Goal: Information Seeking & Learning: Learn about a topic

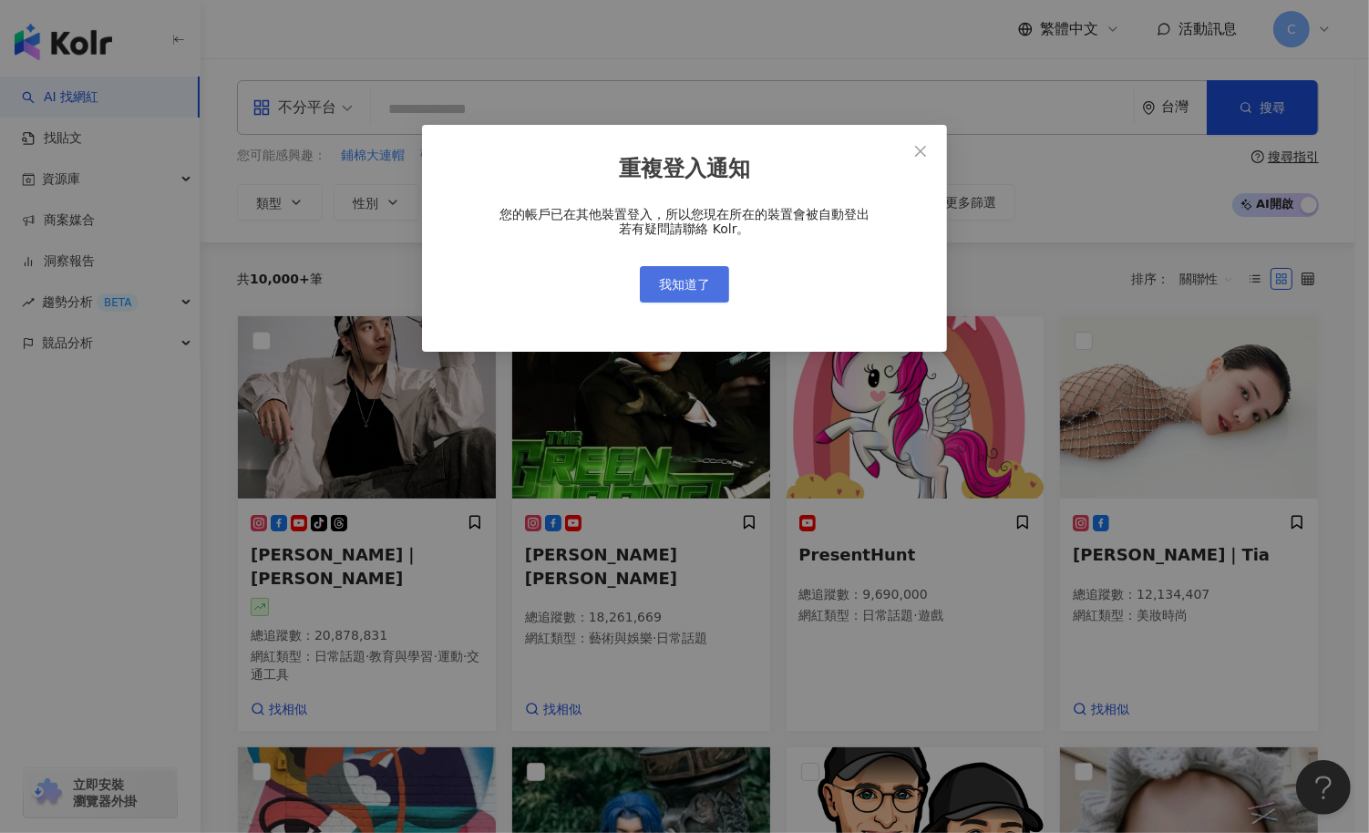
click at [678, 277] on span "我知道了" at bounding box center [684, 284] width 51 height 15
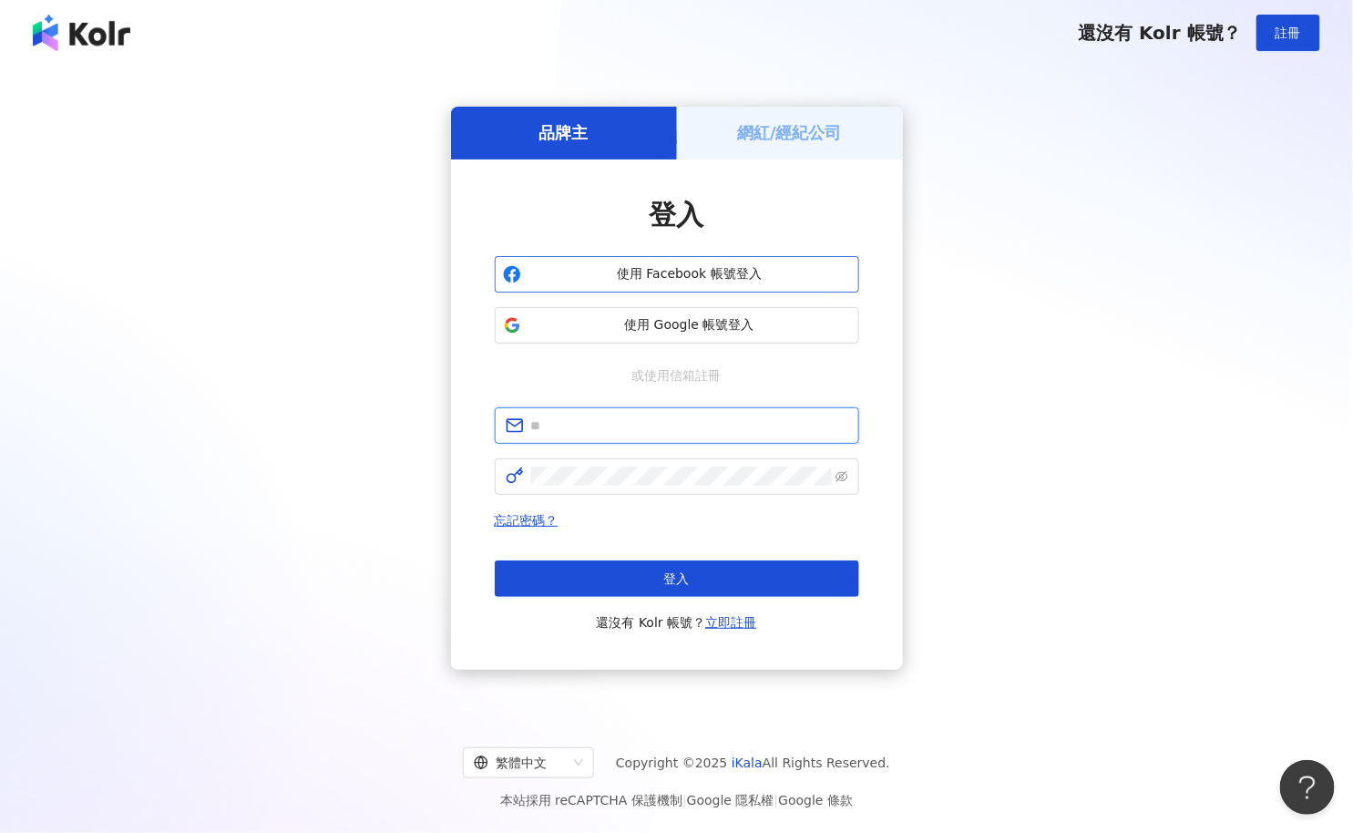
type input "**********"
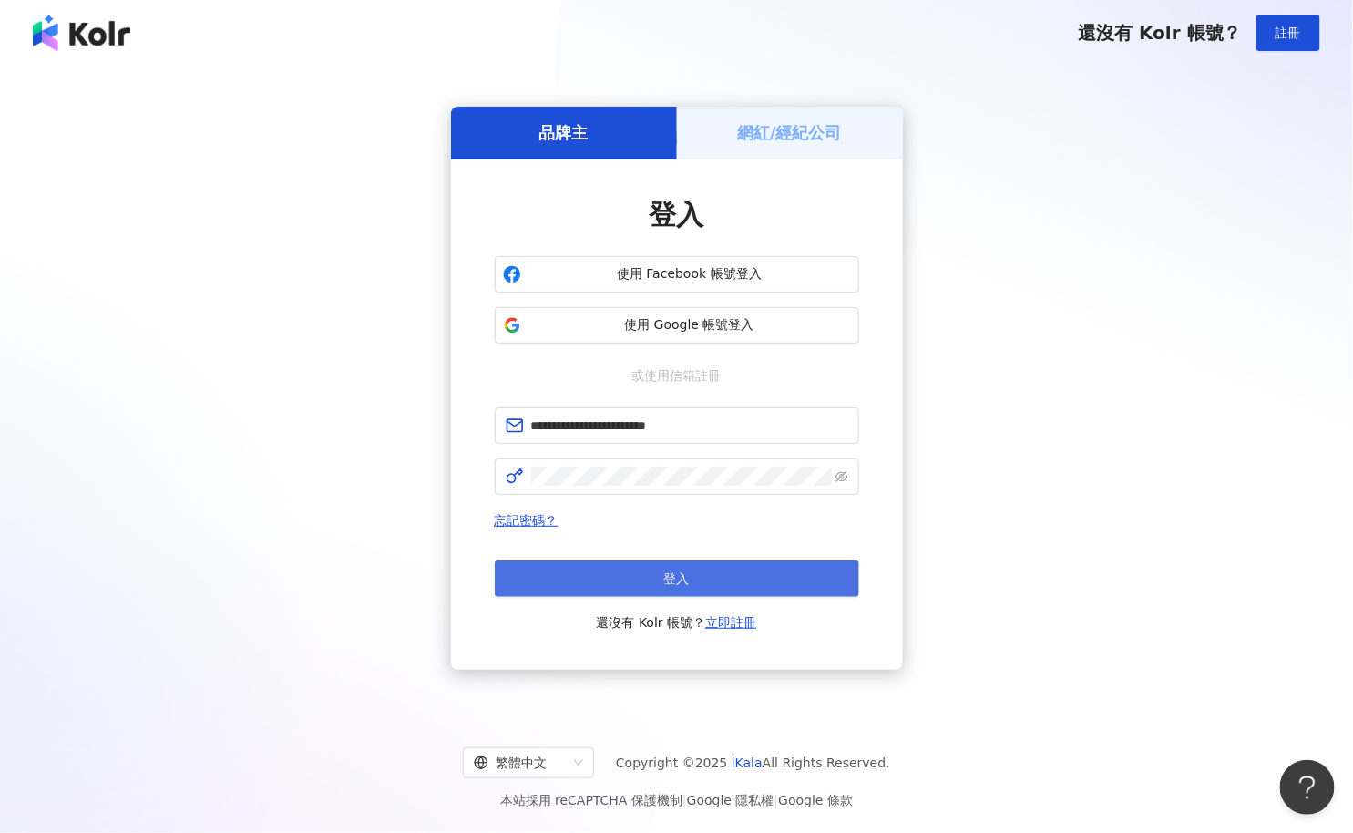
click at [714, 586] on button "登入" at bounding box center [677, 578] width 365 height 36
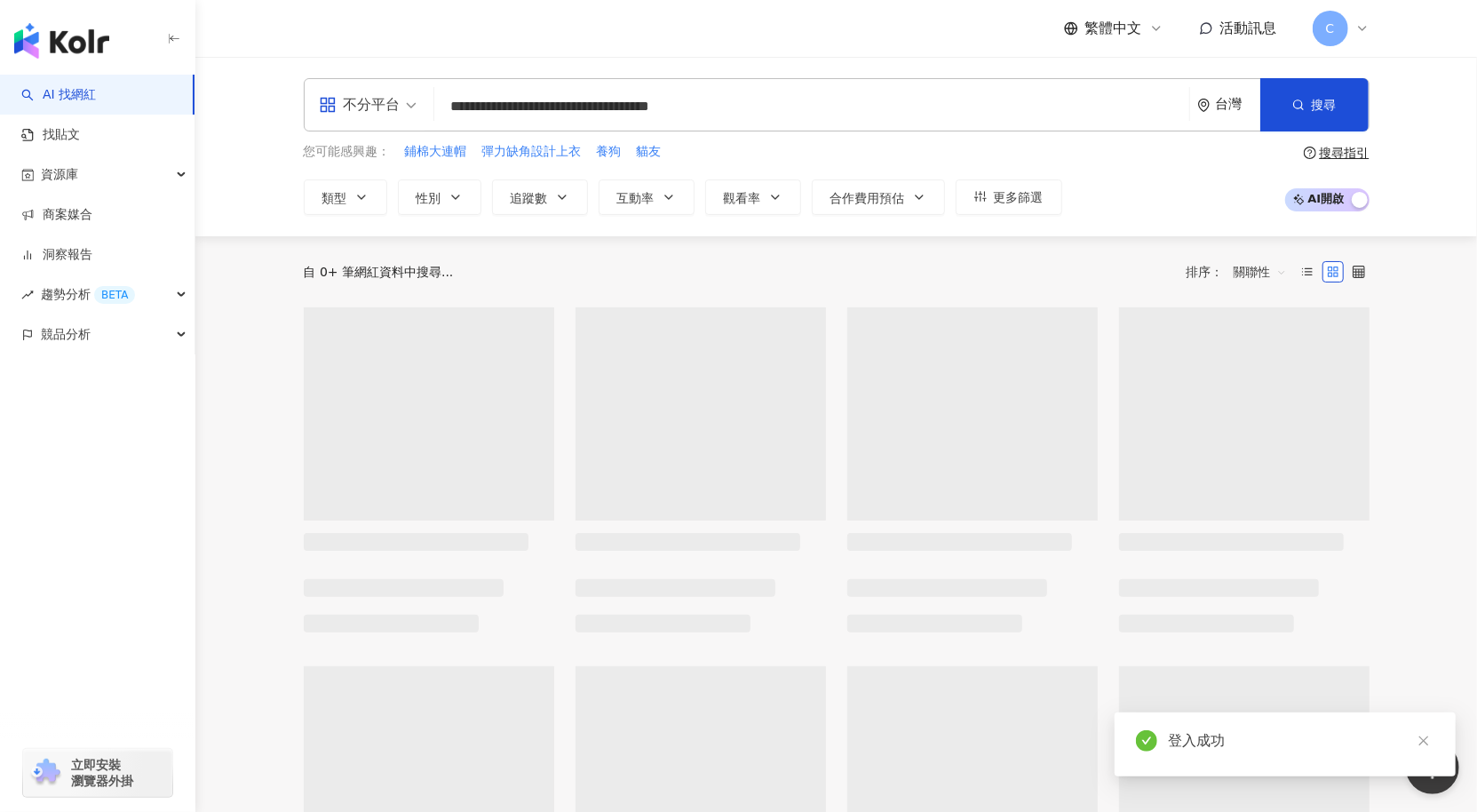
type input "**********"
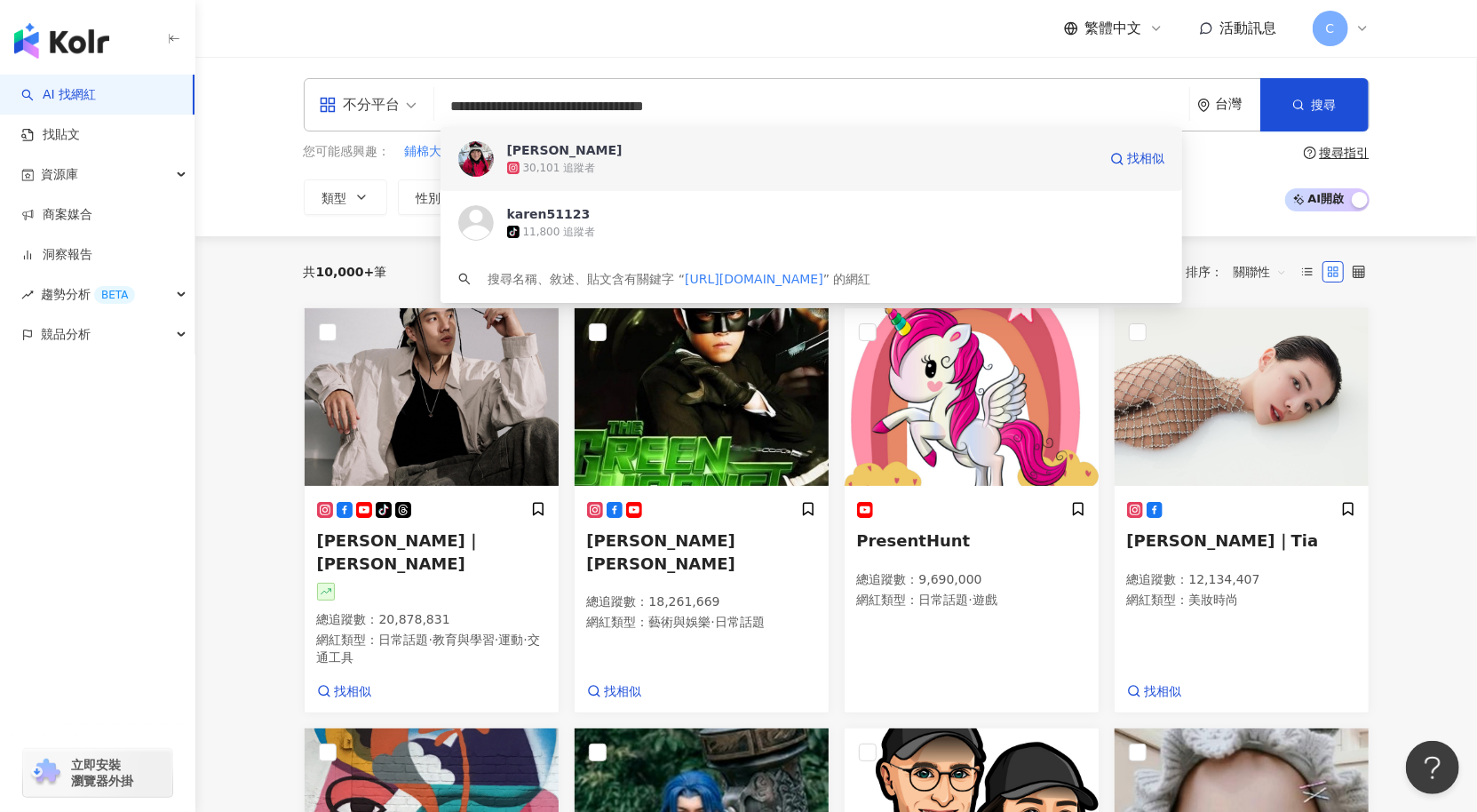
click at [719, 157] on span "[PERSON_NAME]" at bounding box center [801, 150] width 590 height 18
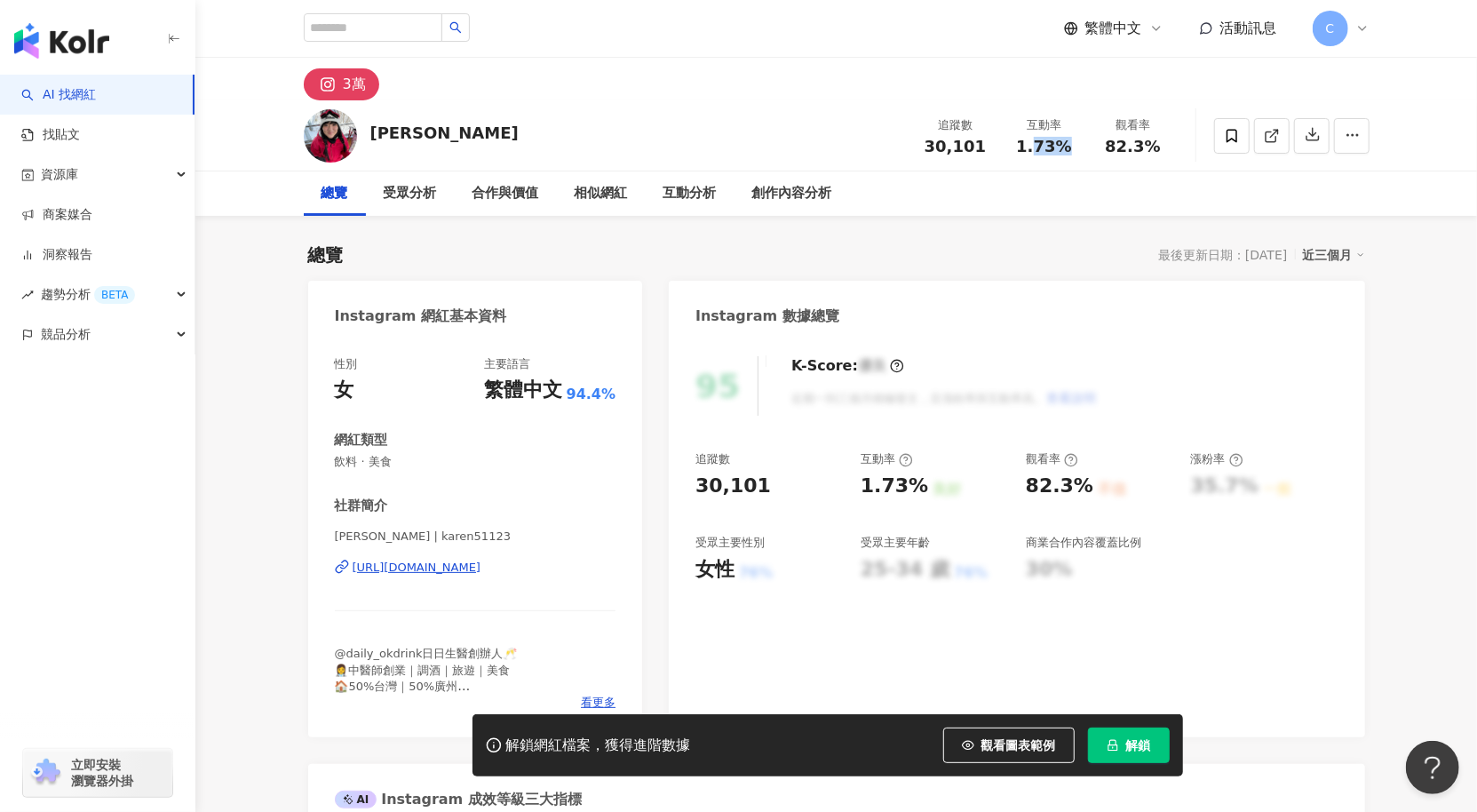
click at [1029, 149] on div "互動率 1.73%" at bounding box center [1044, 135] width 89 height 38
copy span ".73%"
click at [1095, 110] on div "追蹤數 30,101 互動率 1.73% 觀看率 82.3%" at bounding box center [1044, 135] width 266 height 53
drag, startPoint x: 1068, startPoint y: 146, endPoint x: 1017, endPoint y: 153, distance: 51.5
click at [1017, 153] on div "互動率 1.73%" at bounding box center [1044, 135] width 89 height 38
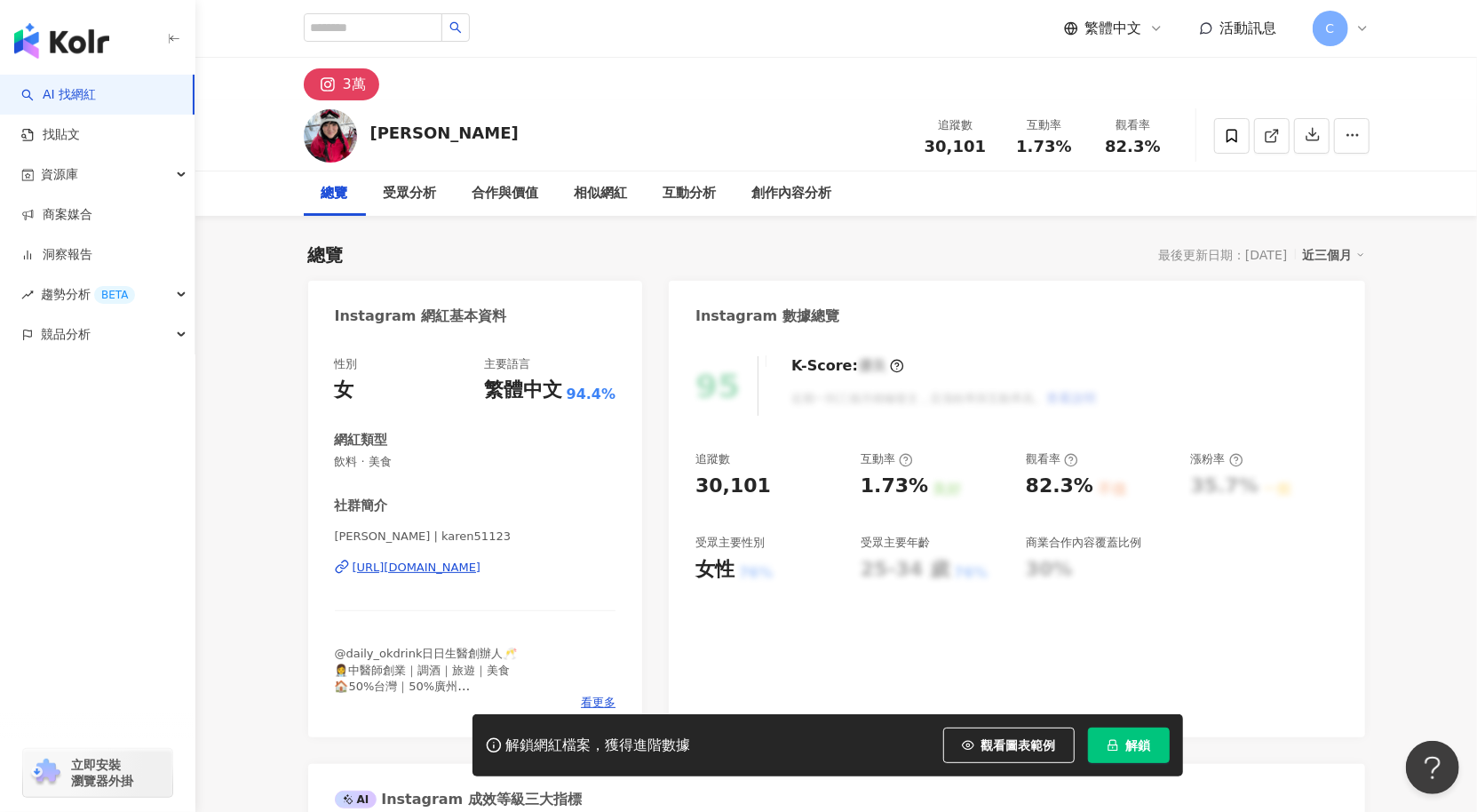
drag, startPoint x: 1018, startPoint y: 153, endPoint x: 976, endPoint y: 150, distance: 42.1
click at [1017, 153] on div "1.73%" at bounding box center [1044, 146] width 67 height 18
click at [1139, 753] on span "解鎖" at bounding box center [1140, 745] width 25 height 15
drag, startPoint x: 963, startPoint y: 151, endPoint x: 930, endPoint y: 155, distance: 33.2
click at [927, 153] on div "追蹤數 30,101" at bounding box center [955, 135] width 89 height 38
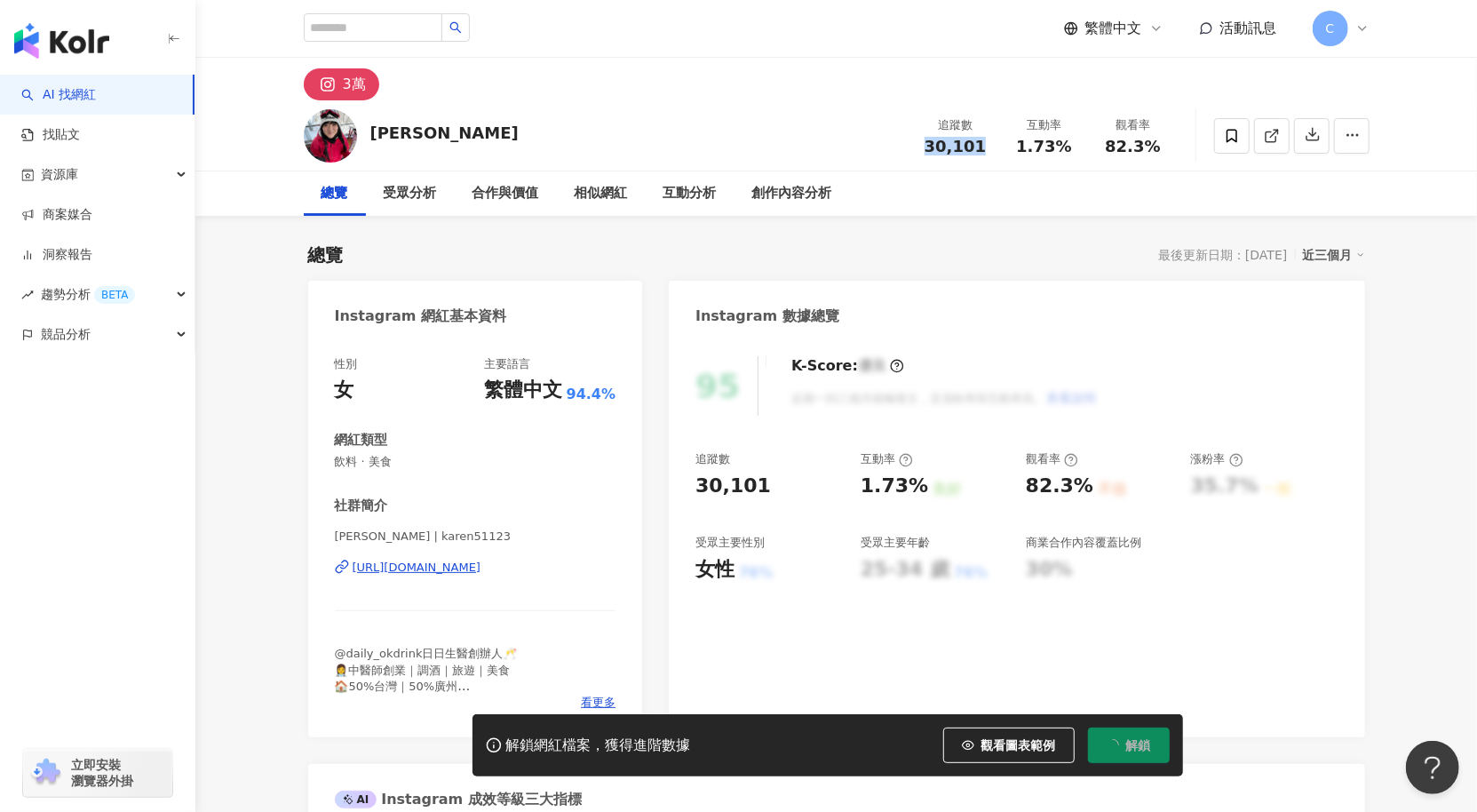
copy span "30,101"
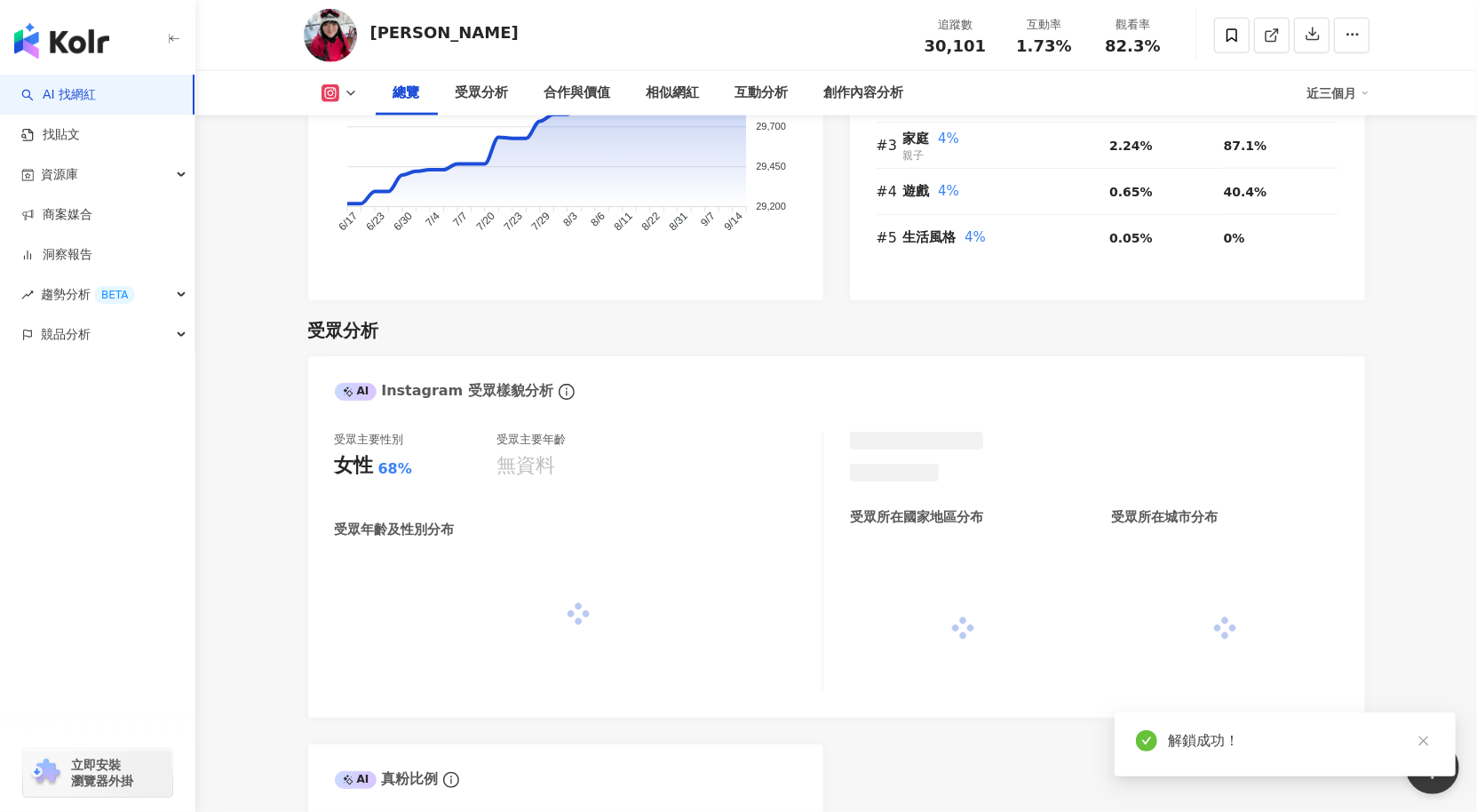
scroll to position [1439, 0]
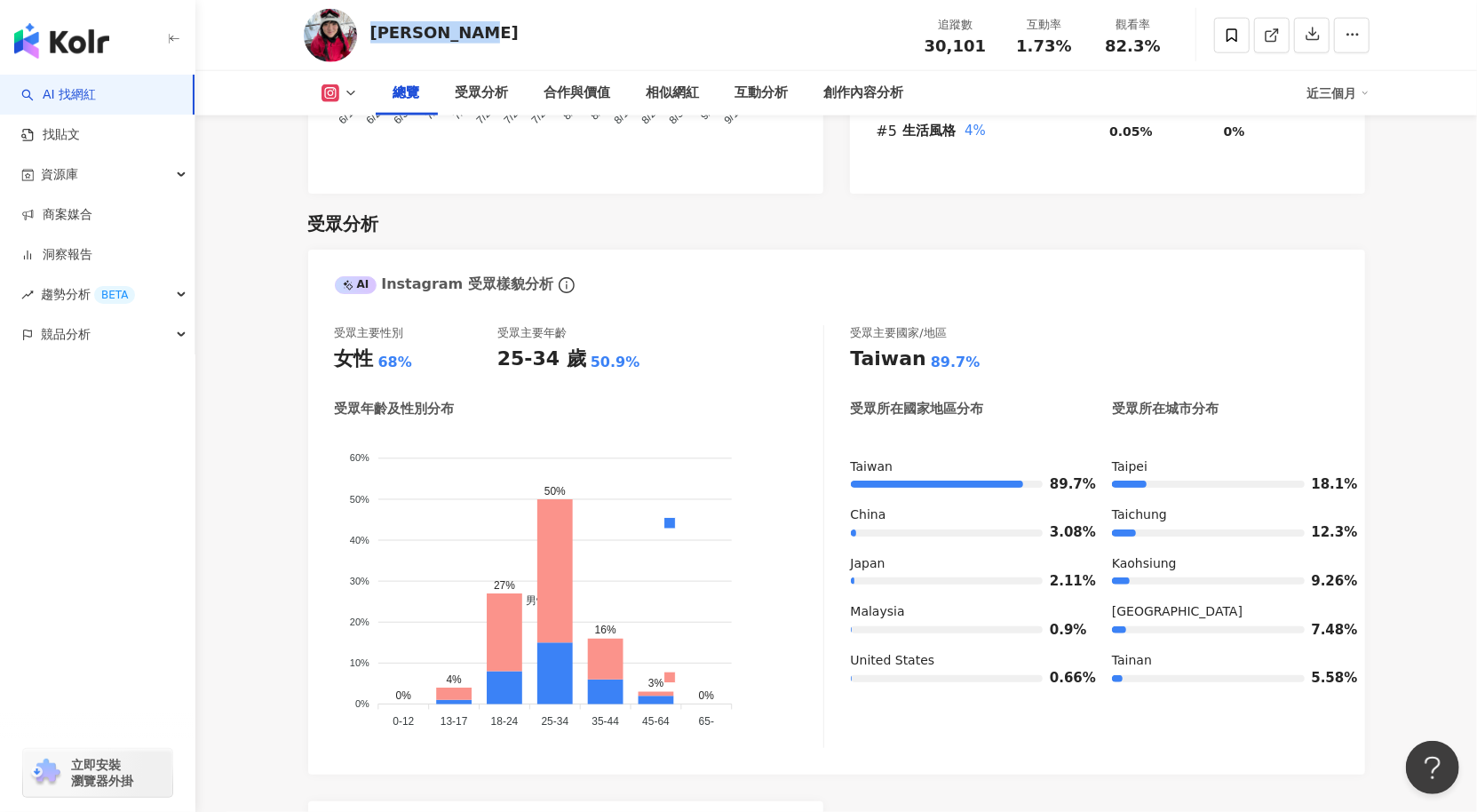
drag, startPoint x: 369, startPoint y: 35, endPoint x: 1439, endPoint y: 246, distance: 1090.6
click at [530, 40] on div "Karen Hsiao 追蹤數 30,101 互動率 1.73% 觀看率 82.3%" at bounding box center [836, 35] width 1137 height 70
copy div "Karen Hsiao"
drag, startPoint x: 1074, startPoint y: 46, endPoint x: 1479, endPoint y: 125, distance: 412.6
click at [1149, 64] on div "Karen Hsiao 追蹤數 30,101 互動率 1.73% 觀看率 82.3%" at bounding box center [836, 35] width 1137 height 70
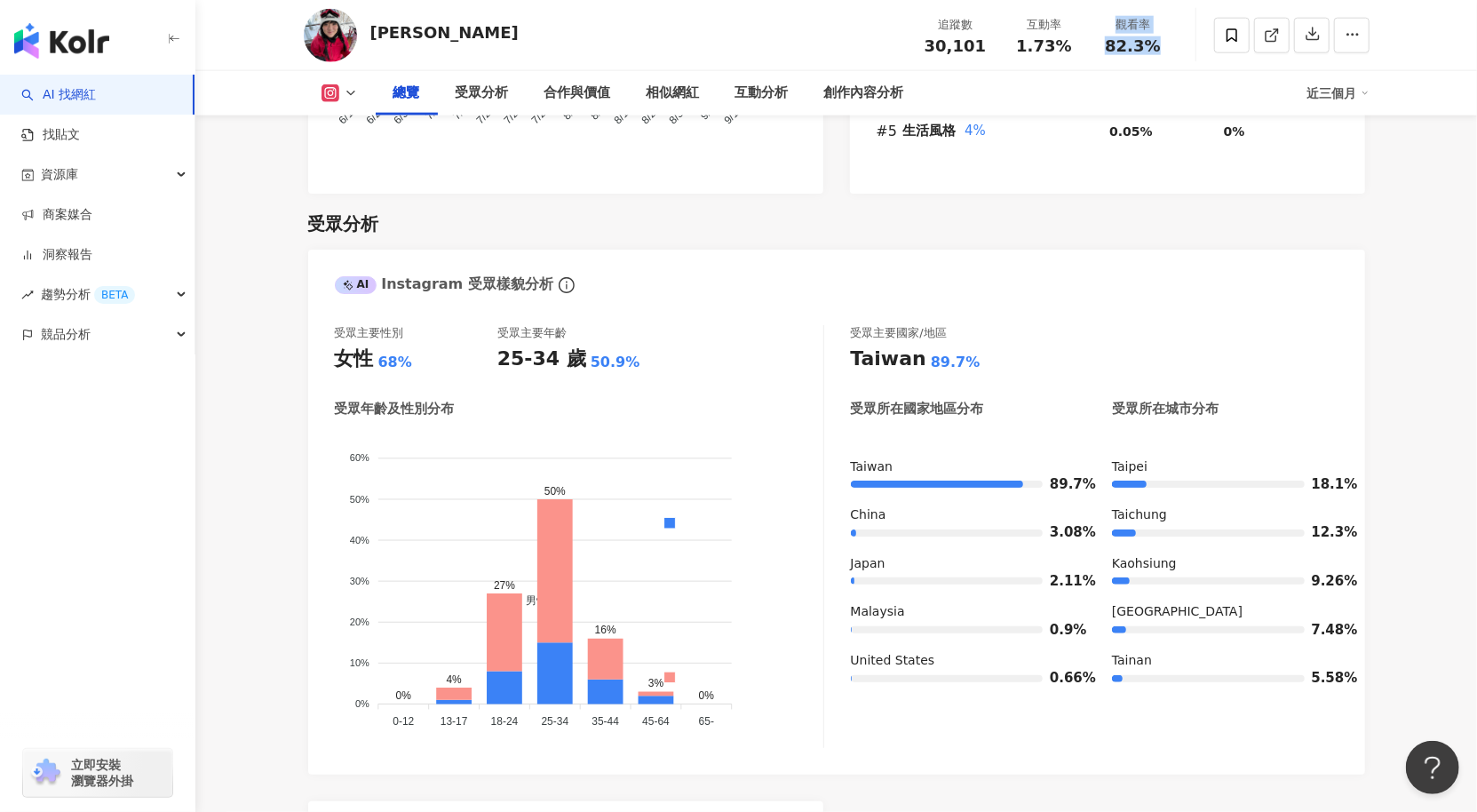
copy div "觀看率 82.3%"
drag, startPoint x: 1067, startPoint y: 45, endPoint x: 1481, endPoint y: 155, distance: 428.4
click at [1015, 48] on div "1.73%" at bounding box center [1044, 46] width 67 height 18
copy span "1.73%"
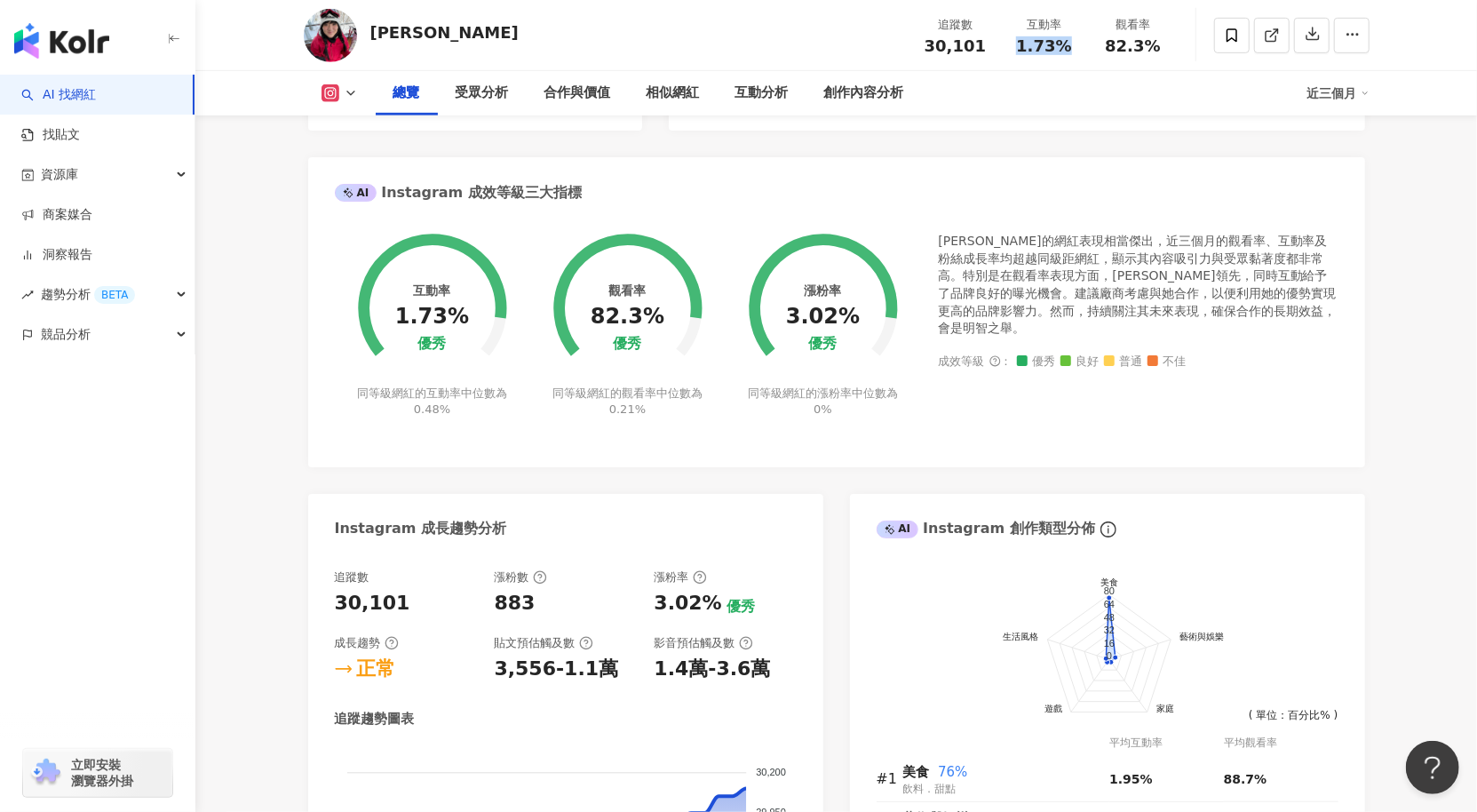
click at [35, 97] on link "AI 找網紅" at bounding box center [58, 95] width 75 height 18
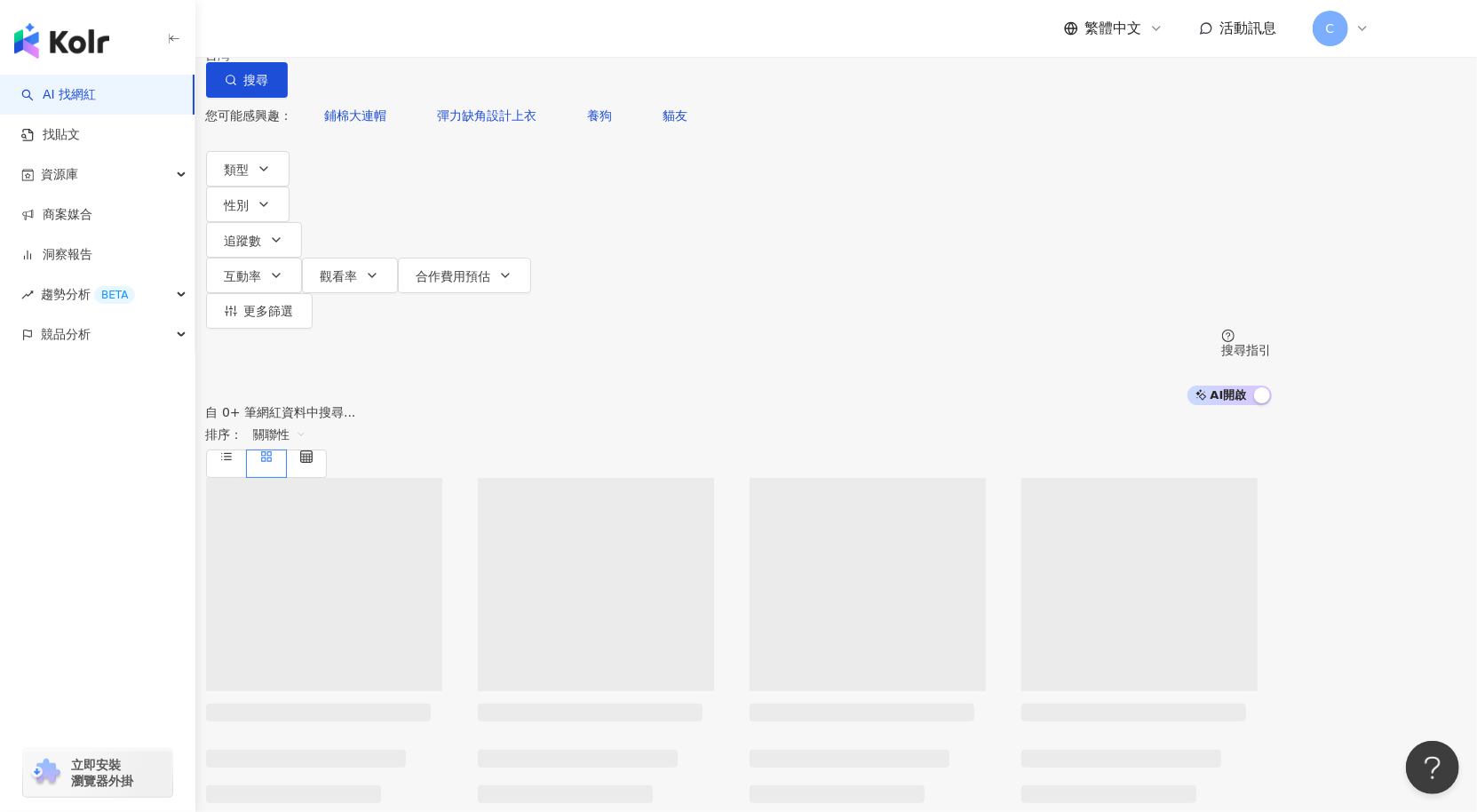
type input "*"
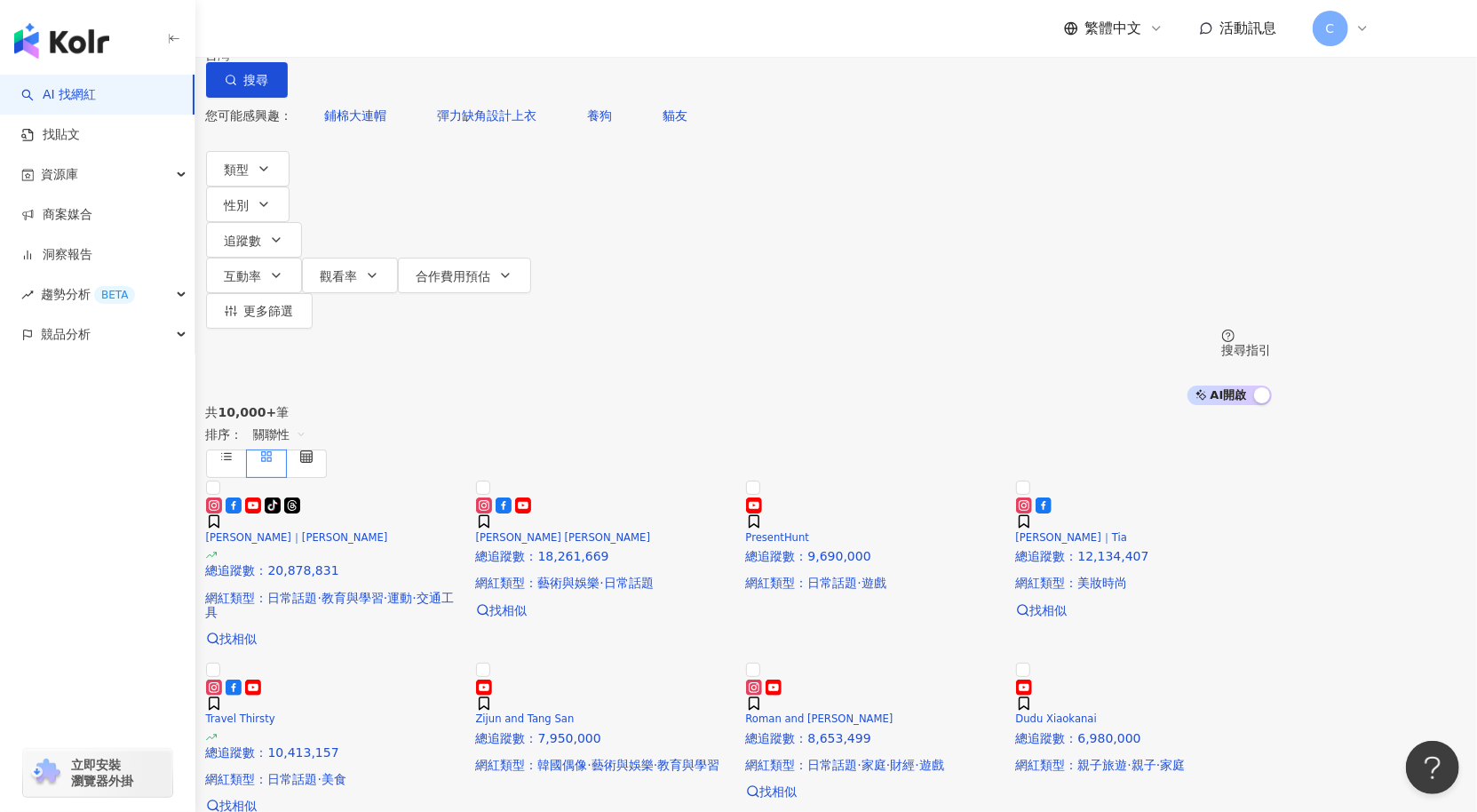
type input "*"
type input "**"
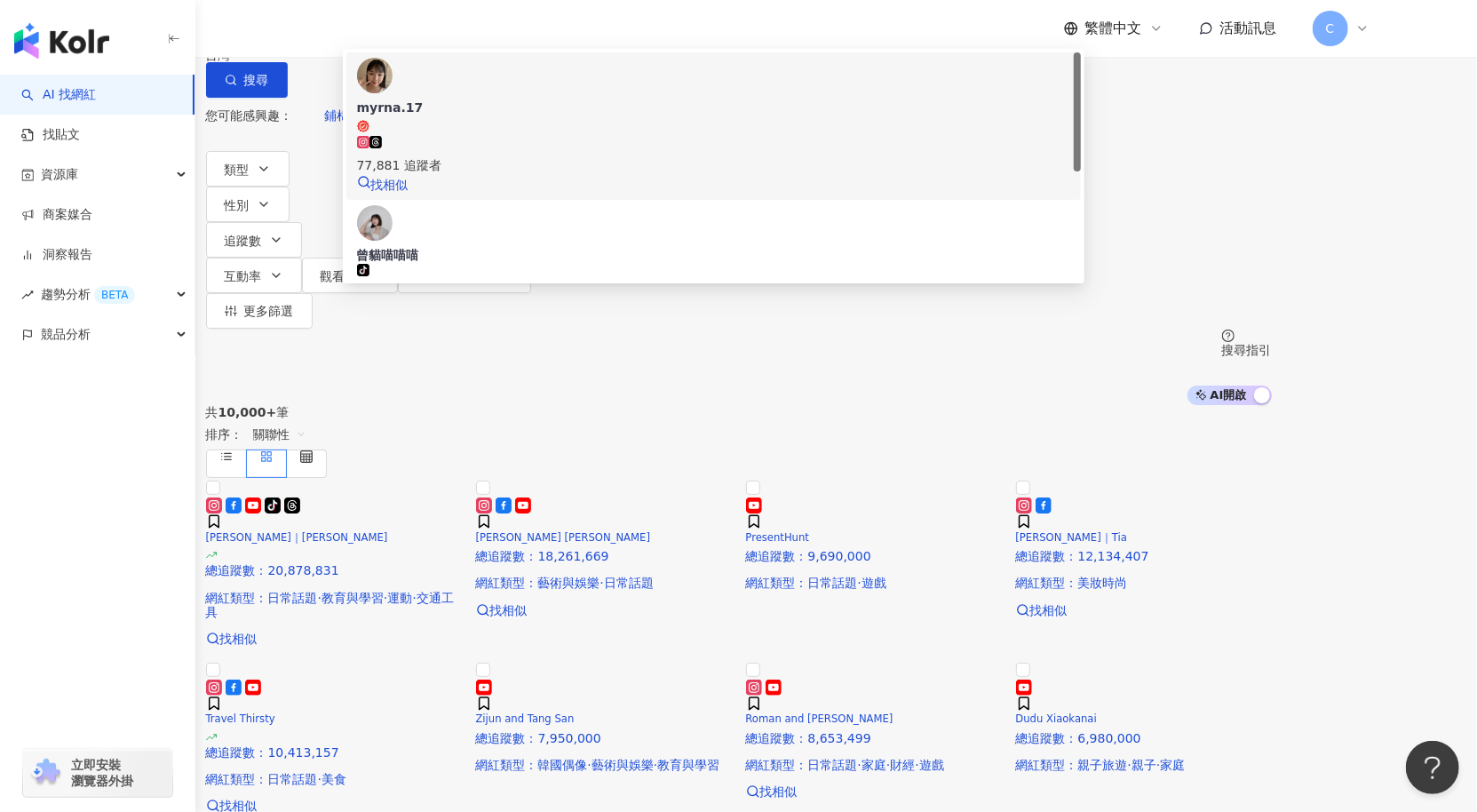
click at [609, 162] on div "77,881 追蹤者" at bounding box center [714, 155] width 715 height 39
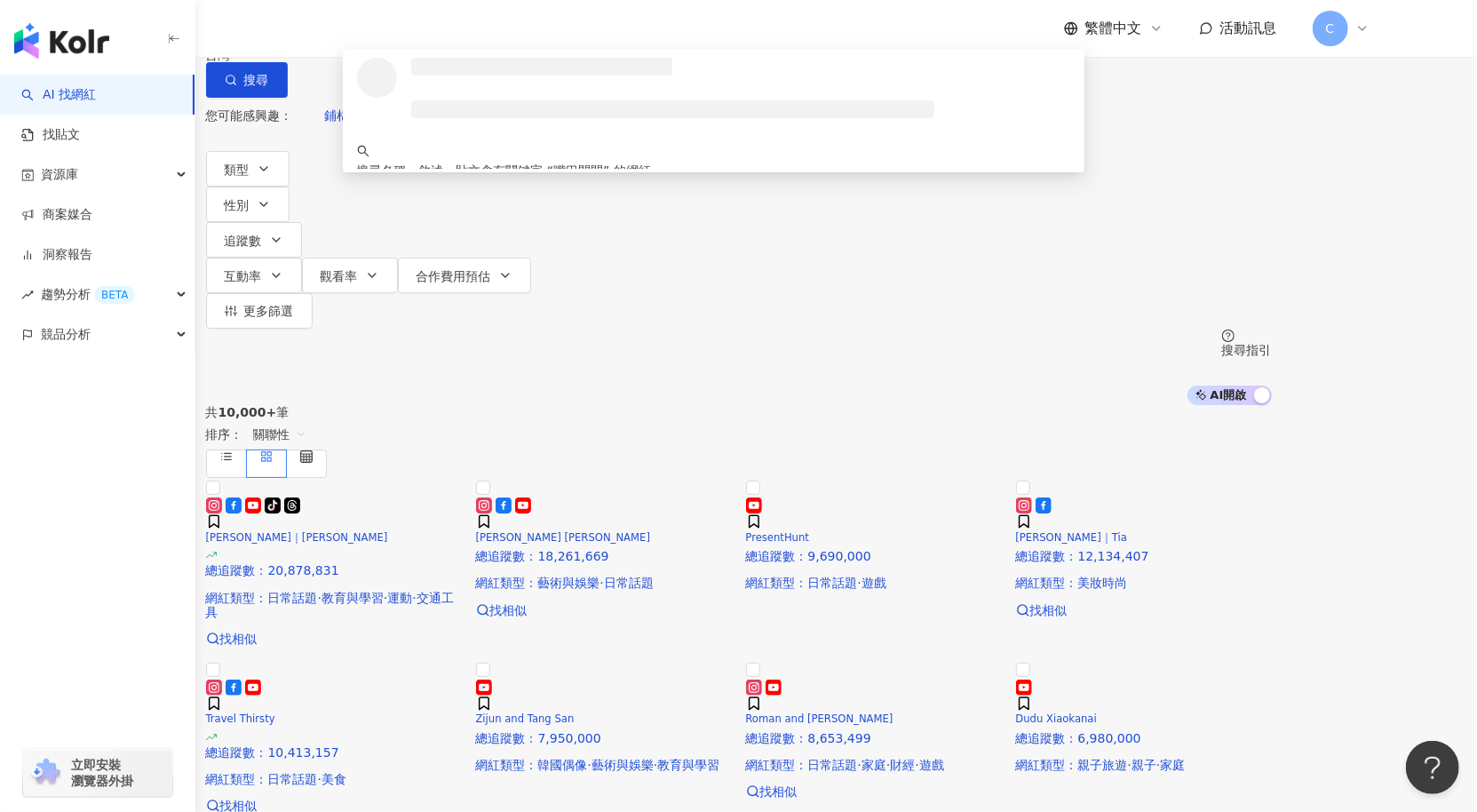
click at [295, 30] on span "不分平台" at bounding box center [255, 16] width 78 height 28
type input "****"
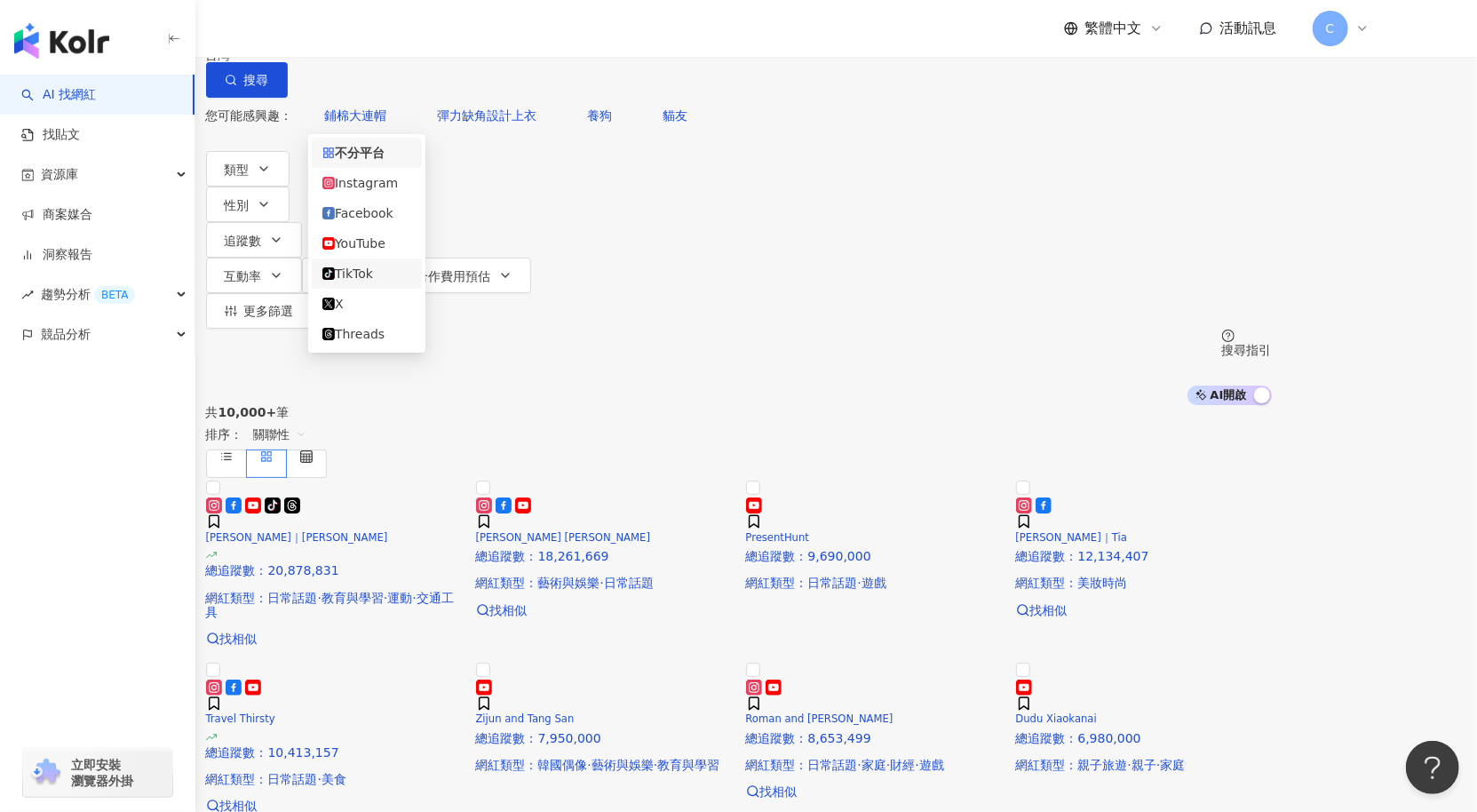
click at [405, 282] on div "TikTok" at bounding box center [367, 274] width 89 height 19
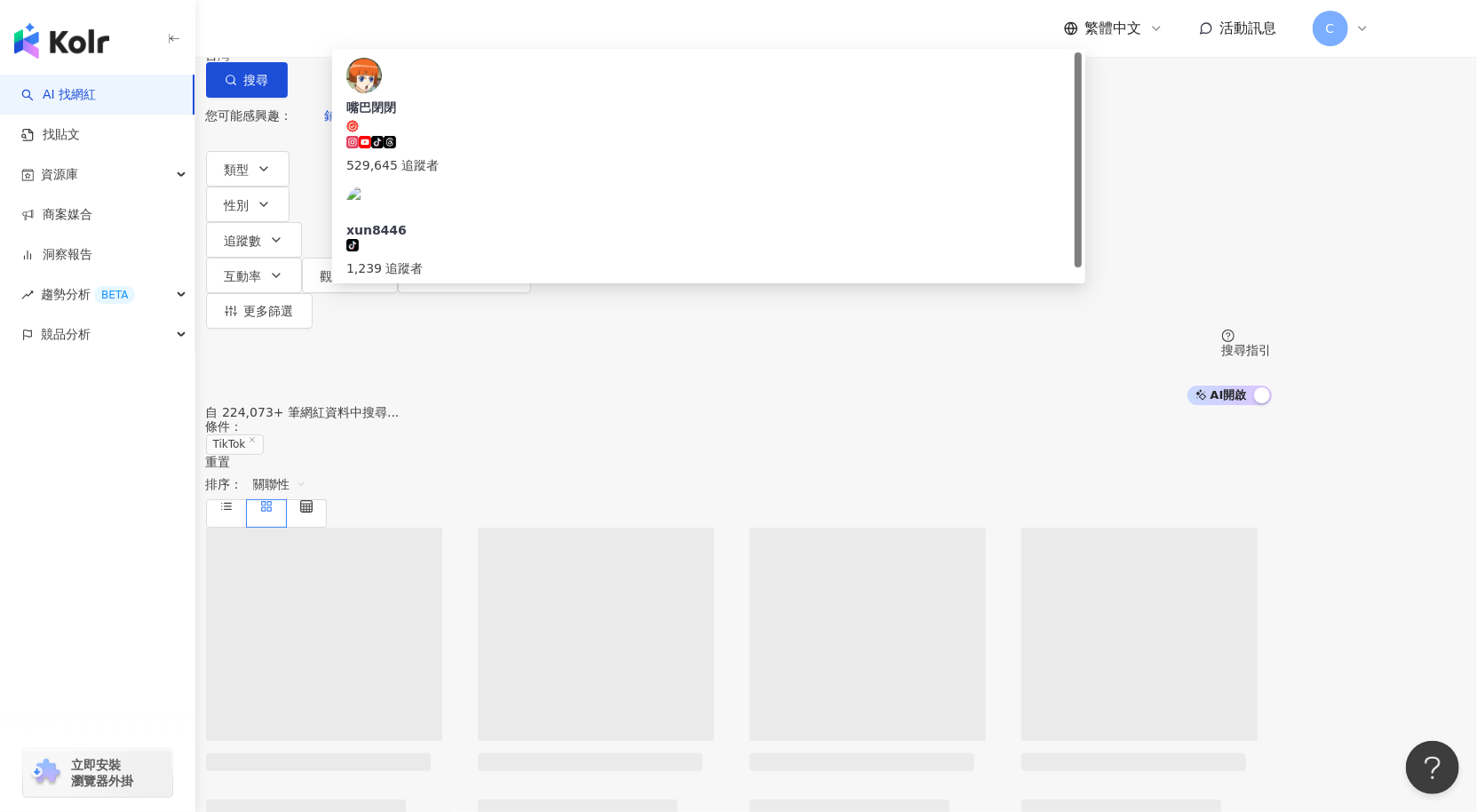
click at [452, 34] on input "****" at bounding box center [380, 17] width 144 height 34
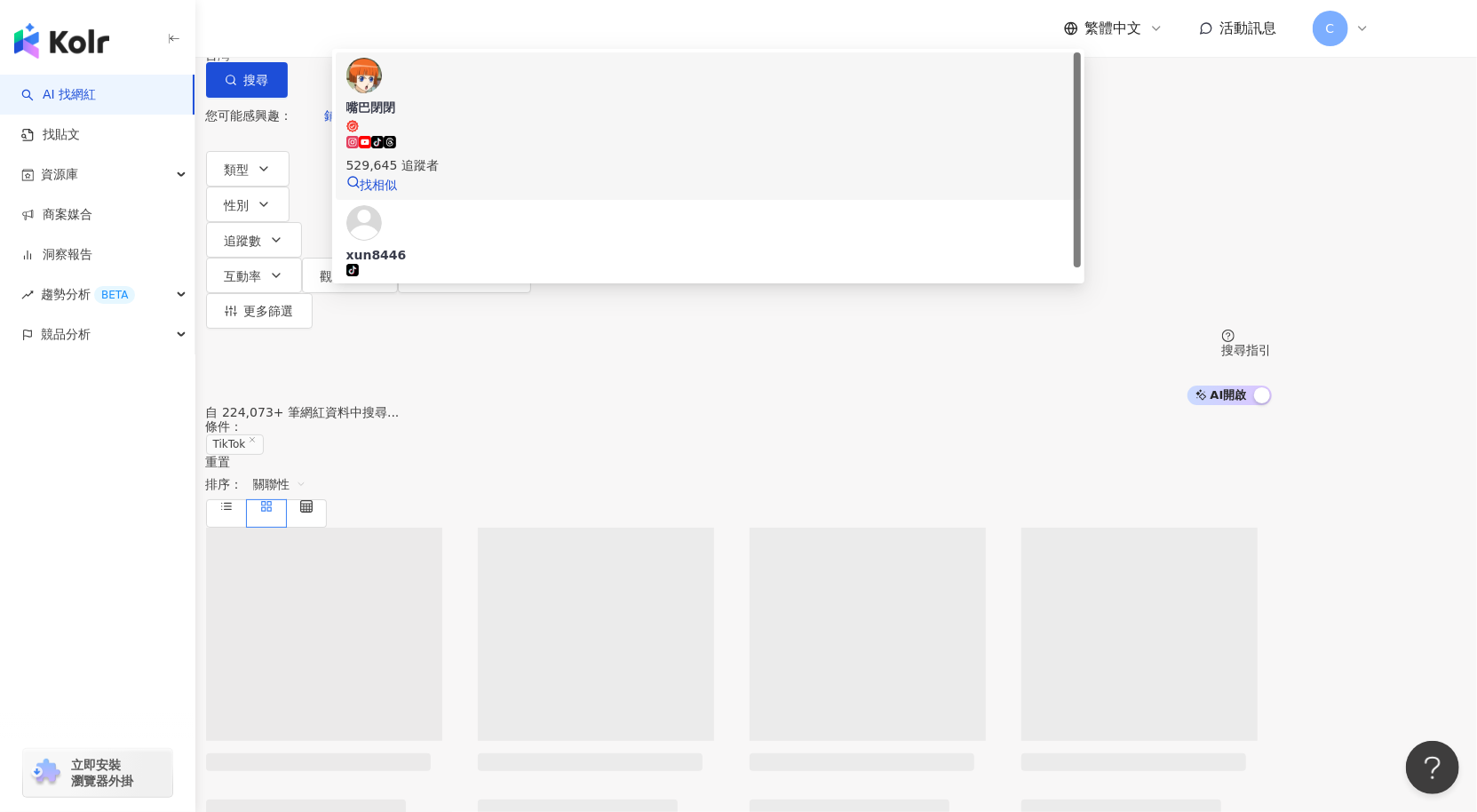
click at [629, 162] on div "529,645 追蹤者" at bounding box center [709, 165] width 725 height 19
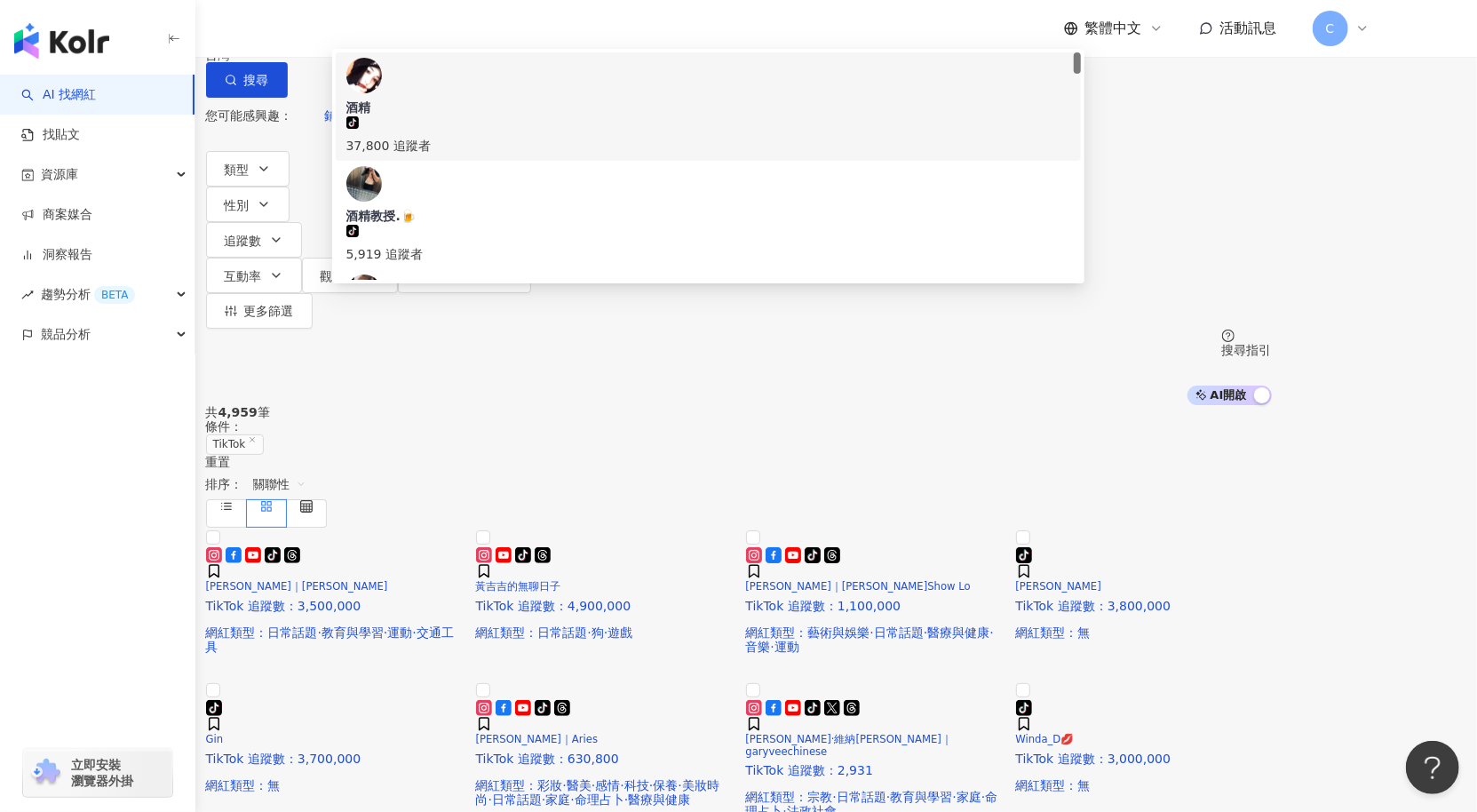
type input "**"
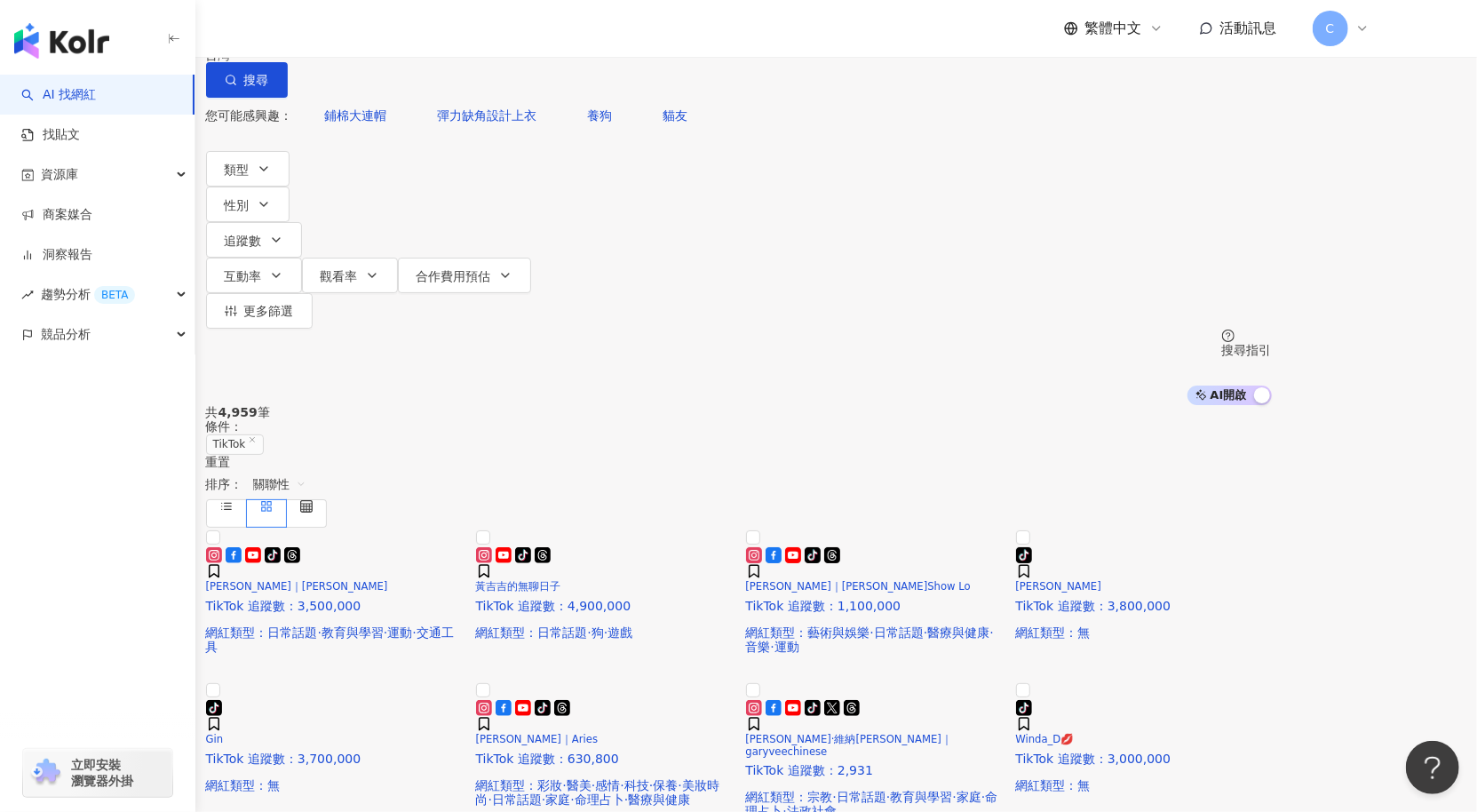
click at [272, 202] on div "TikTok ** 台灣 搜尋 fca54f13-7c2e-463b-9d2a-c8a374ae21ca dc22ca2e-e141-406e-bb80-98…" at bounding box center [739, 203] width 1137 height 406
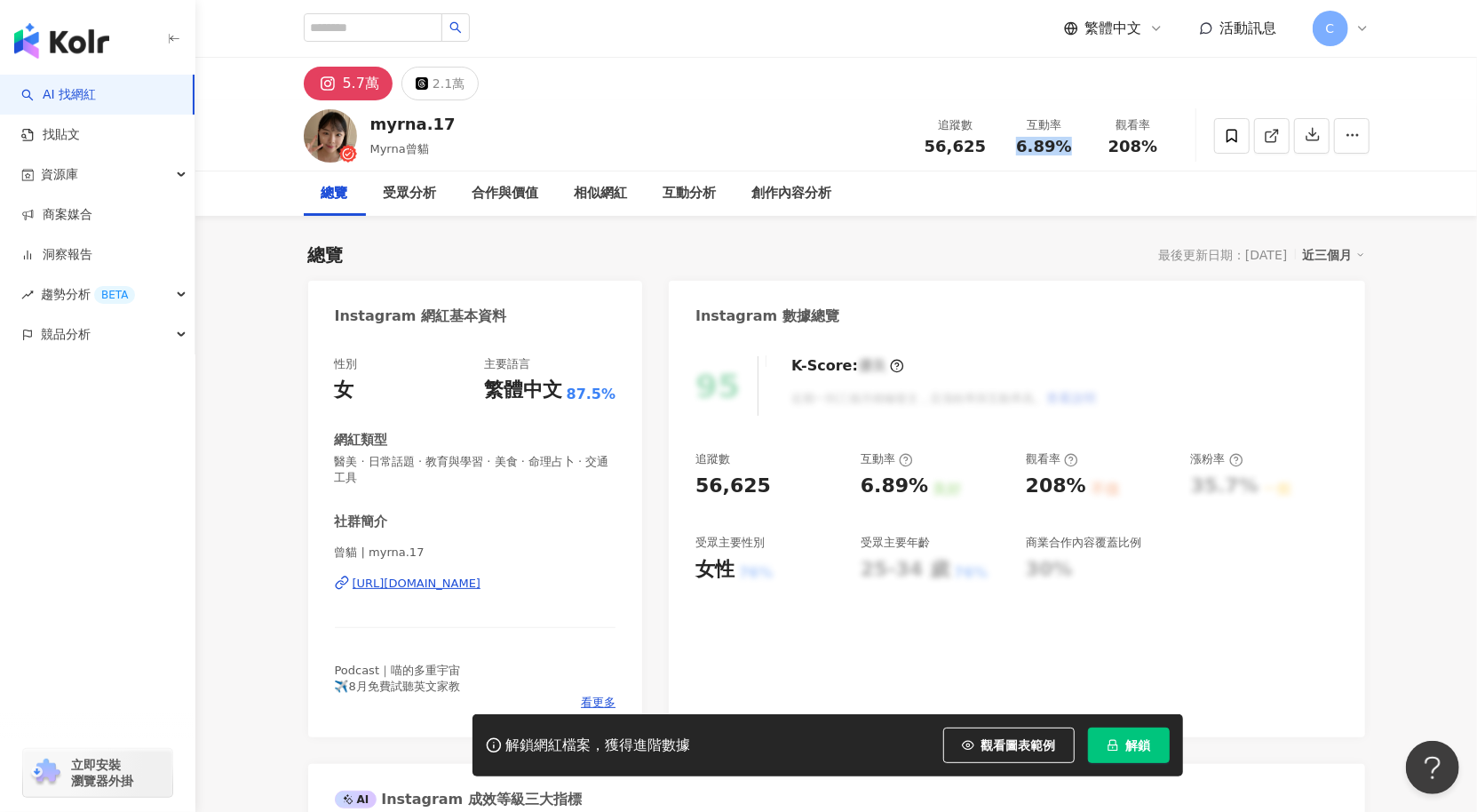
drag, startPoint x: 1050, startPoint y: 146, endPoint x: 1017, endPoint y: 148, distance: 33.1
click at [1017, 148] on div "6.89%" at bounding box center [1044, 146] width 67 height 18
copy span "6.89%"
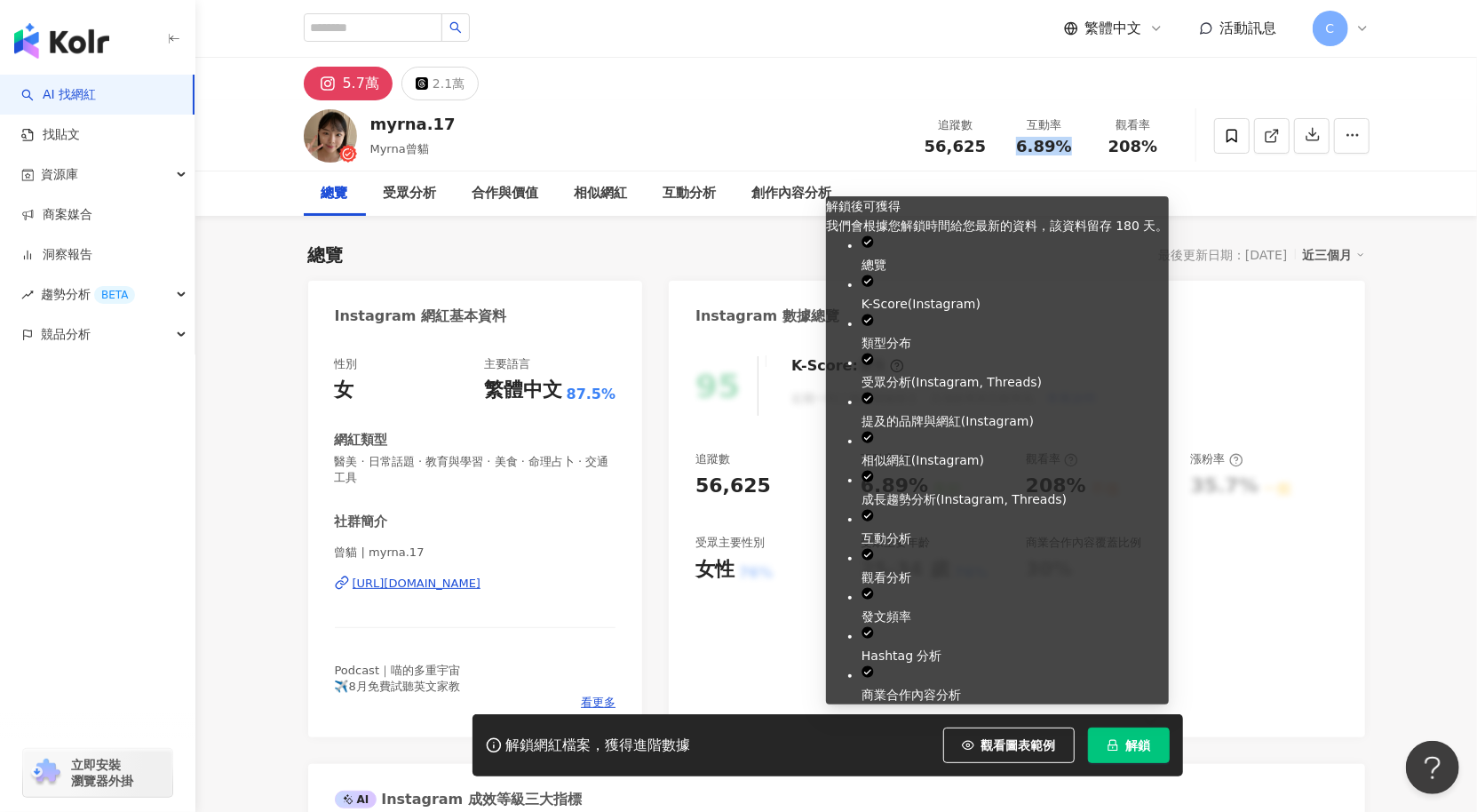
click at [1130, 746] on span "解鎖" at bounding box center [1140, 745] width 25 height 15
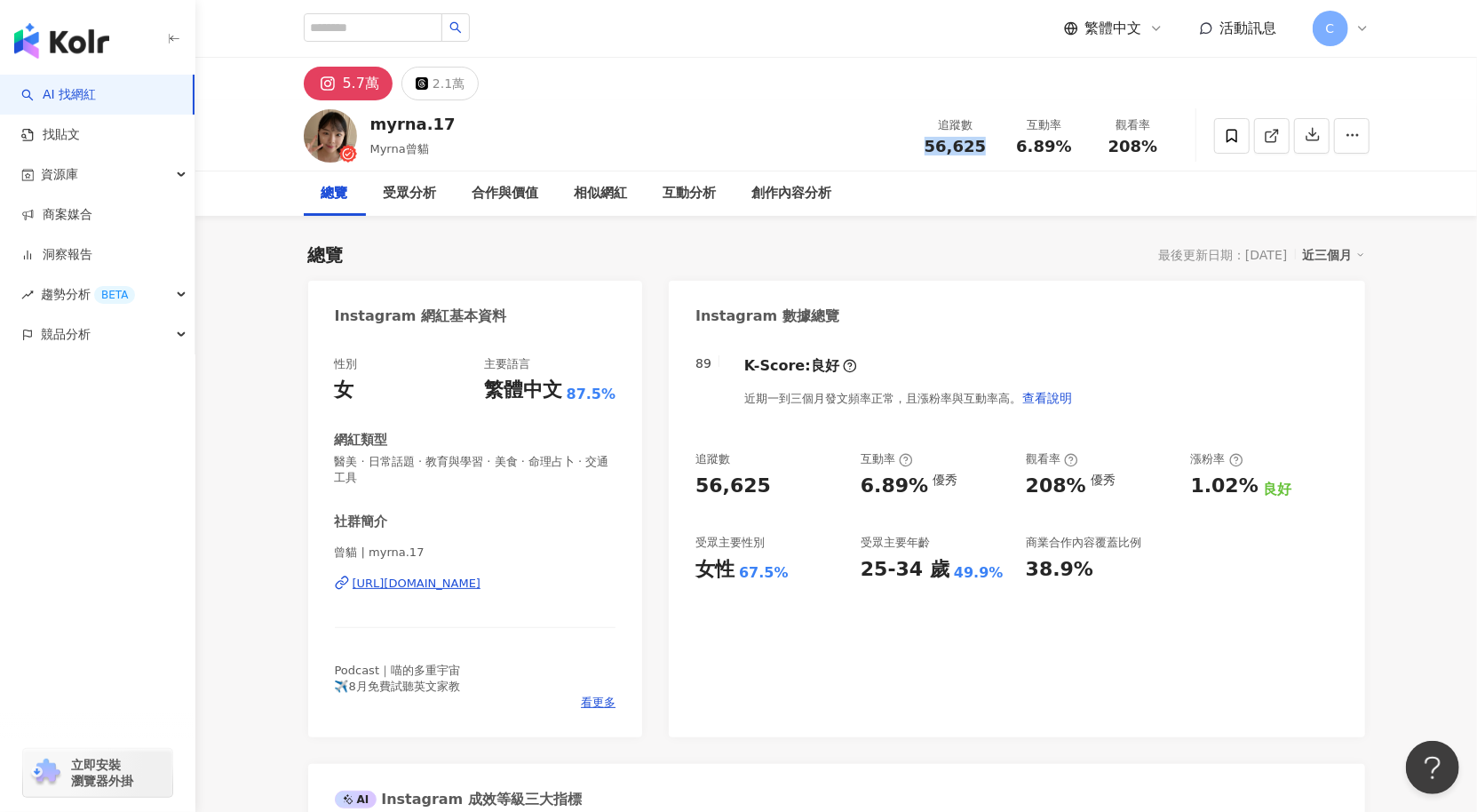
drag, startPoint x: 928, startPoint y: 146, endPoint x: 1475, endPoint y: 290, distance: 565.6
click at [995, 149] on div "追蹤數 56,625" at bounding box center [955, 135] width 89 height 38
copy span "56,625"
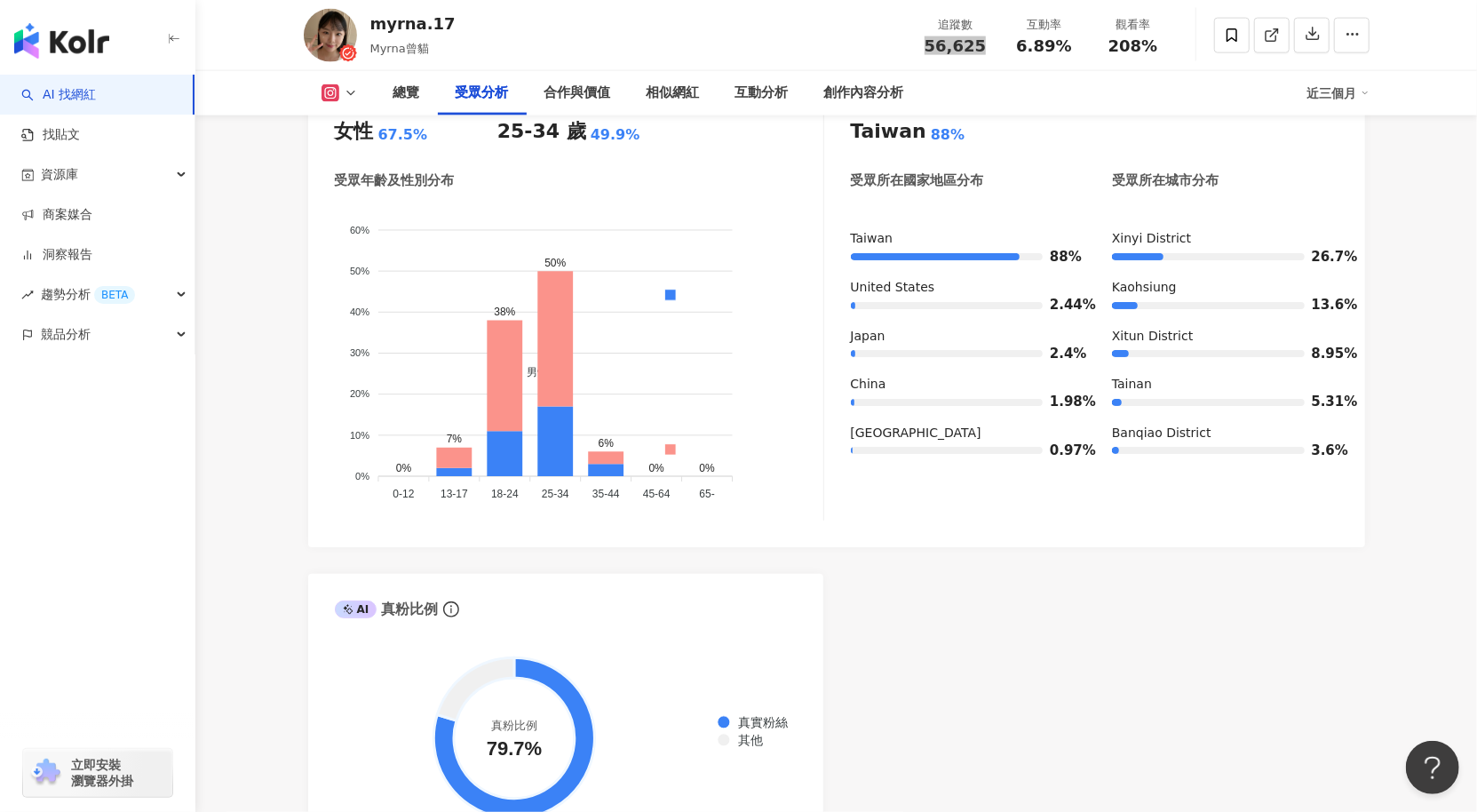
scroll to position [1614, 0]
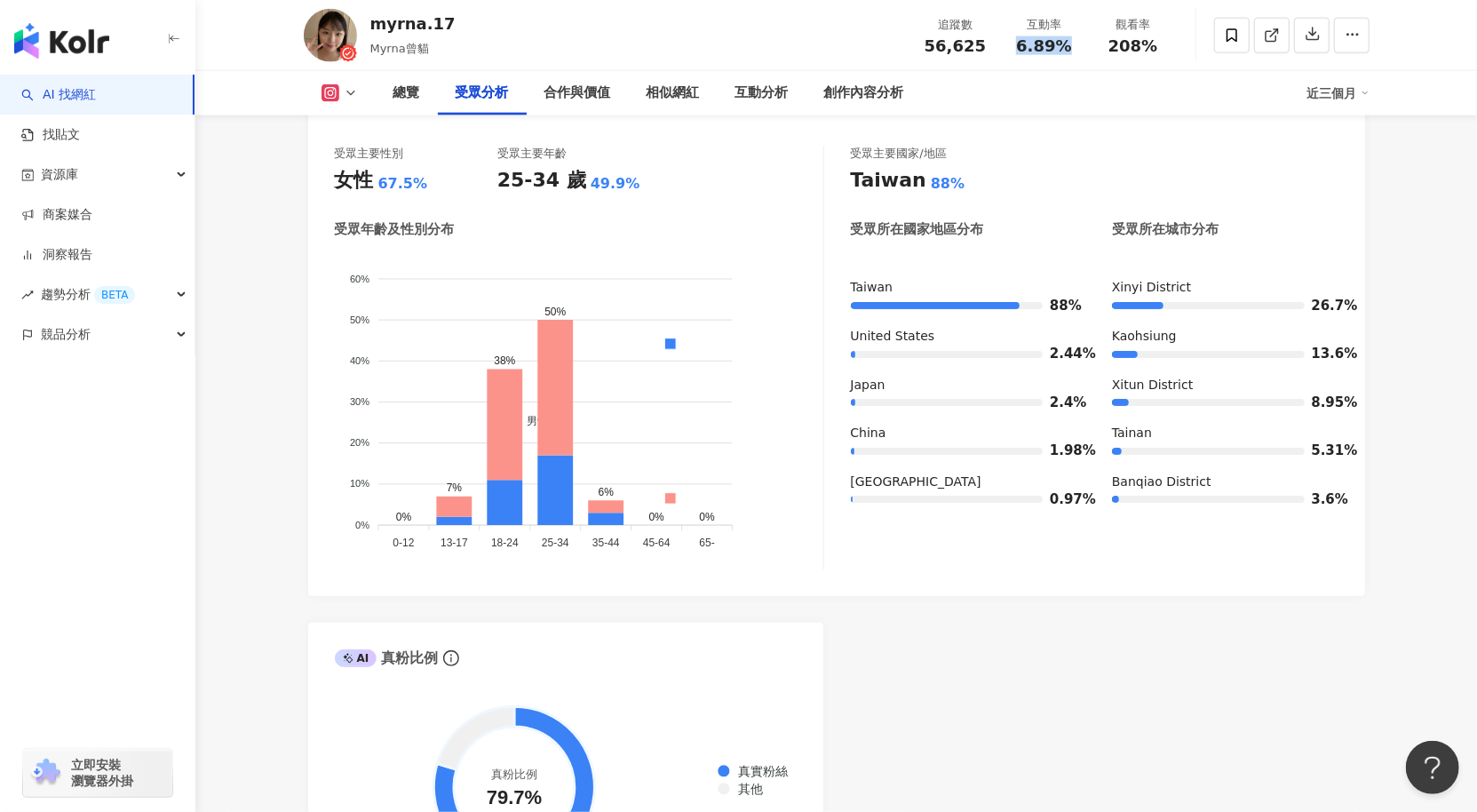
drag, startPoint x: 1048, startPoint y: 52, endPoint x: 1457, endPoint y: 133, distance: 416.9
click at [1004, 51] on div "互動率 6.89%" at bounding box center [1044, 34] width 89 height 38
copy span "6.89%"
drag, startPoint x: 1005, startPoint y: 45, endPoint x: 906, endPoint y: 46, distance: 99.0
click at [906, 46] on div "myrna.17 Myrna曾貓 追蹤數 56,625 互動率 6.89% 觀看率 208%" at bounding box center [836, 35] width 1137 height 70
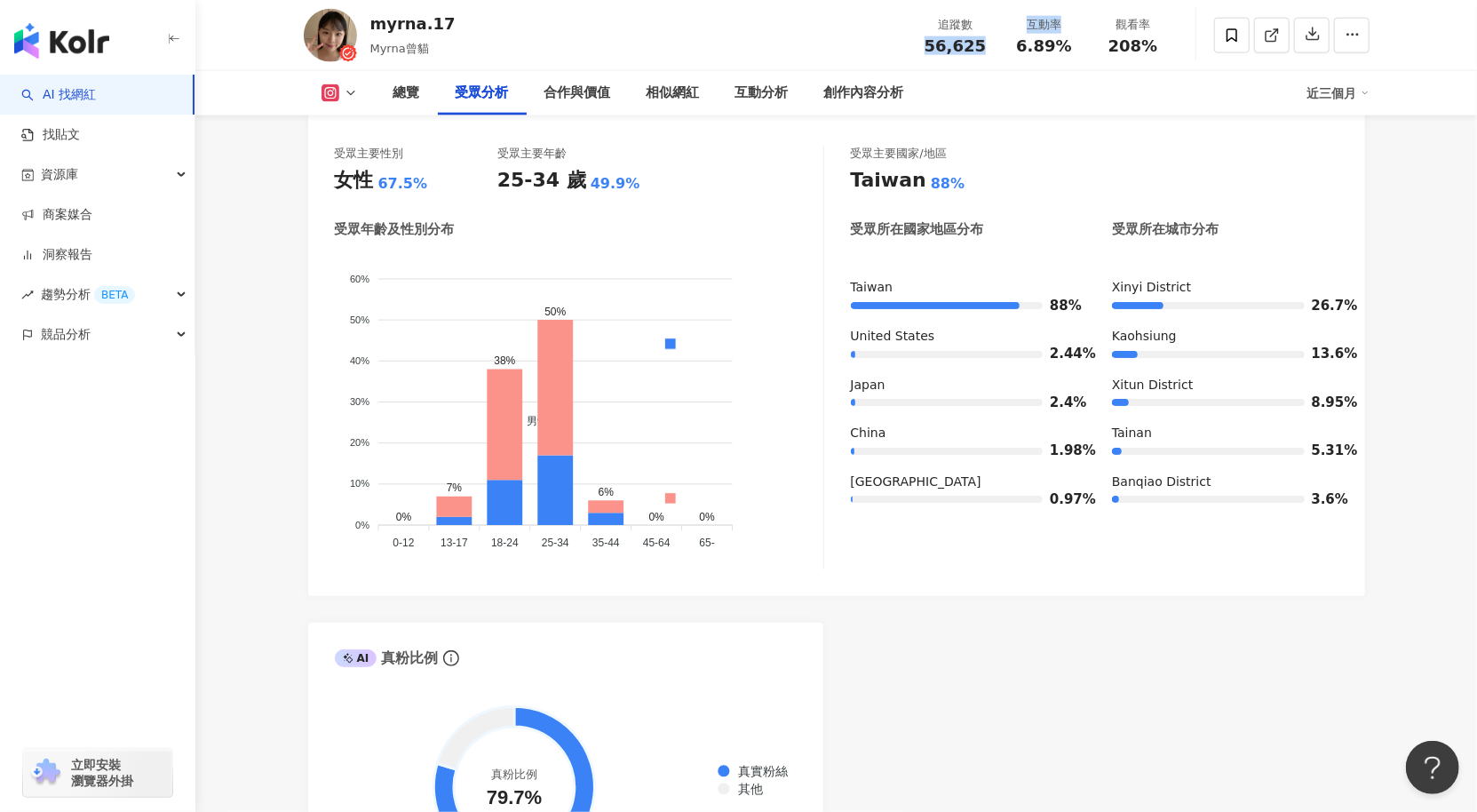
copy div "56,625 互動率"
drag, startPoint x: 1002, startPoint y: 49, endPoint x: 934, endPoint y: 47, distance: 68.0
click at [929, 45] on div "追蹤數 56,625 互動率 6.89% 觀看率 208%" at bounding box center [1044, 35] width 266 height 53
click at [926, 49] on div "56,625" at bounding box center [955, 46] width 67 height 18
drag, startPoint x: 932, startPoint y: 49, endPoint x: 984, endPoint y: 51, distance: 52.0
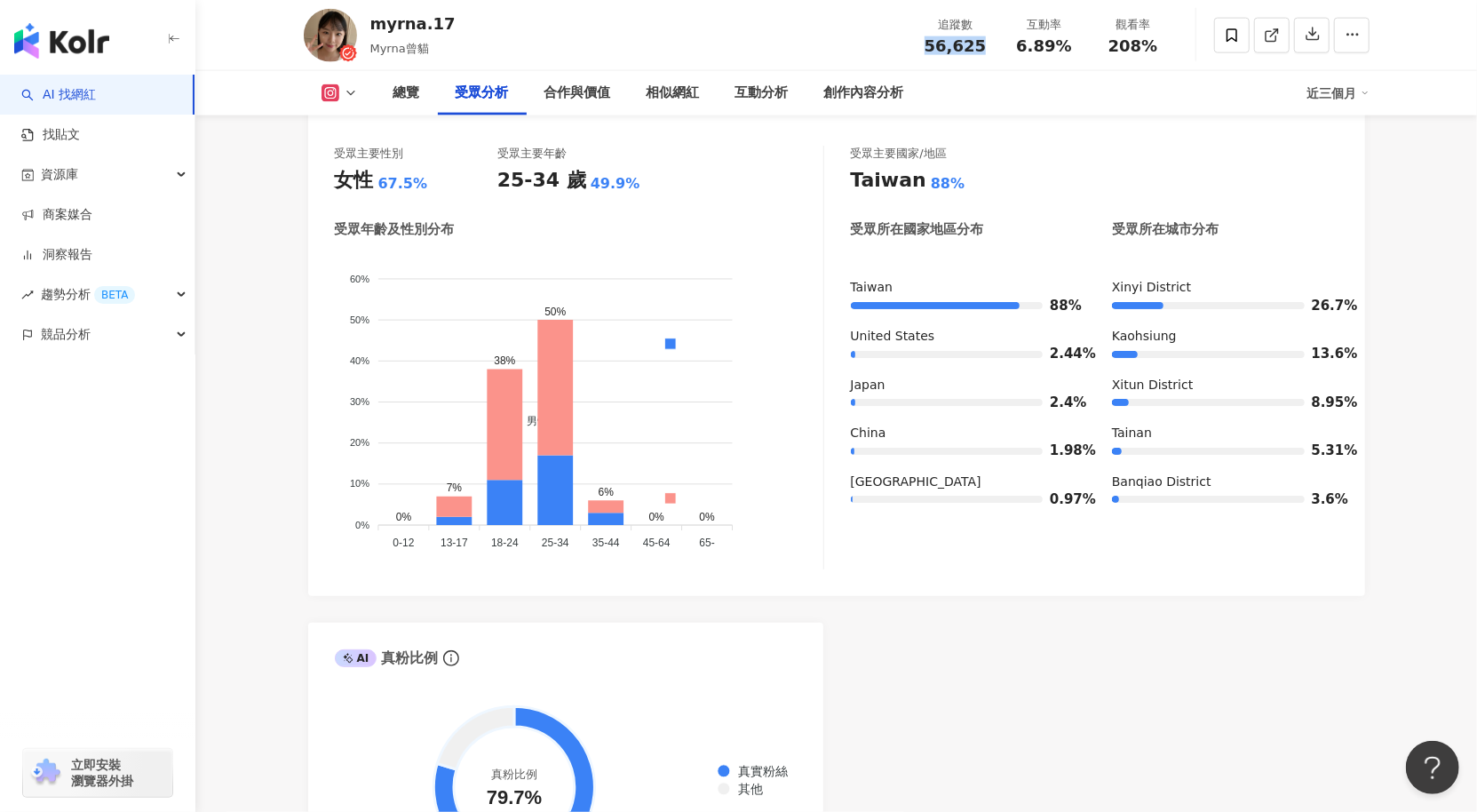
click at [983, 51] on div "56,625" at bounding box center [955, 46] width 67 height 18
copy span "56,625"
click at [84, 92] on link "AI 找網紅" at bounding box center [58, 95] width 75 height 18
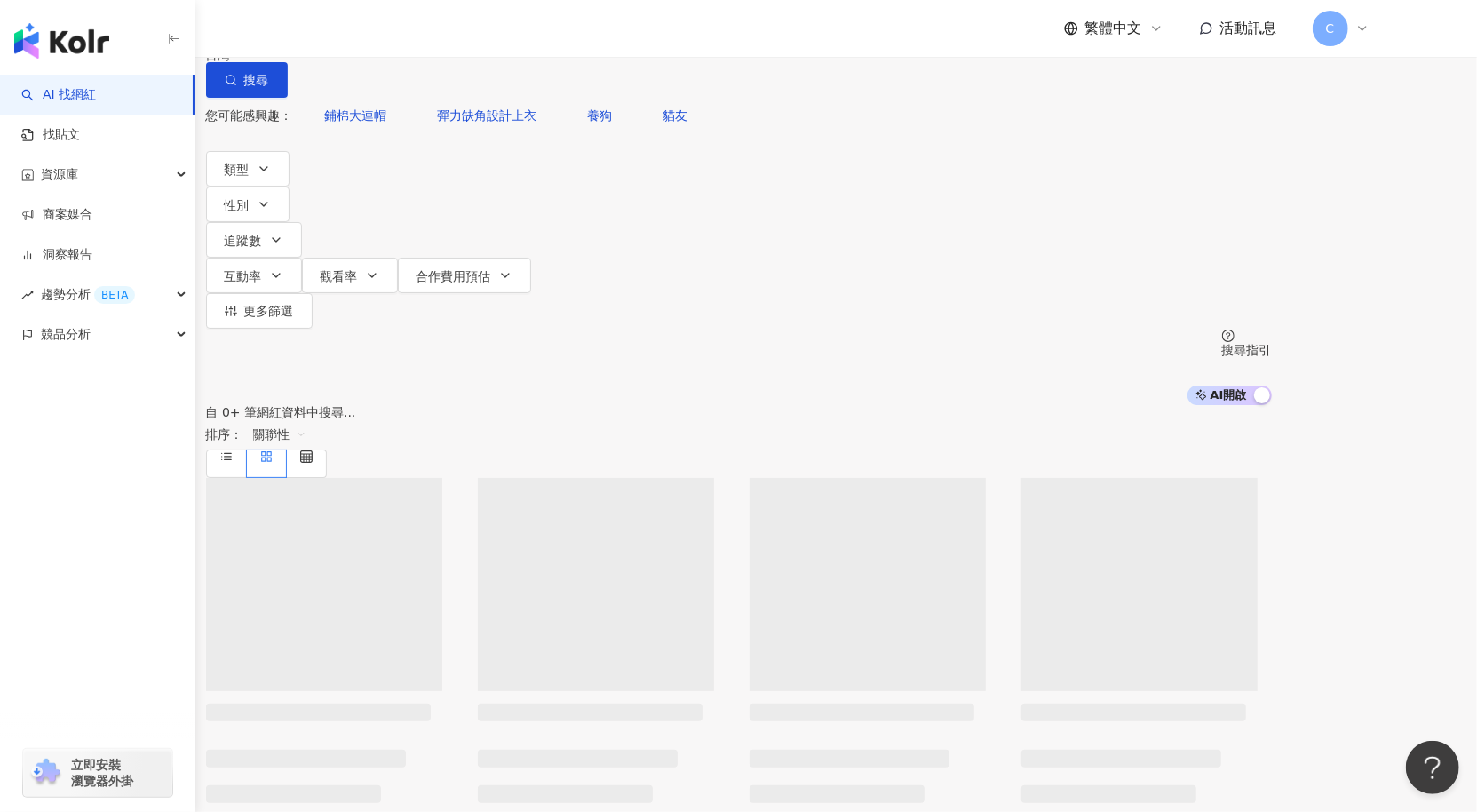
type input "*"
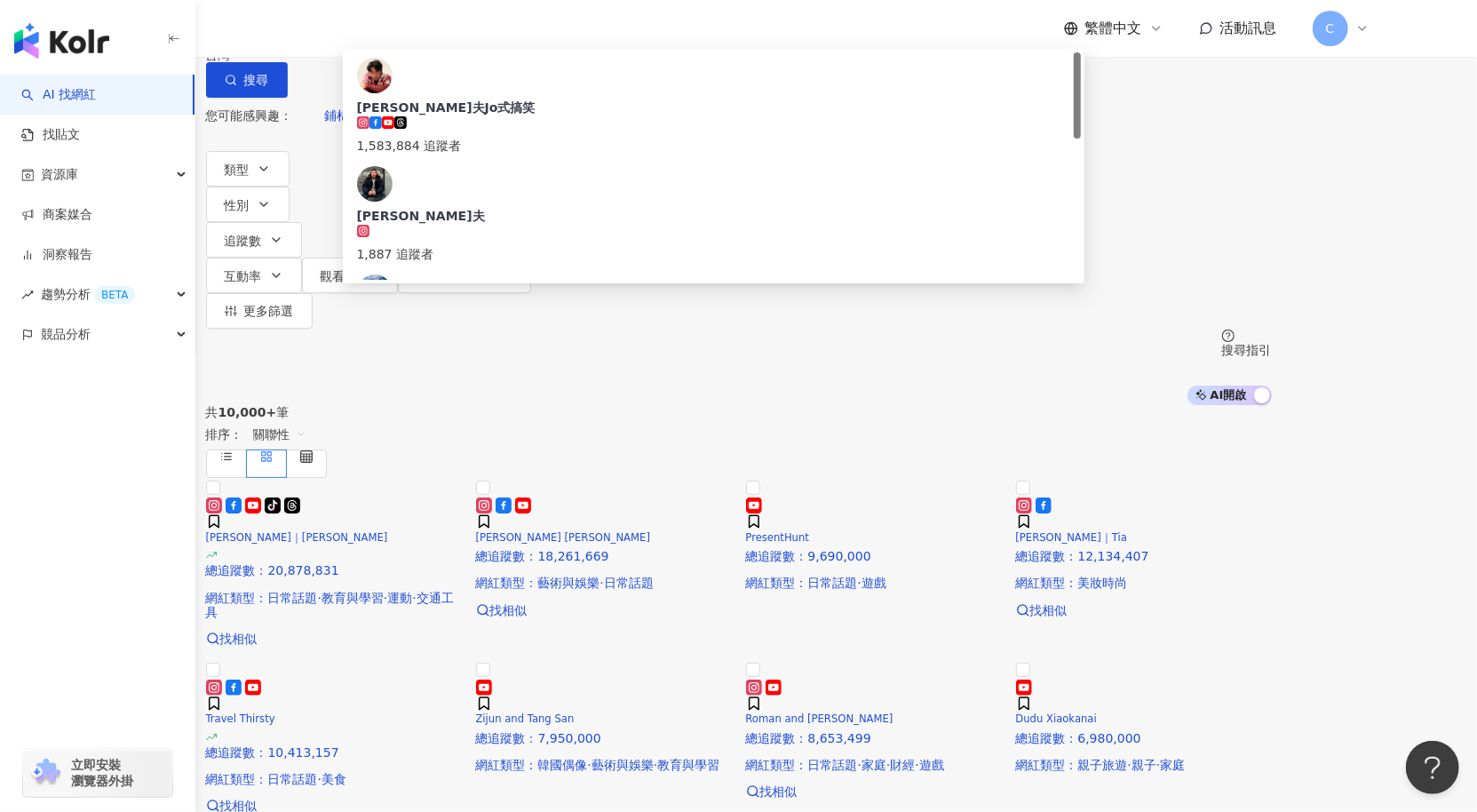
drag, startPoint x: 497, startPoint y: 109, endPoint x: 396, endPoint y: 105, distance: 101.1
click at [396, 97] on div "不分平台 *** 台灣 搜尋 64151435-108a-4973-87f9-47d38f1b7866 喬瑟夫Jo式搞笑 1,583,884 追蹤者 Jose…" at bounding box center [739, 49] width 1067 height 97
paste input "**********"
type input "**********"
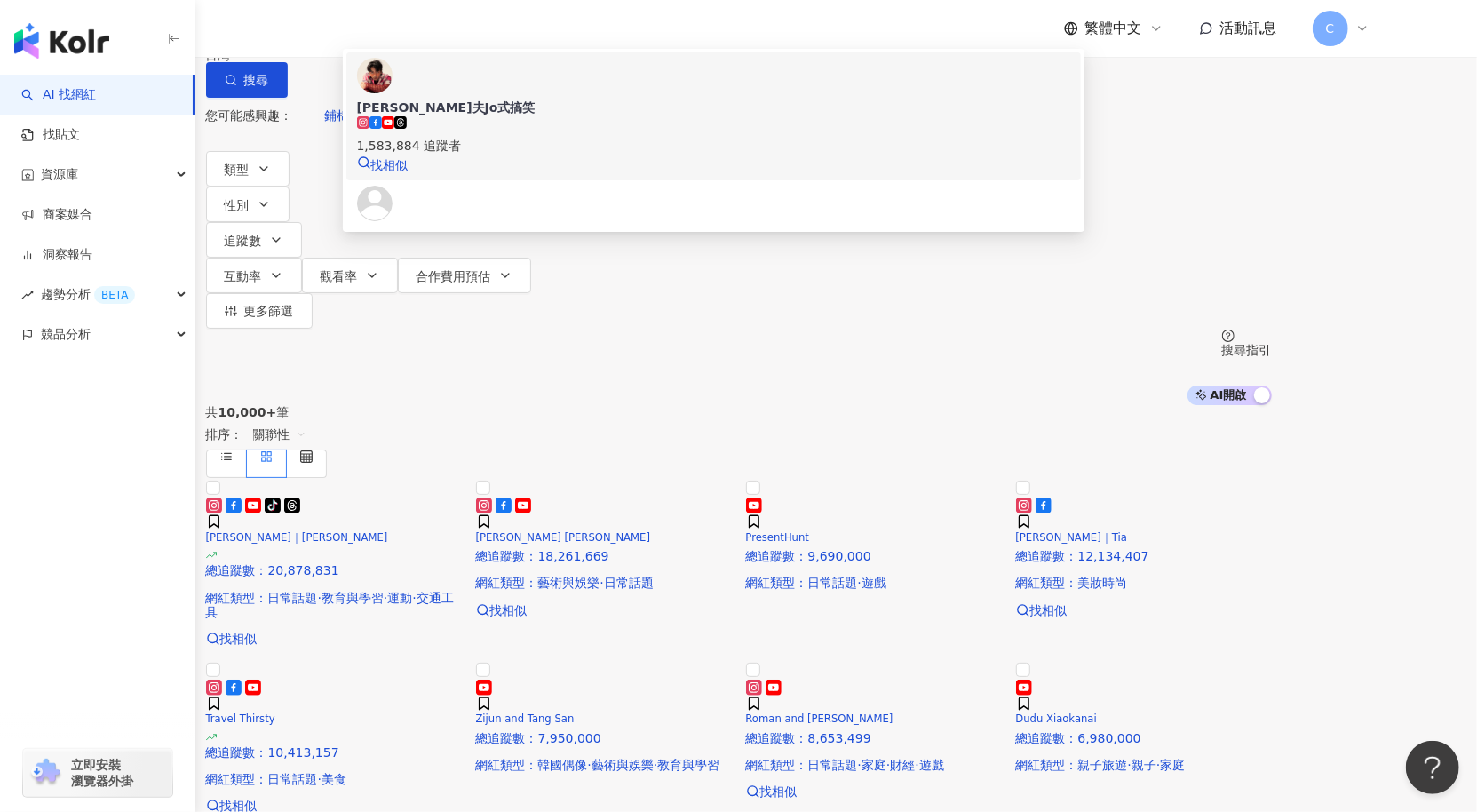
click at [726, 155] on div "1,583,884 追蹤者" at bounding box center [714, 135] width 715 height 39
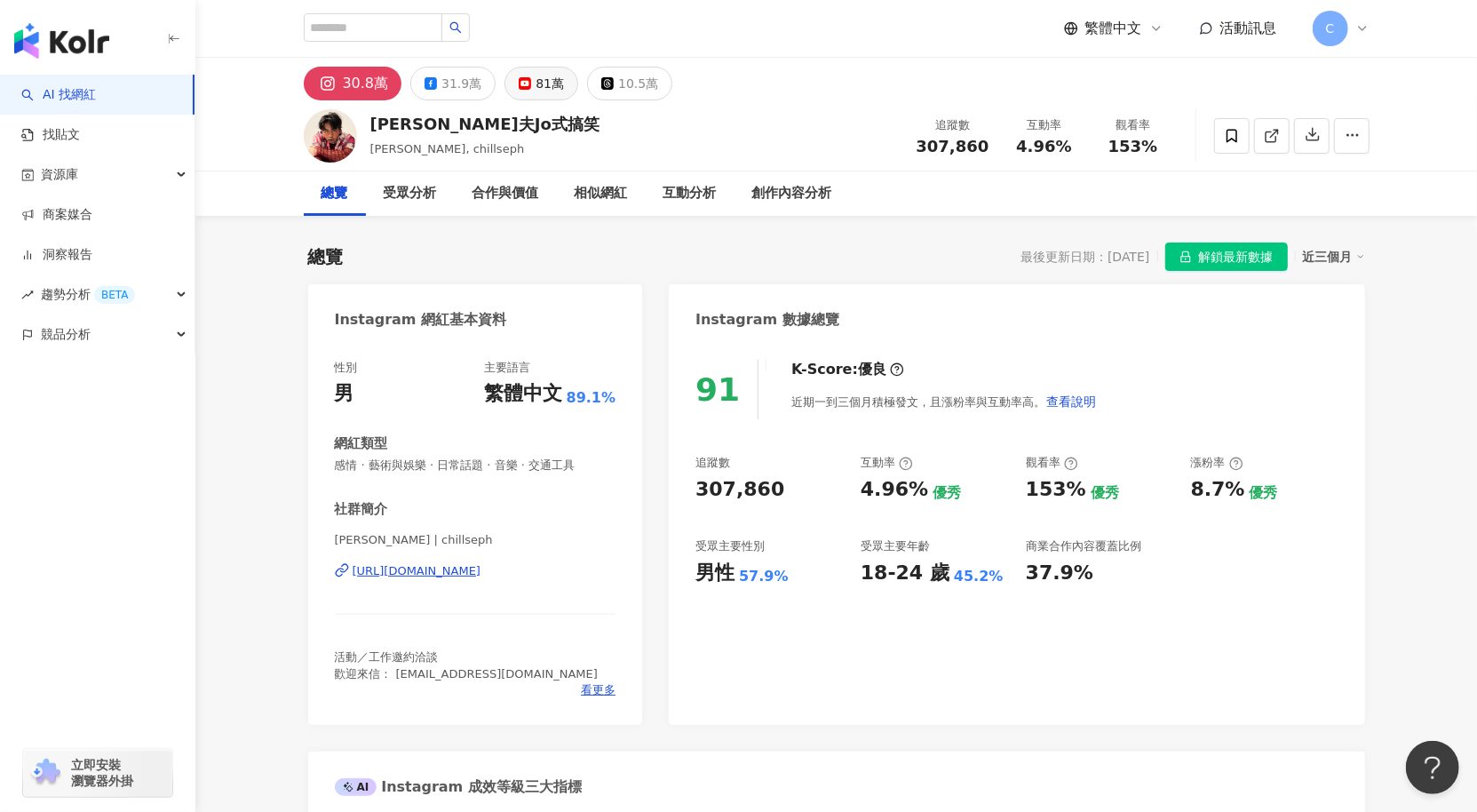
click at [519, 77] on icon at bounding box center [525, 83] width 13 height 13
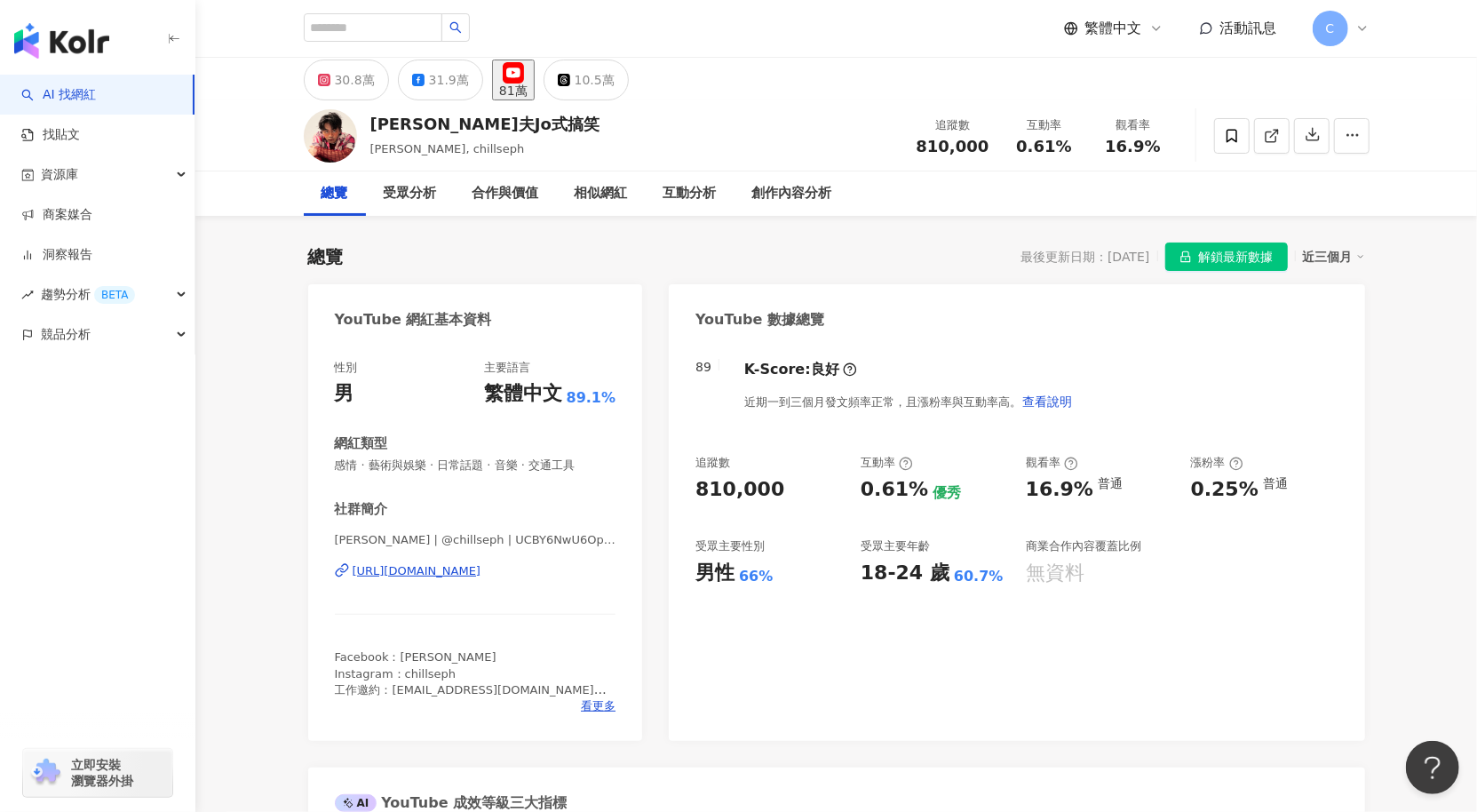
click at [1017, 146] on div "追蹤數 810,000 互動率 0.61% 觀看率 16.9%" at bounding box center [1042, 135] width 272 height 53
drag, startPoint x: 1058, startPoint y: 145, endPoint x: 1461, endPoint y: 141, distance: 403.0
click at [1016, 144] on div "0.61%" at bounding box center [1044, 146] width 67 height 18
copy span "0.61%"
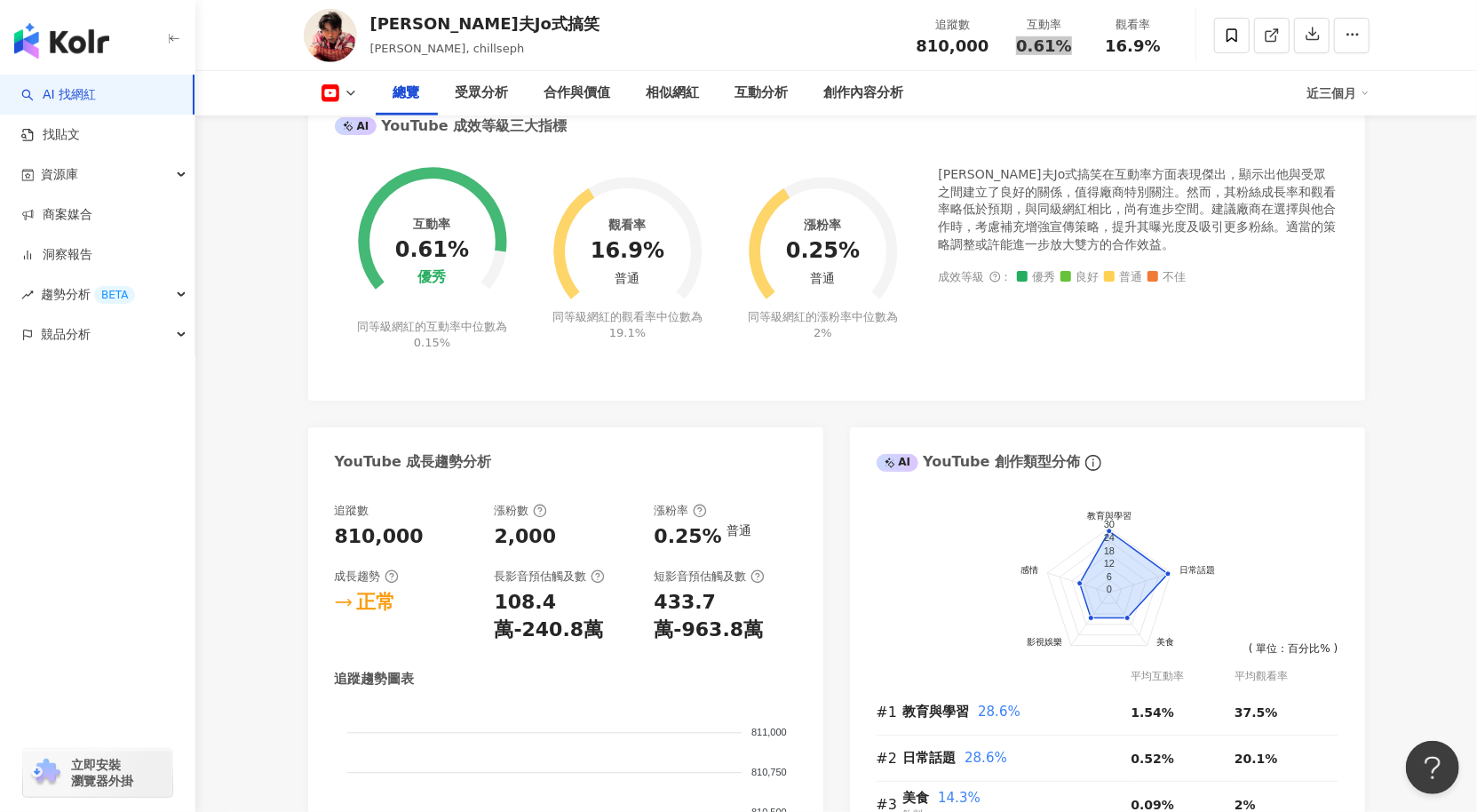
scroll to position [1424, 0]
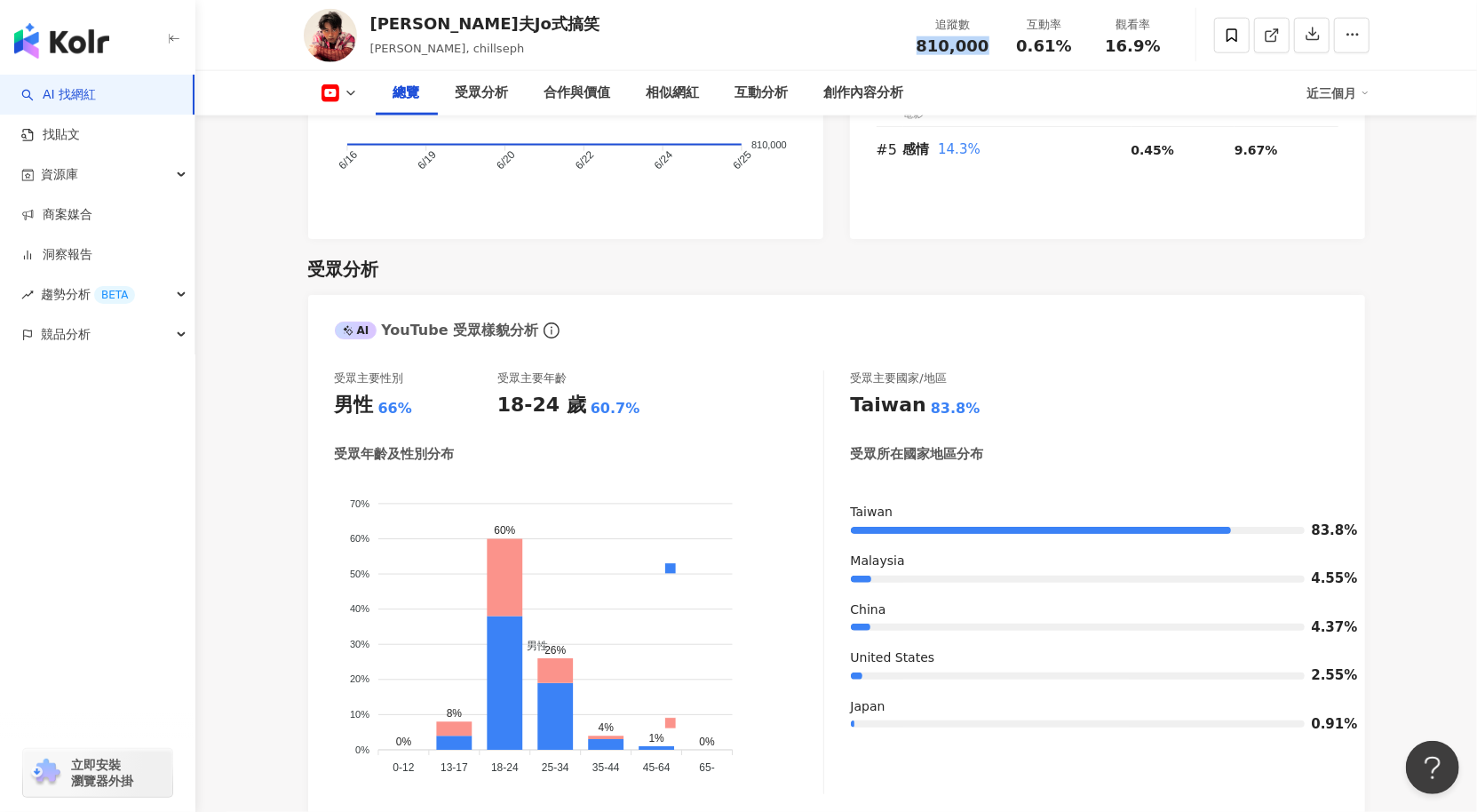
drag, startPoint x: 992, startPoint y: 48, endPoint x: 1252, endPoint y: 77, distance: 261.6
click at [919, 52] on div "追蹤數 810,000" at bounding box center [953, 34] width 95 height 38
copy span "810,000"
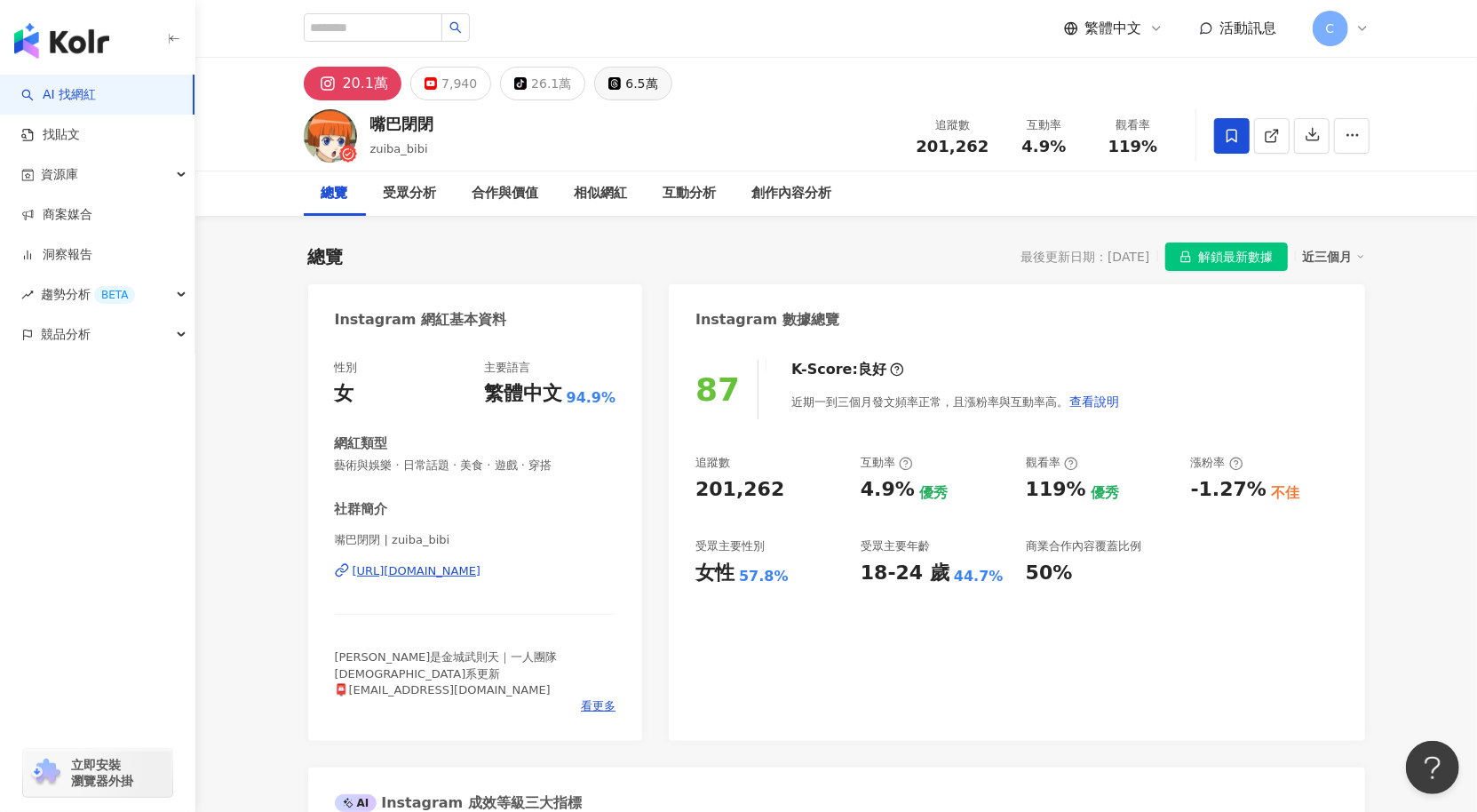
click at [630, 89] on div "6.5萬" at bounding box center [641, 84] width 32 height 25
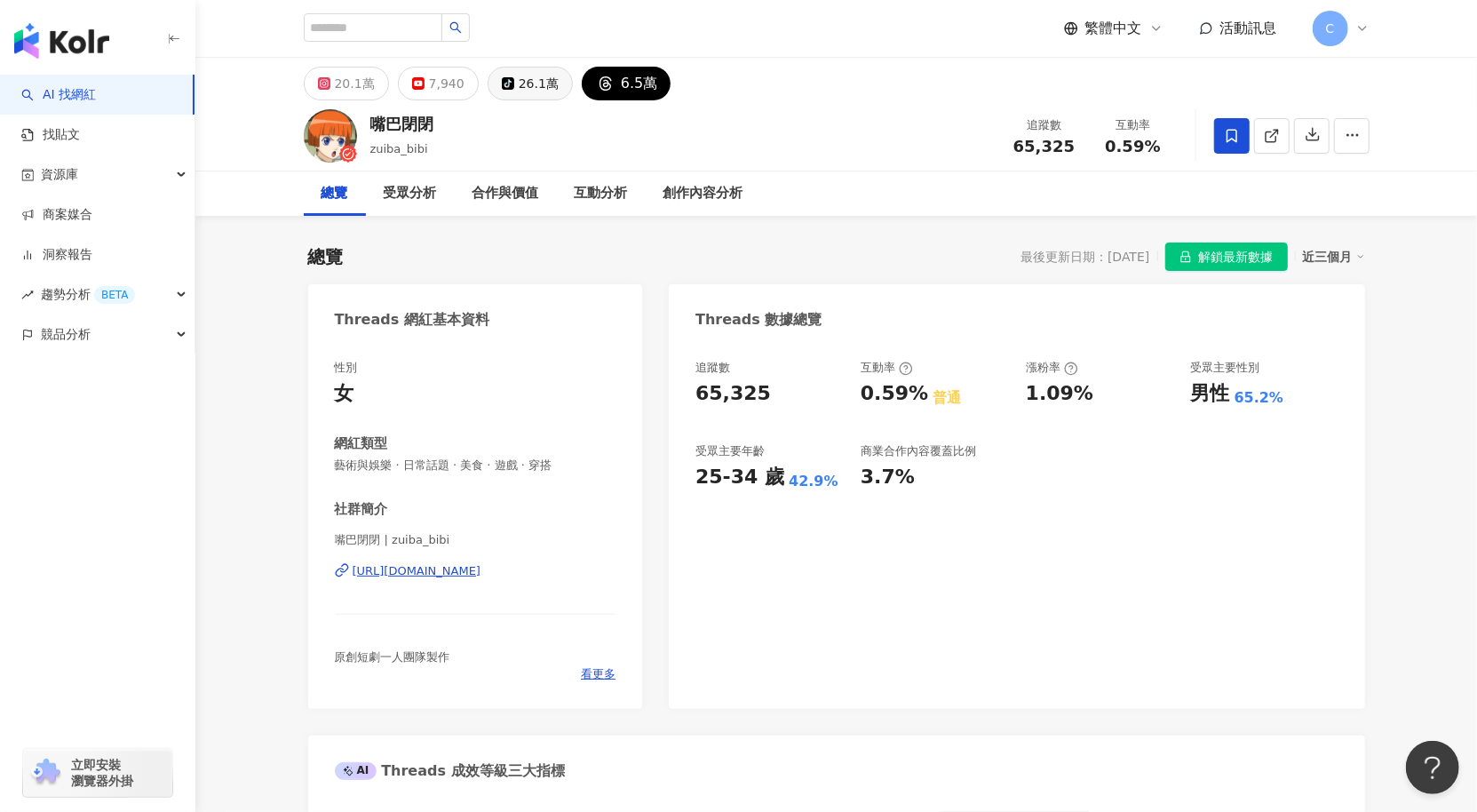
click at [519, 89] on div "26.1萬" at bounding box center [538, 84] width 40 height 25
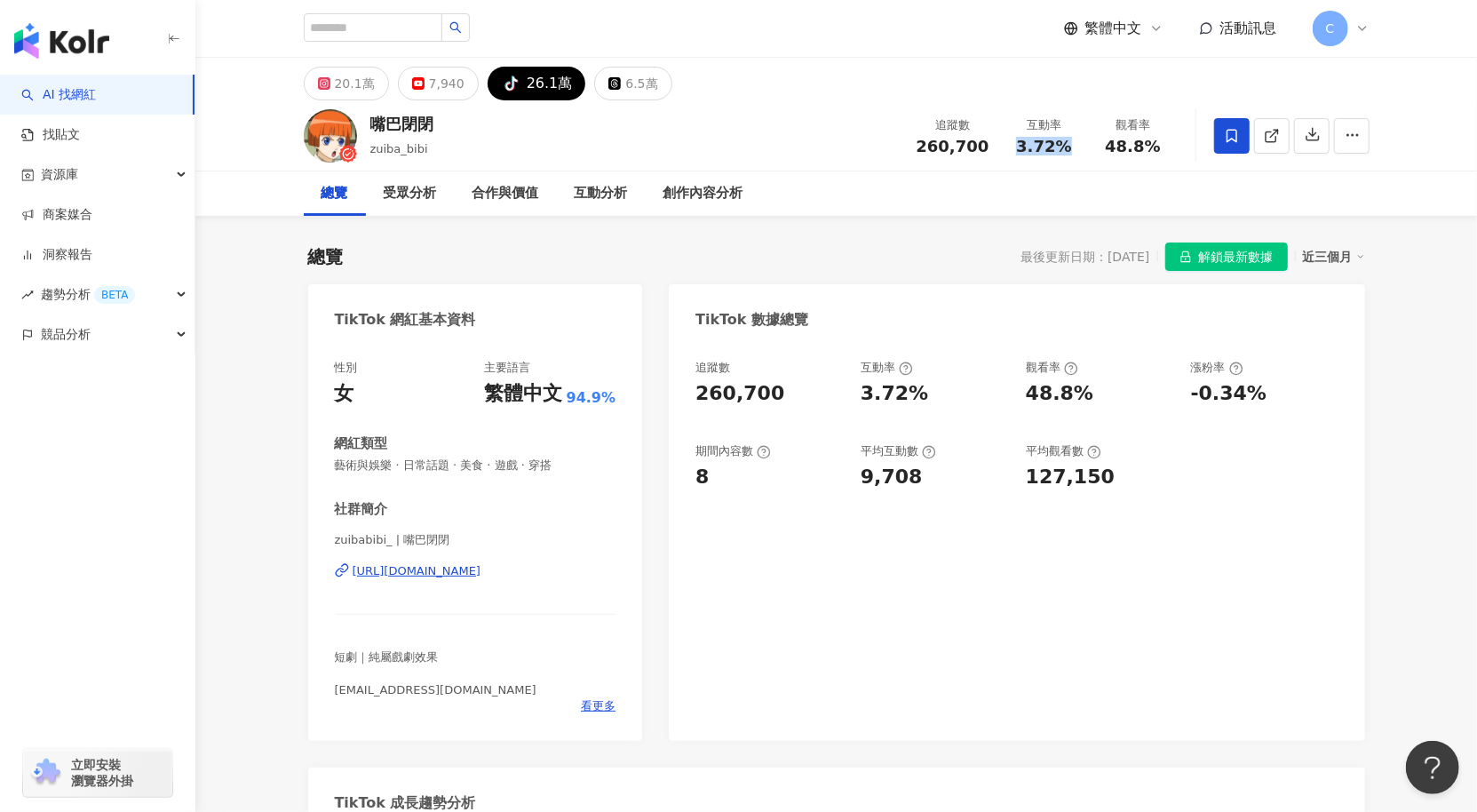
drag, startPoint x: 1082, startPoint y: 153, endPoint x: 1401, endPoint y: 221, distance: 326.2
click at [1010, 149] on div "互動率 3.72%" at bounding box center [1044, 135] width 89 height 38
copy span "3.72%"
click at [777, 155] on div "嘴巴閉閉 zuiba_bibi 追蹤數 260,700 互動率 3.72% 觀看率 48.8%" at bounding box center [836, 135] width 1137 height 70
click at [96, 86] on link "AI 找網紅" at bounding box center [58, 95] width 75 height 18
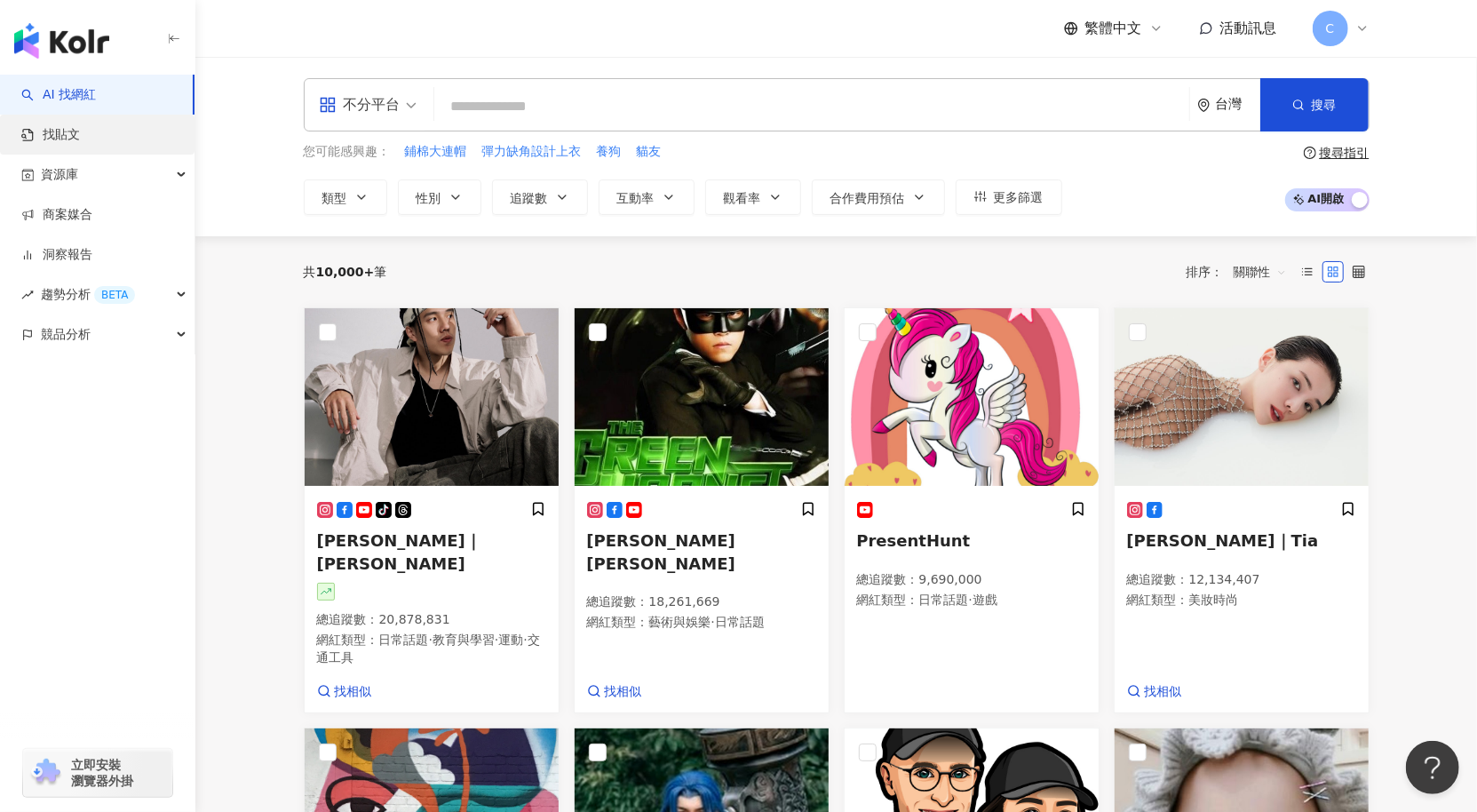
click at [80, 140] on link "找貼文" at bounding box center [51, 135] width 58 height 18
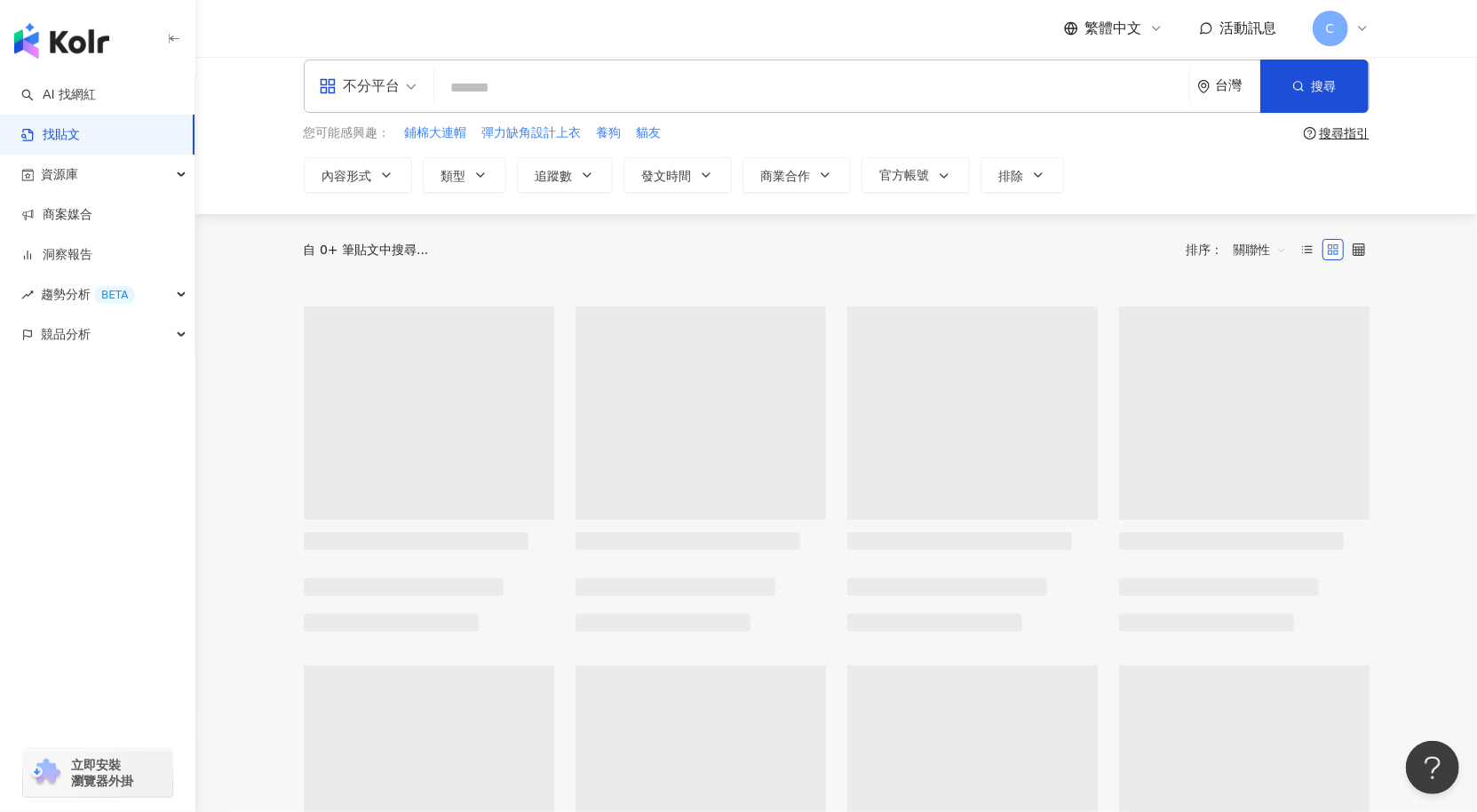
click at [595, 91] on input "search" at bounding box center [812, 87] width 741 height 38
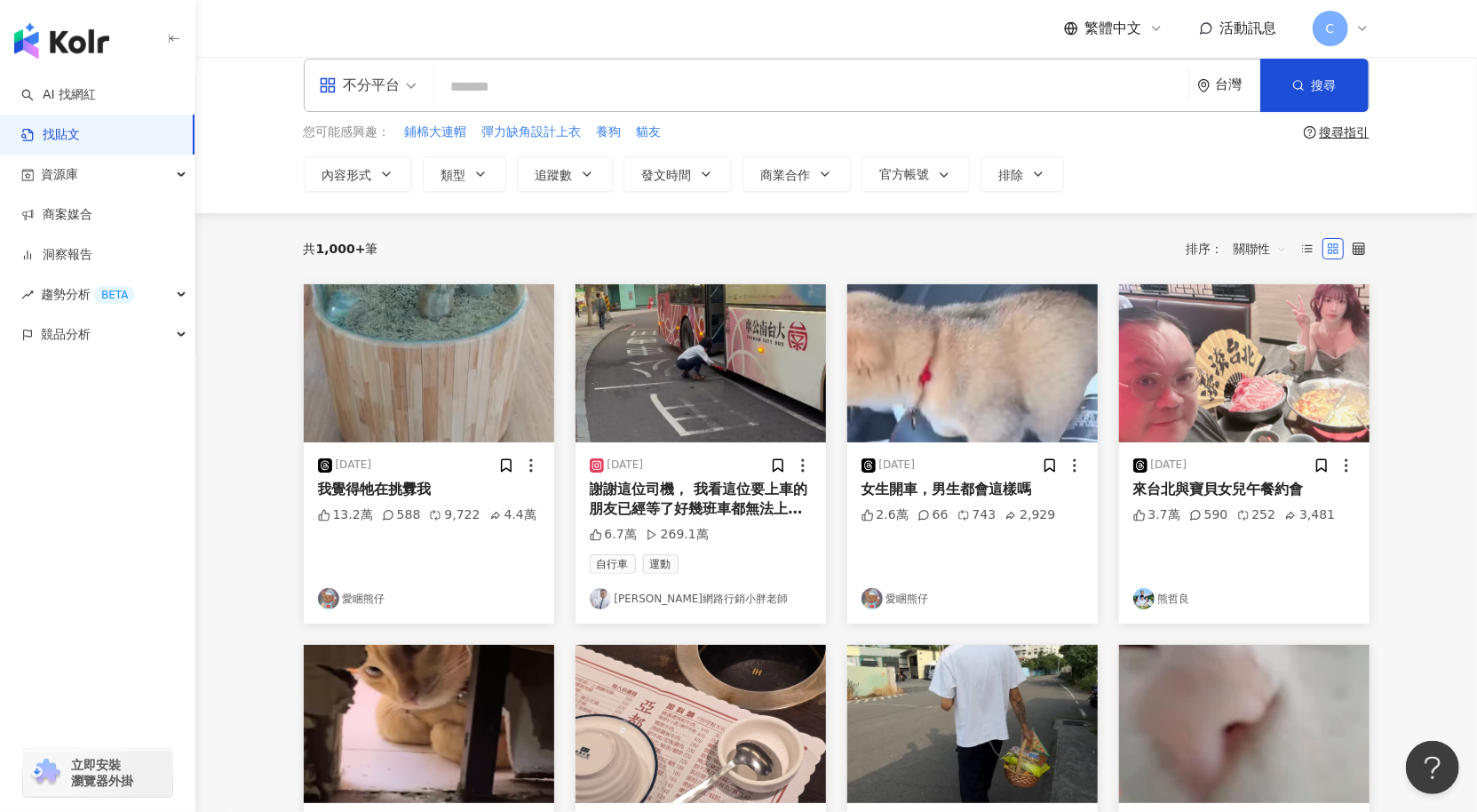
scroll to position [21, 0]
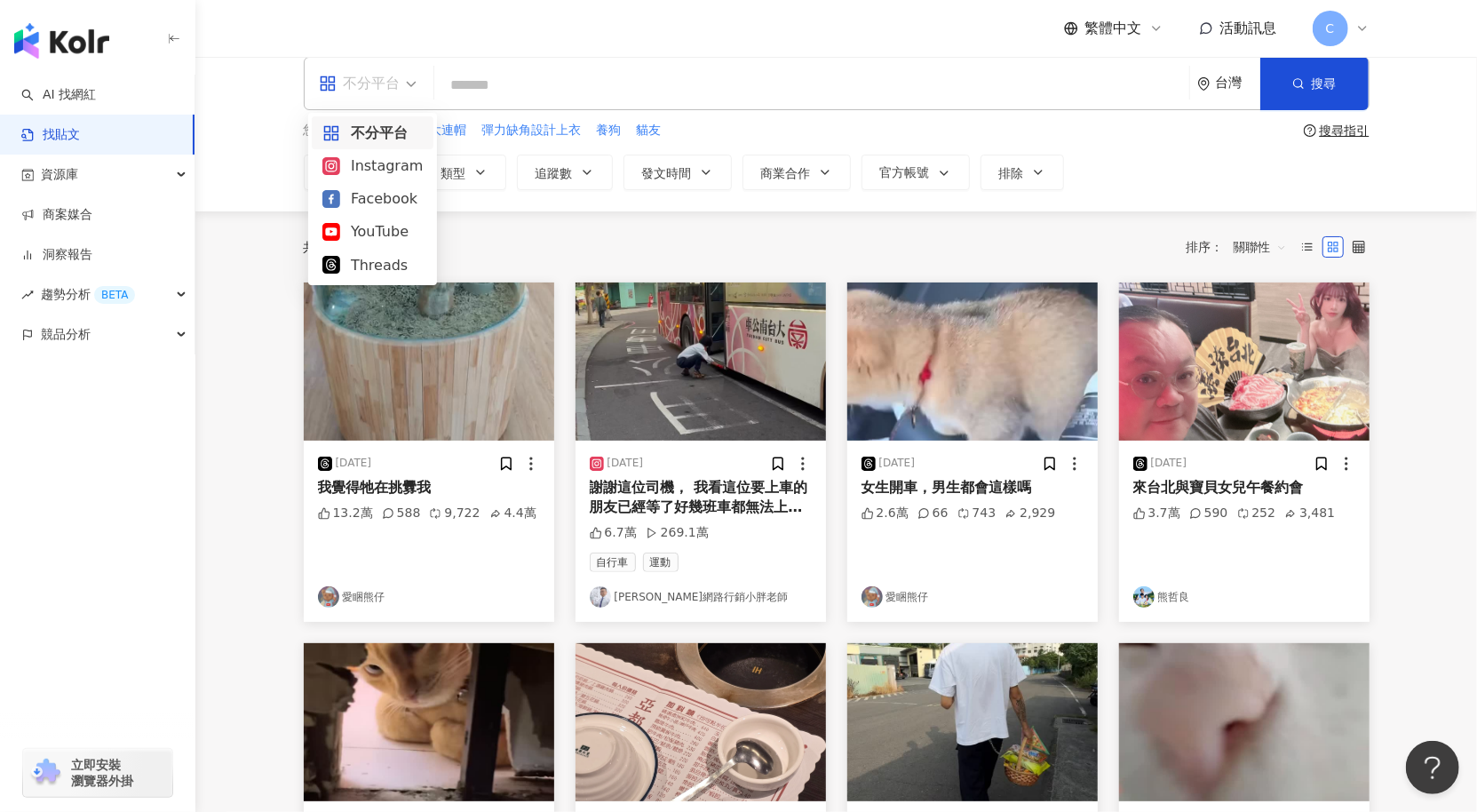
click at [402, 85] on span "不分平台" at bounding box center [368, 83] width 97 height 28
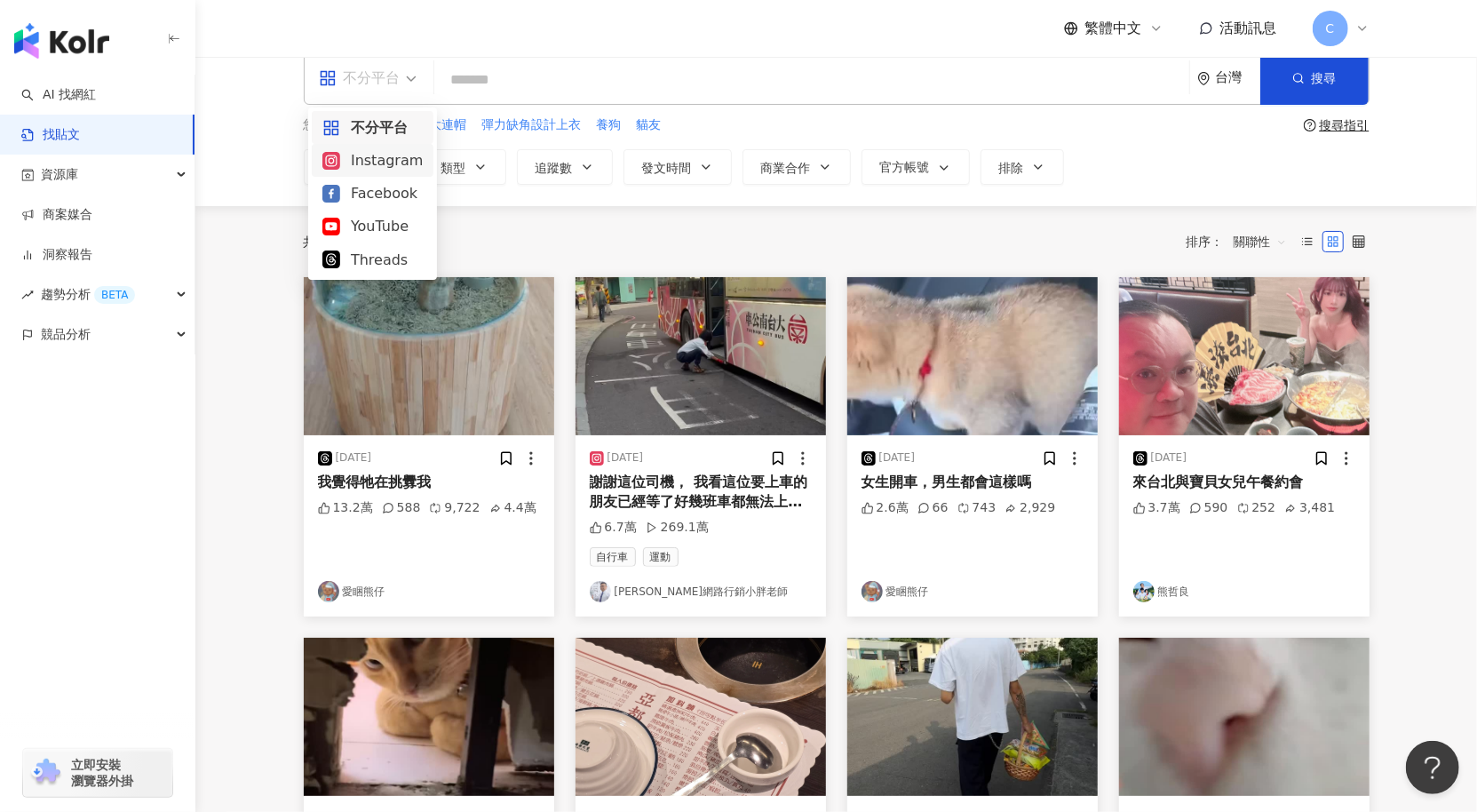
scroll to position [27, 0]
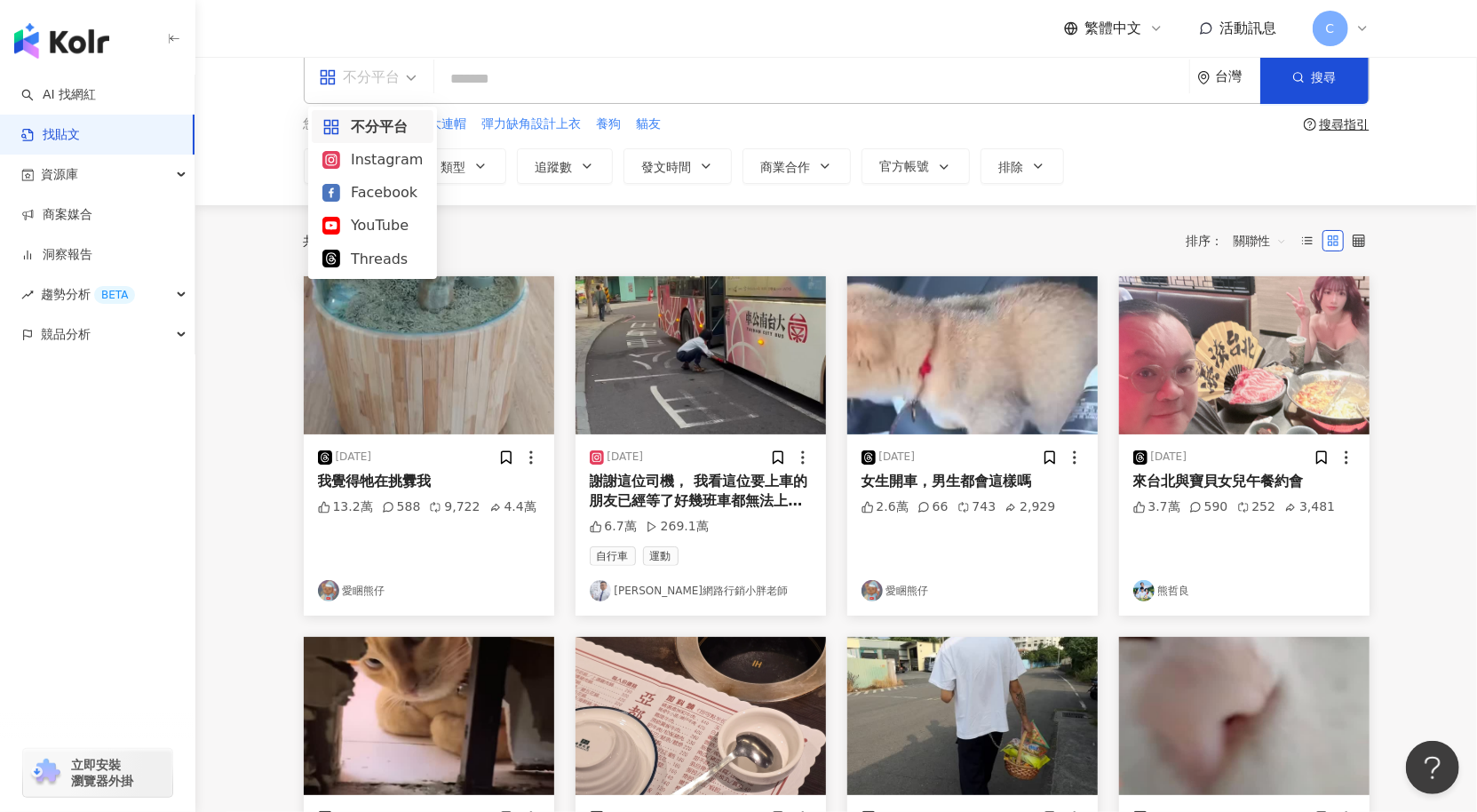
click at [378, 120] on div "不分平台" at bounding box center [372, 126] width 100 height 22
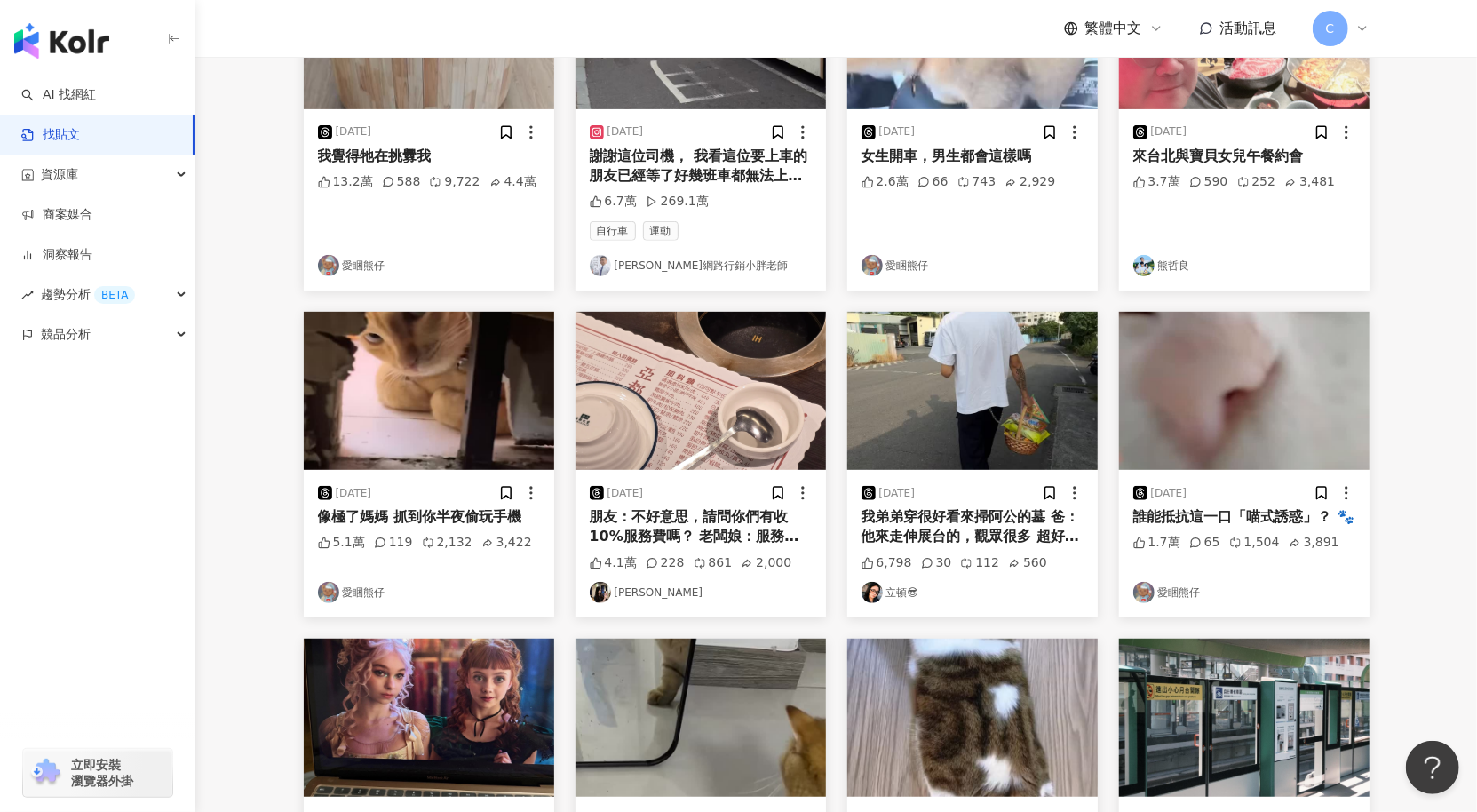
scroll to position [0, 0]
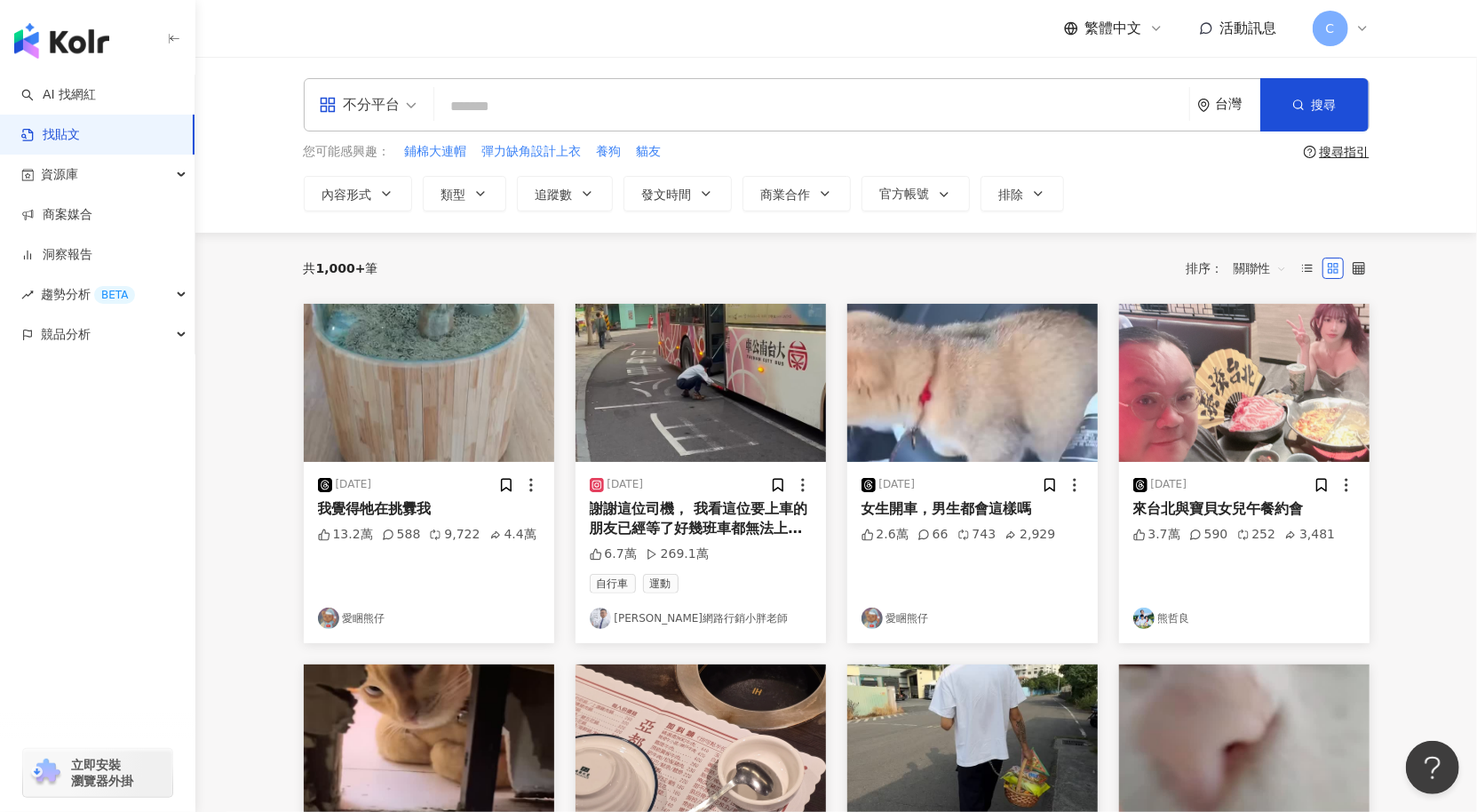
click at [501, 120] on input "search" at bounding box center [812, 105] width 741 height 38
paste input "**********"
type input "**"
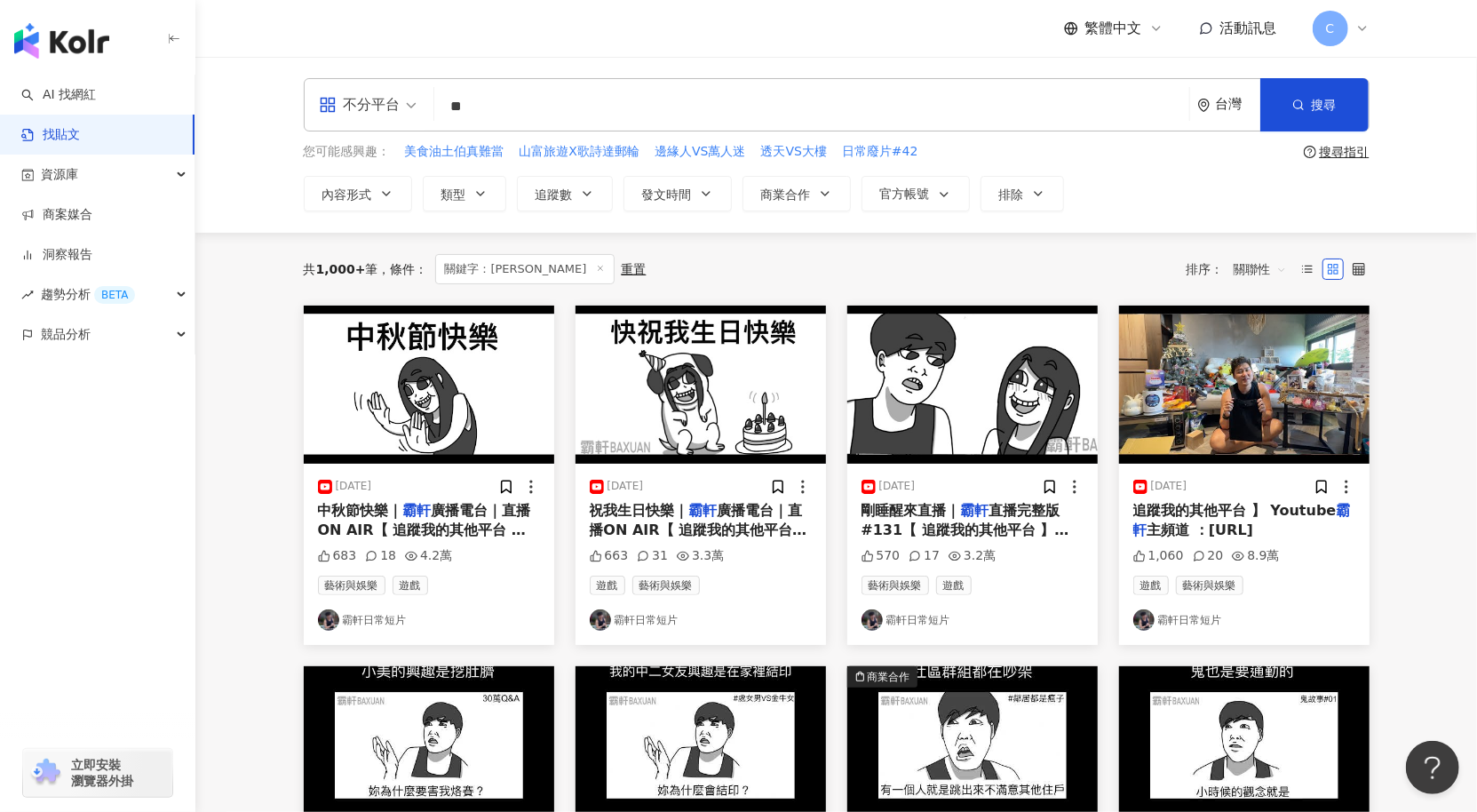
click at [494, 398] on img "button" at bounding box center [429, 384] width 251 height 158
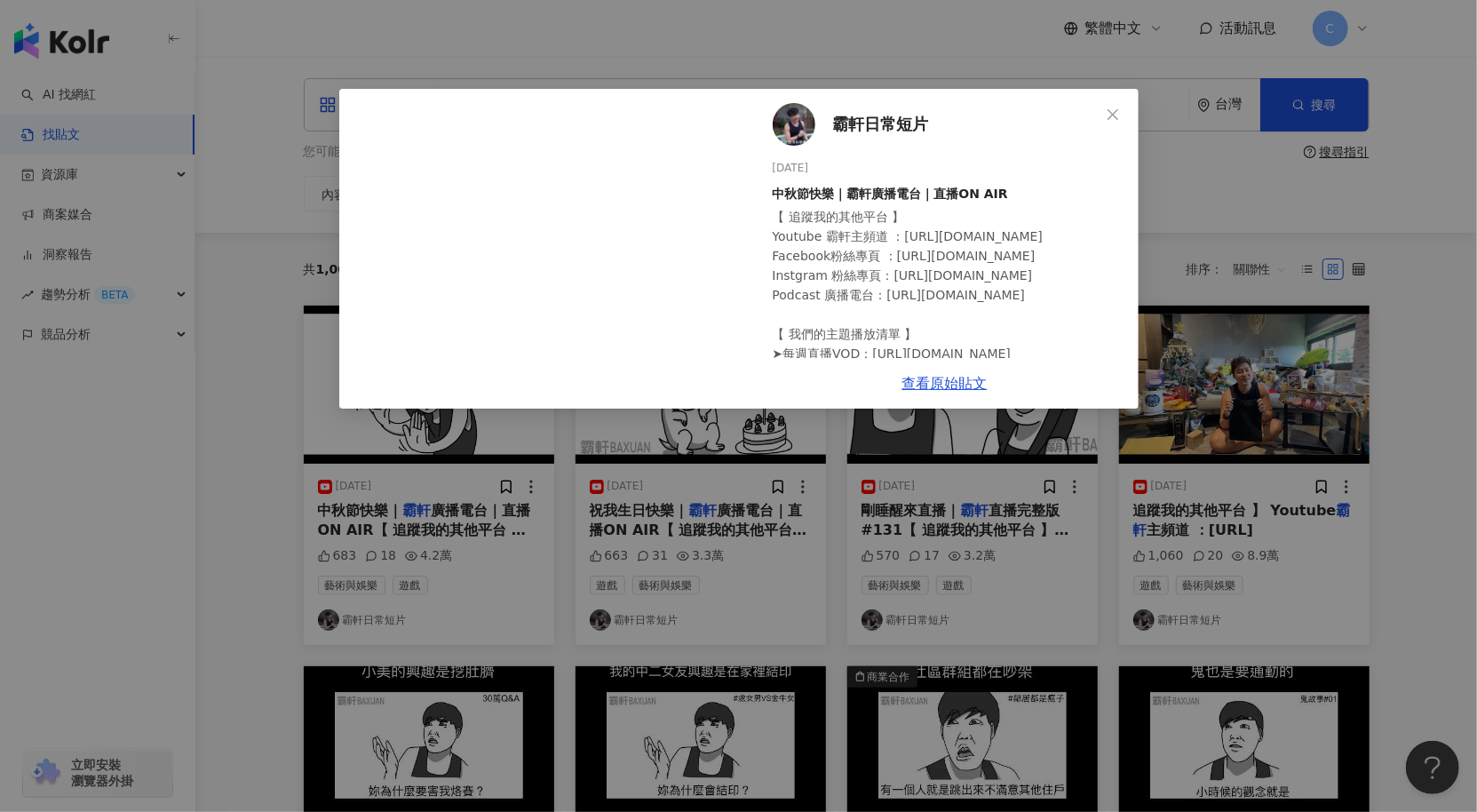
drag, startPoint x: 562, startPoint y: 494, endPoint x: 408, endPoint y: 412, distance: 174.5
click at [561, 493] on div "霸軒日常短片 2023/9/29 中秋節快樂｜霸軒廣播電台｜直播ON AIR 【 追蹤我的其他平台 】 Youtube 霸軒主頻道 ：https://reur…" at bounding box center [738, 406] width 1477 height 812
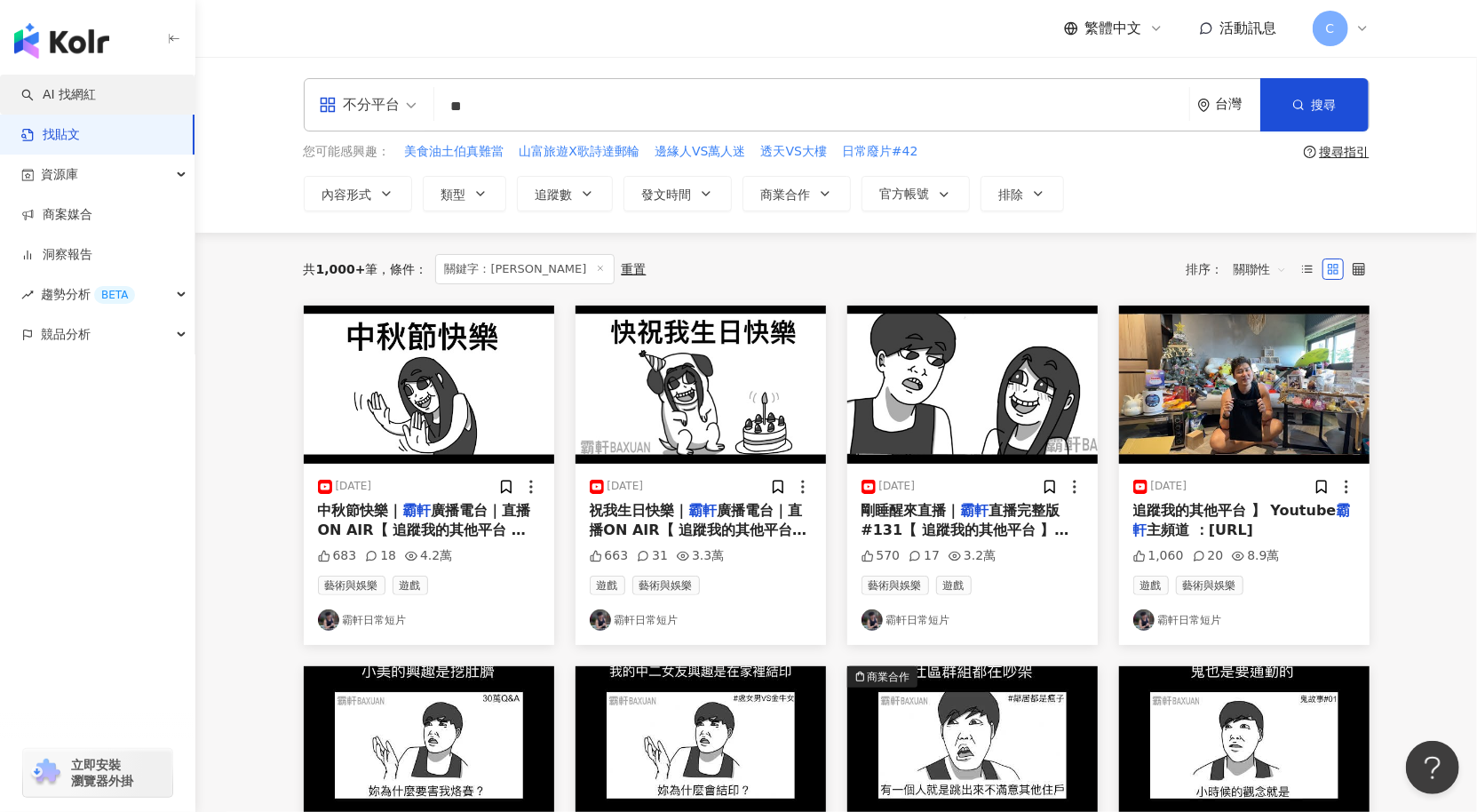
click at [96, 97] on link "AI 找網紅" at bounding box center [58, 95] width 75 height 18
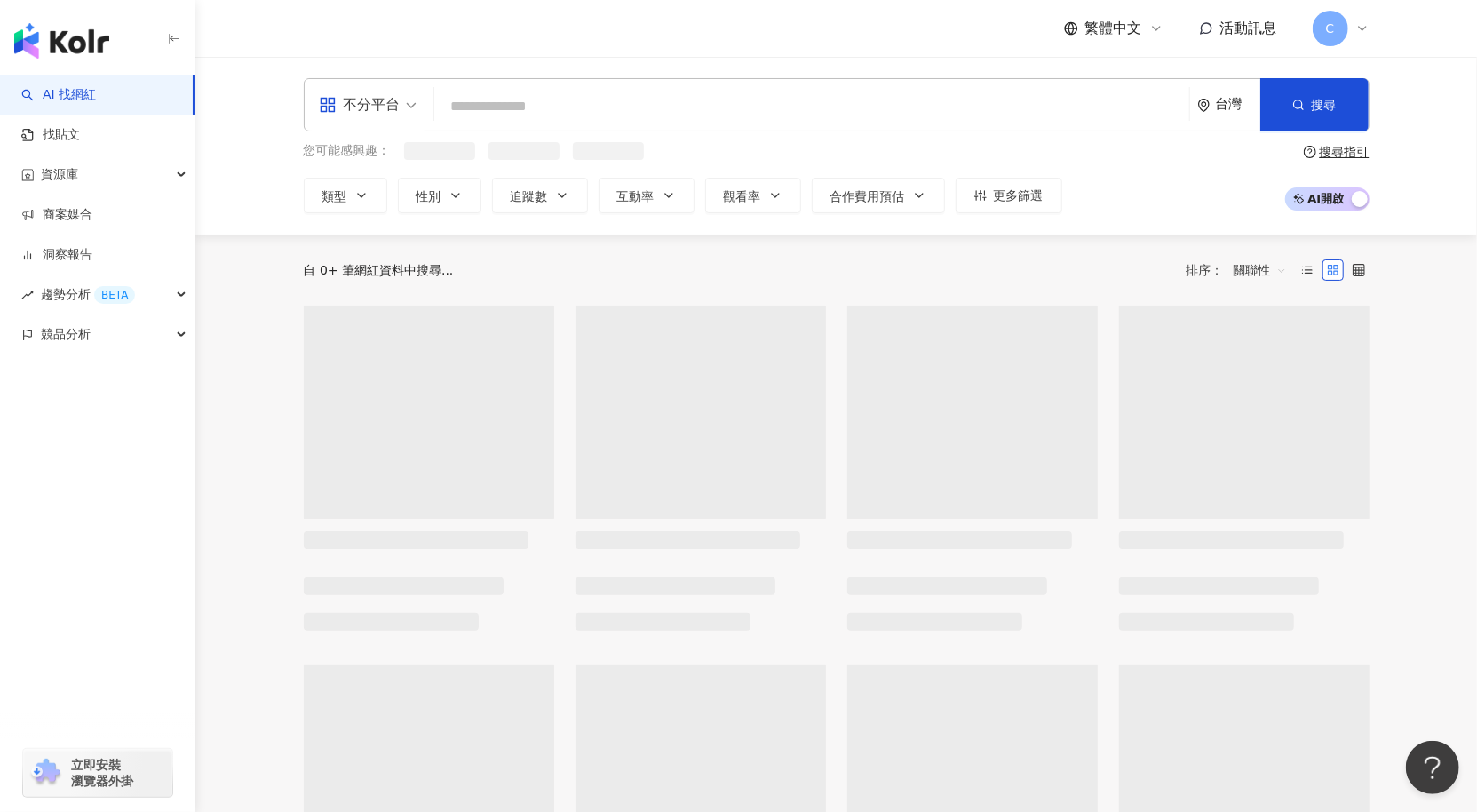
click at [516, 110] on input "search" at bounding box center [812, 106] width 741 height 34
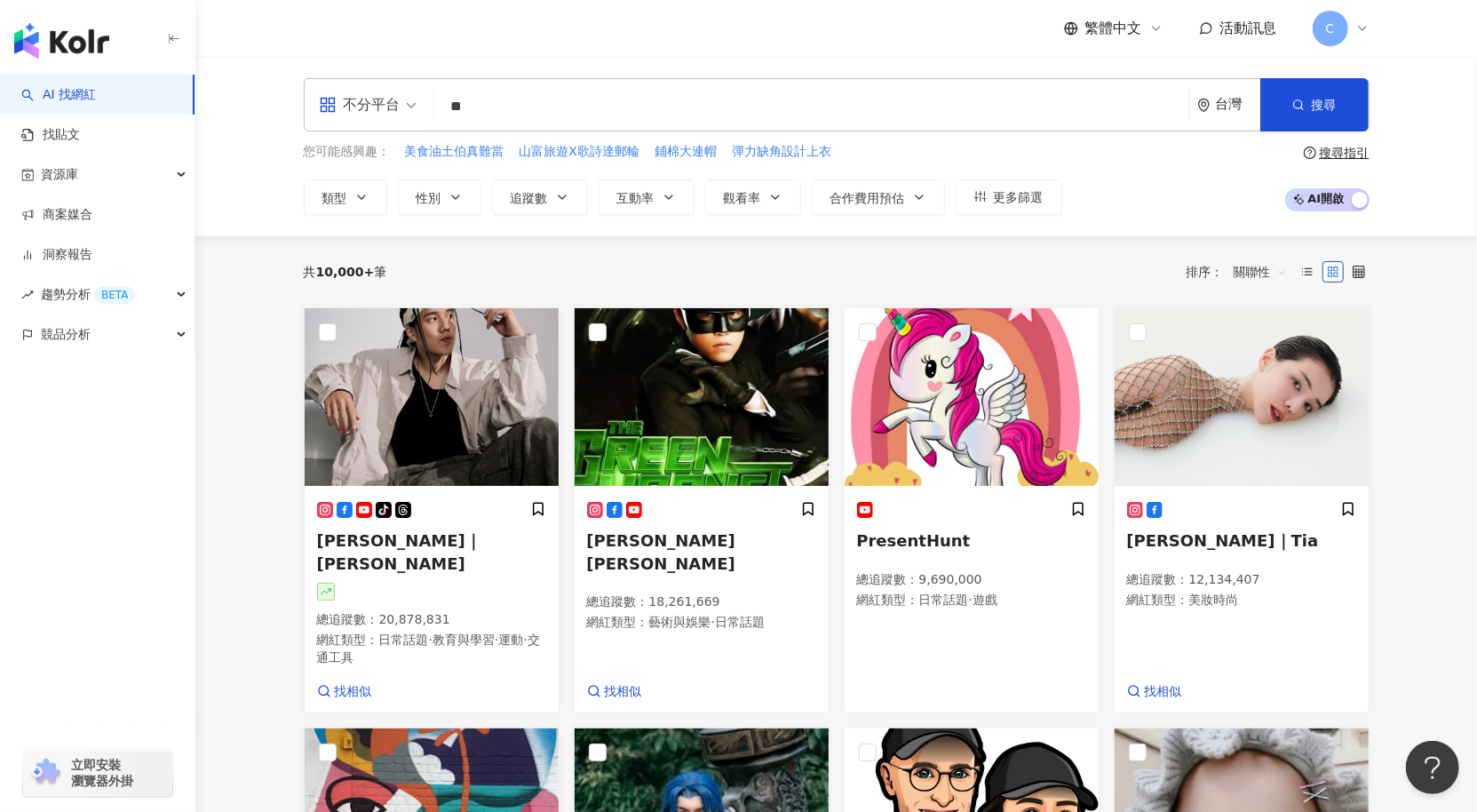
click at [486, 122] on input "**" at bounding box center [812, 106] width 741 height 34
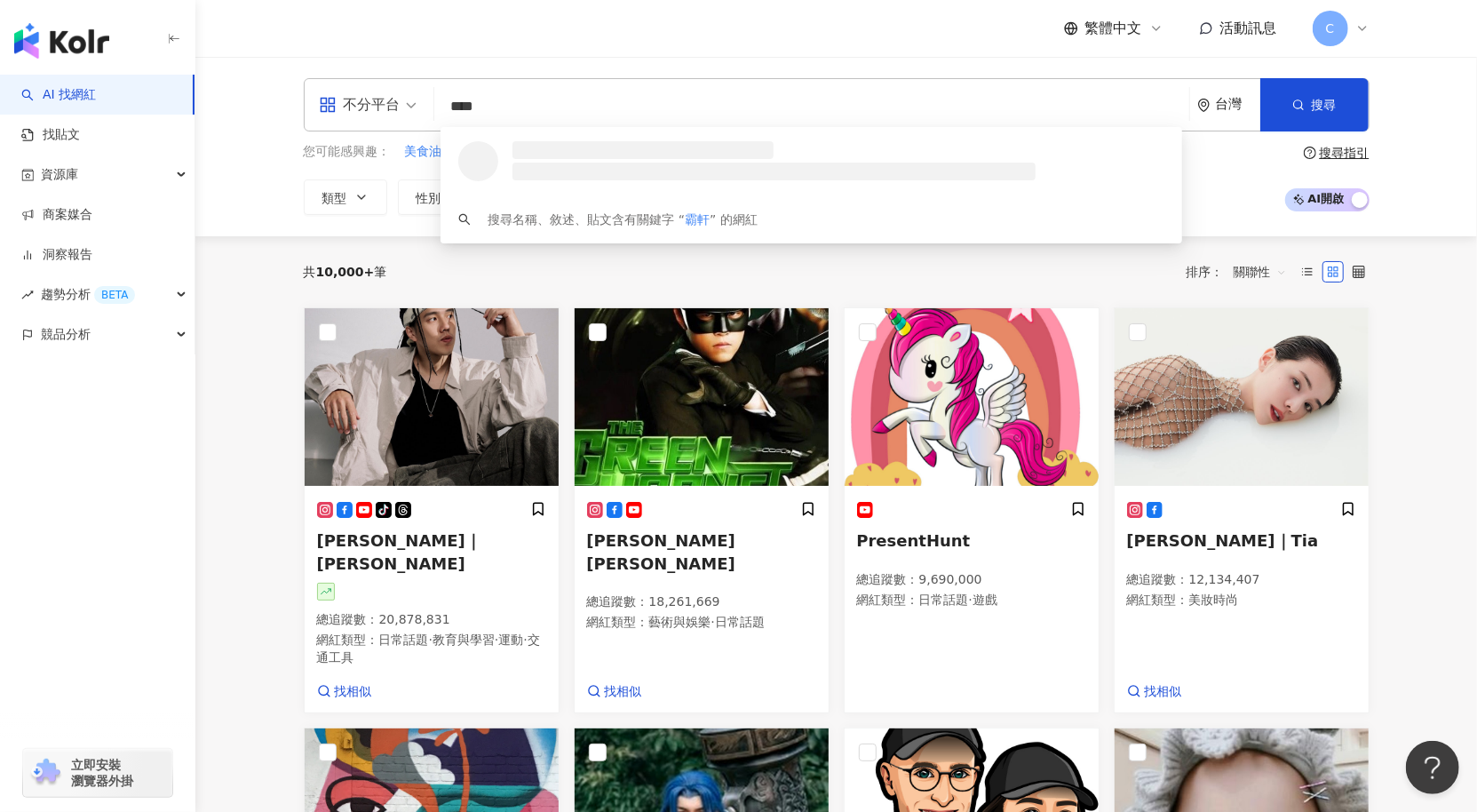
type input "**"
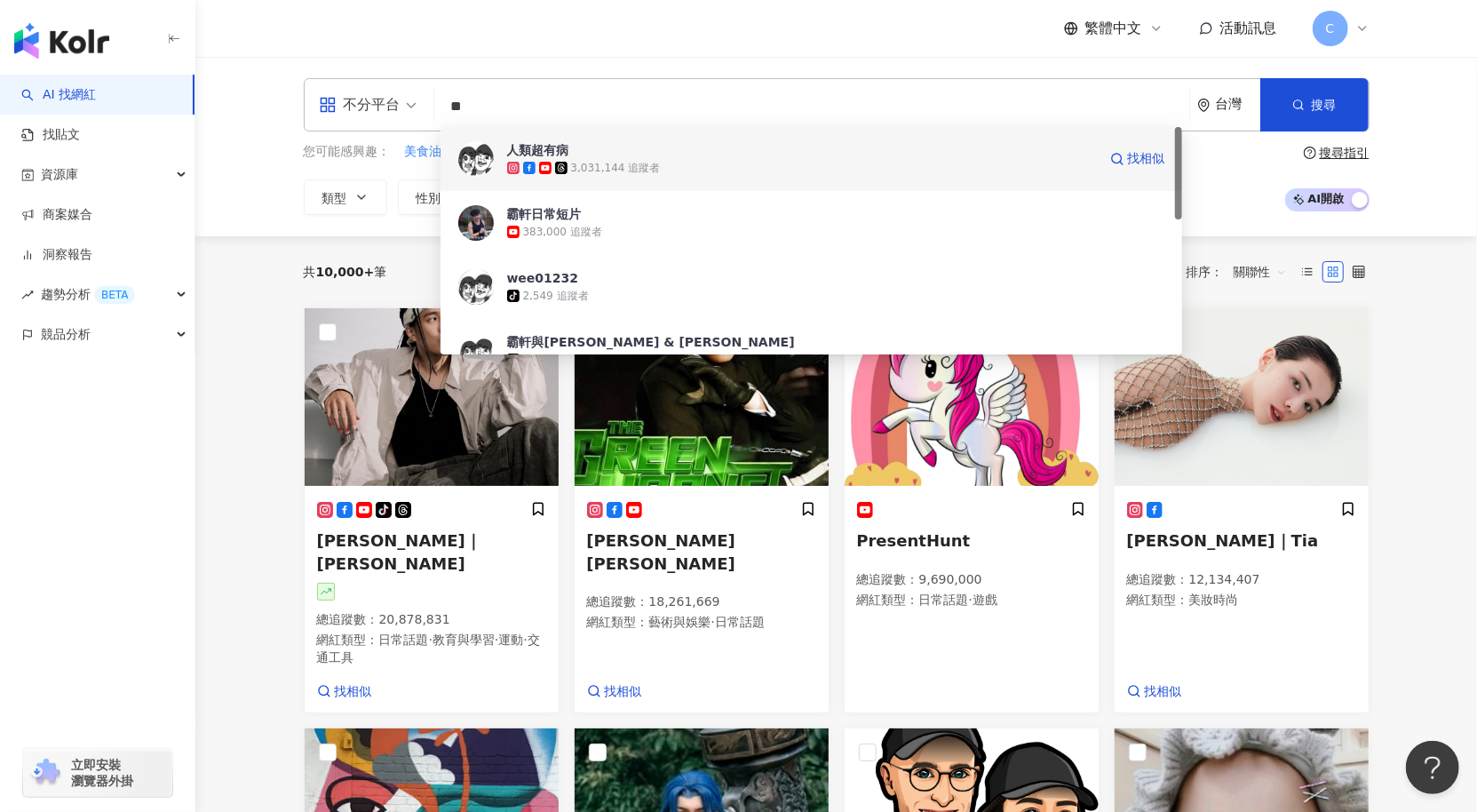
click at [599, 154] on span "人類超有病" at bounding box center [801, 150] width 590 height 18
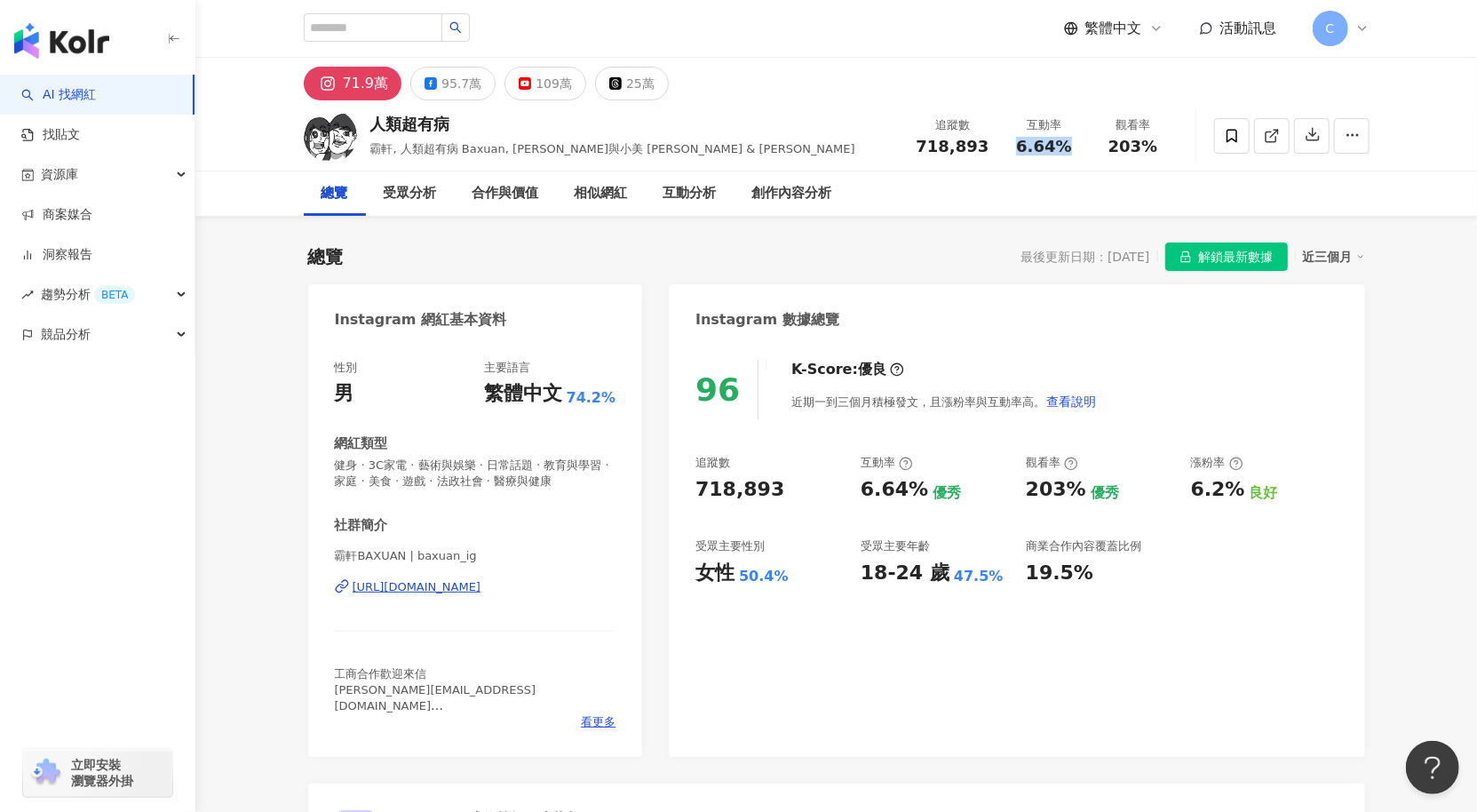
drag, startPoint x: 1082, startPoint y: 152, endPoint x: 974, endPoint y: 145, distance: 108.2
click at [1012, 151] on div "互動率 6.64%" at bounding box center [1044, 135] width 89 height 38
drag, startPoint x: 554, startPoint y: 85, endPoint x: 1126, endPoint y: 135, distance: 574.2
click at [554, 85] on div "109萬" at bounding box center [554, 84] width 36 height 25
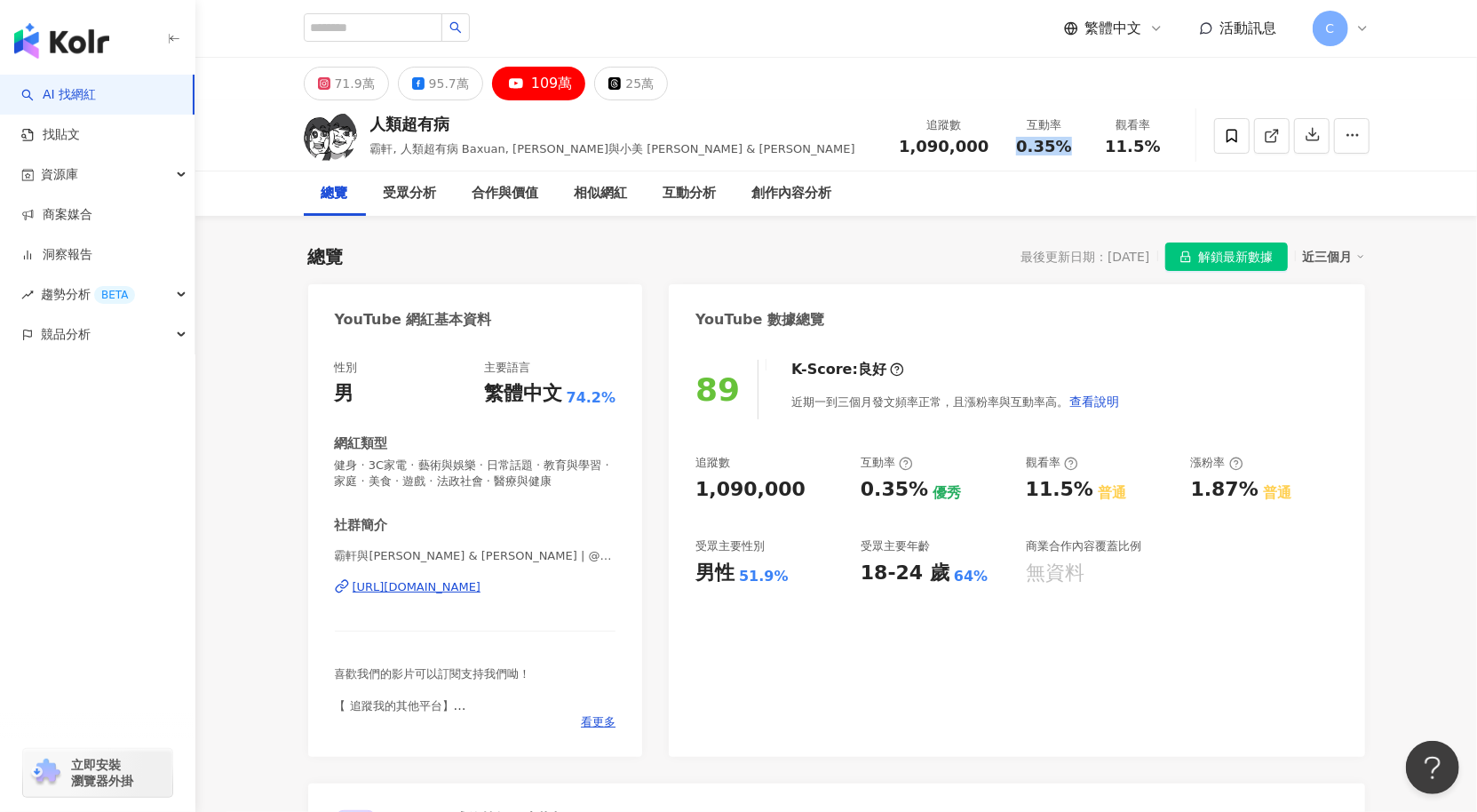
click at [1022, 150] on div "0.35%" at bounding box center [1044, 146] width 67 height 18
copy span "0.35%"
click at [380, 40] on input "search" at bounding box center [373, 27] width 138 height 28
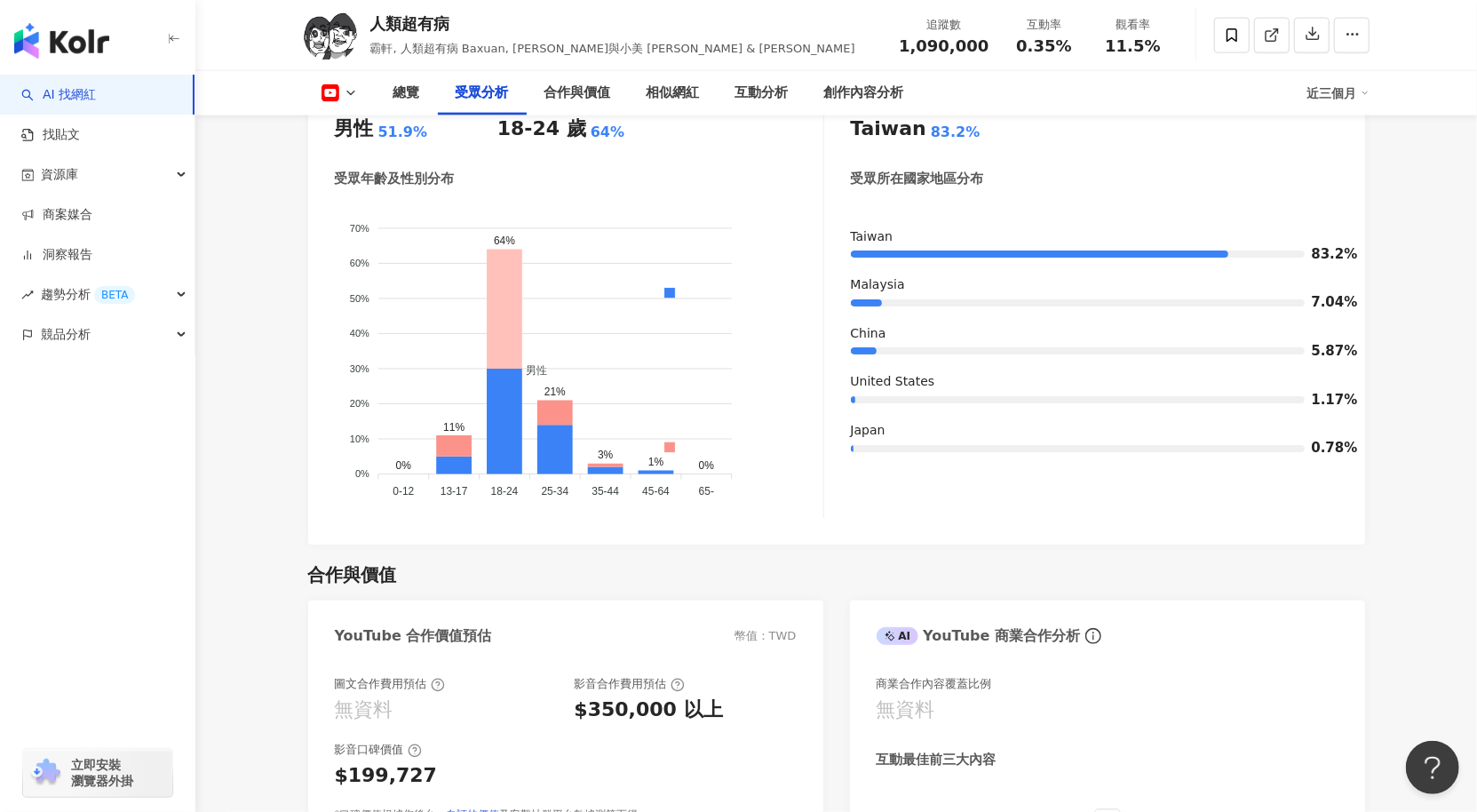
scroll to position [1687, 0]
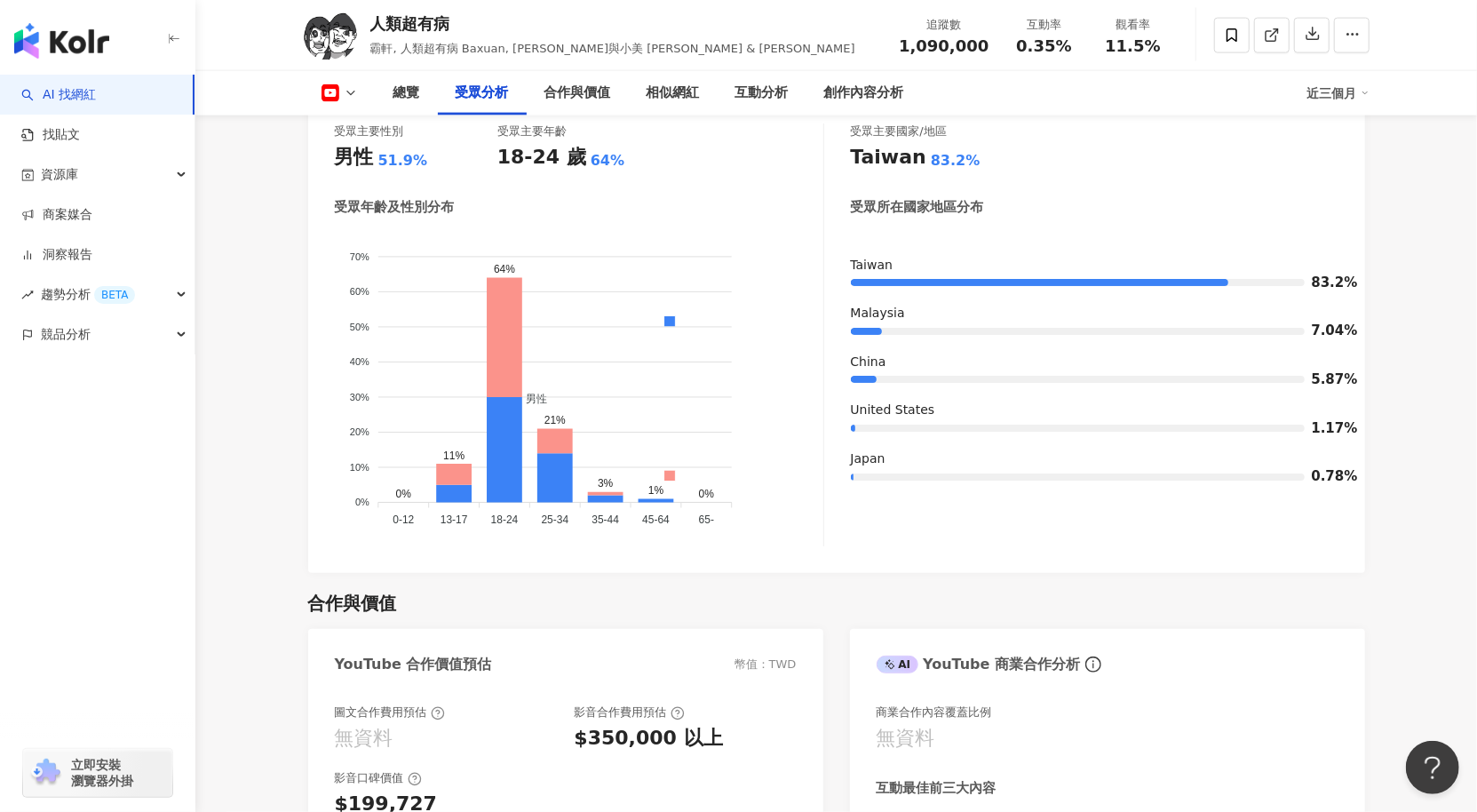
click at [21, 101] on link "AI 找網紅" at bounding box center [58, 95] width 75 height 18
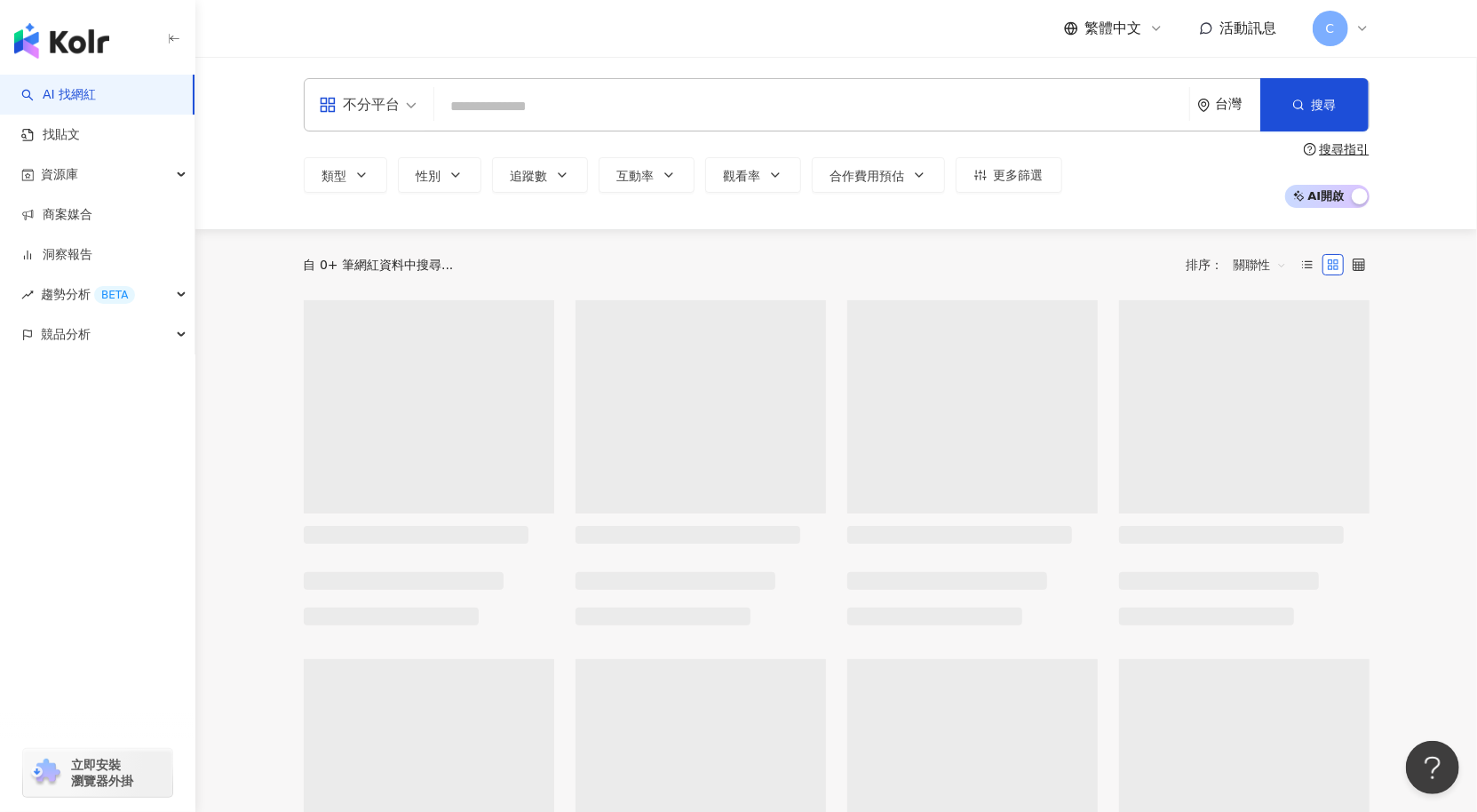
type input "***"
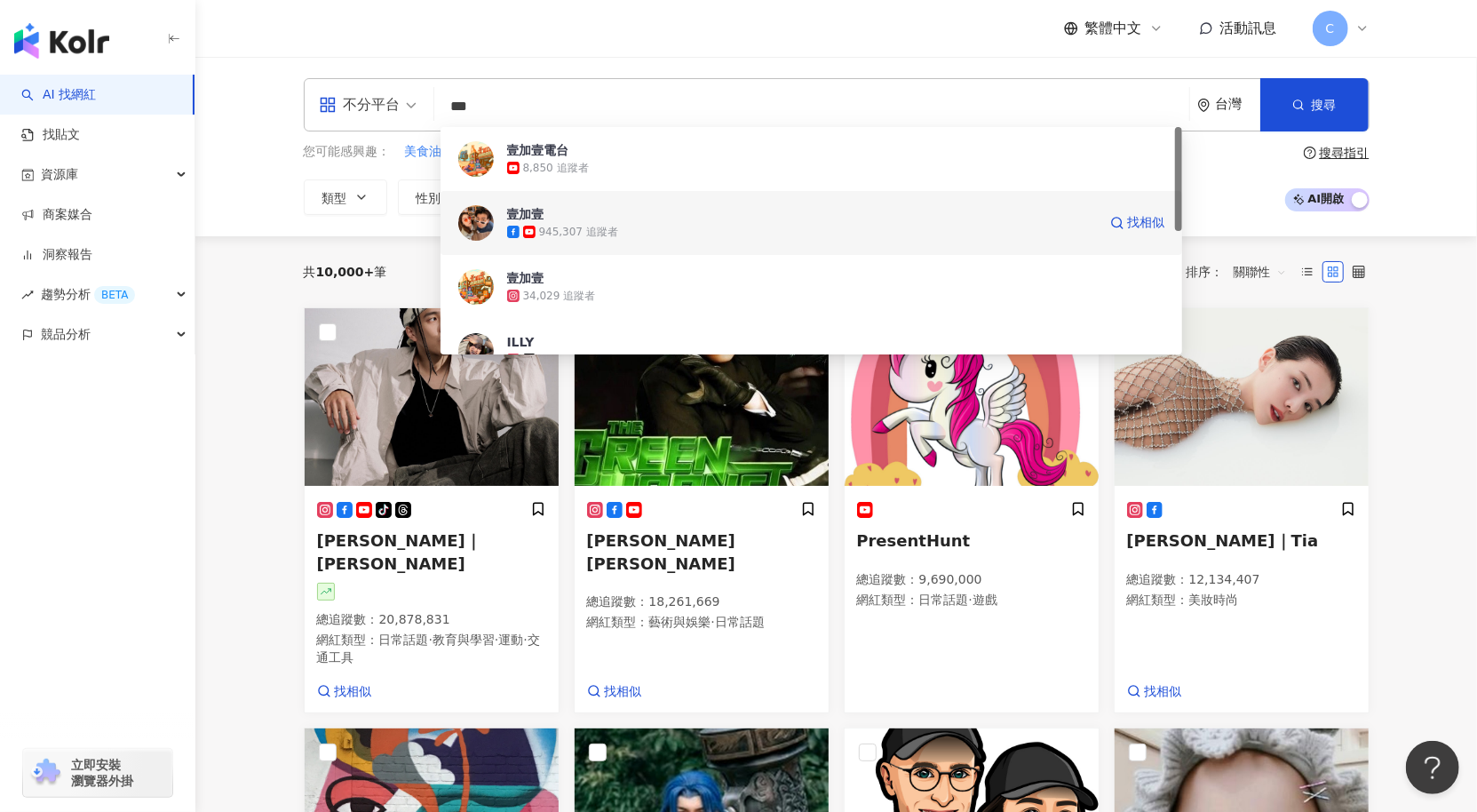
click at [597, 231] on div "945,307 追蹤者" at bounding box center [578, 232] width 79 height 15
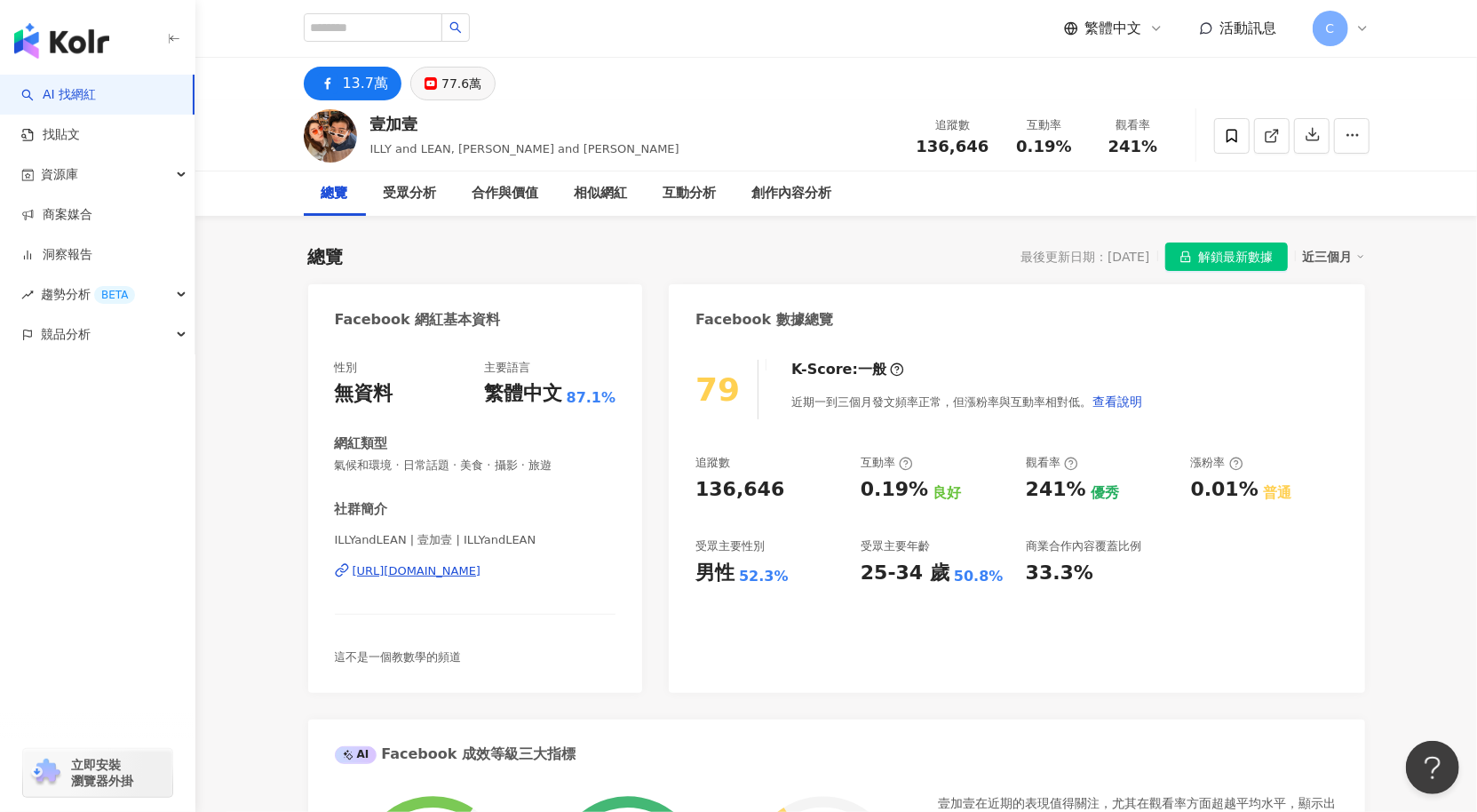
click at [447, 83] on div "77.6萬" at bounding box center [461, 84] width 40 height 25
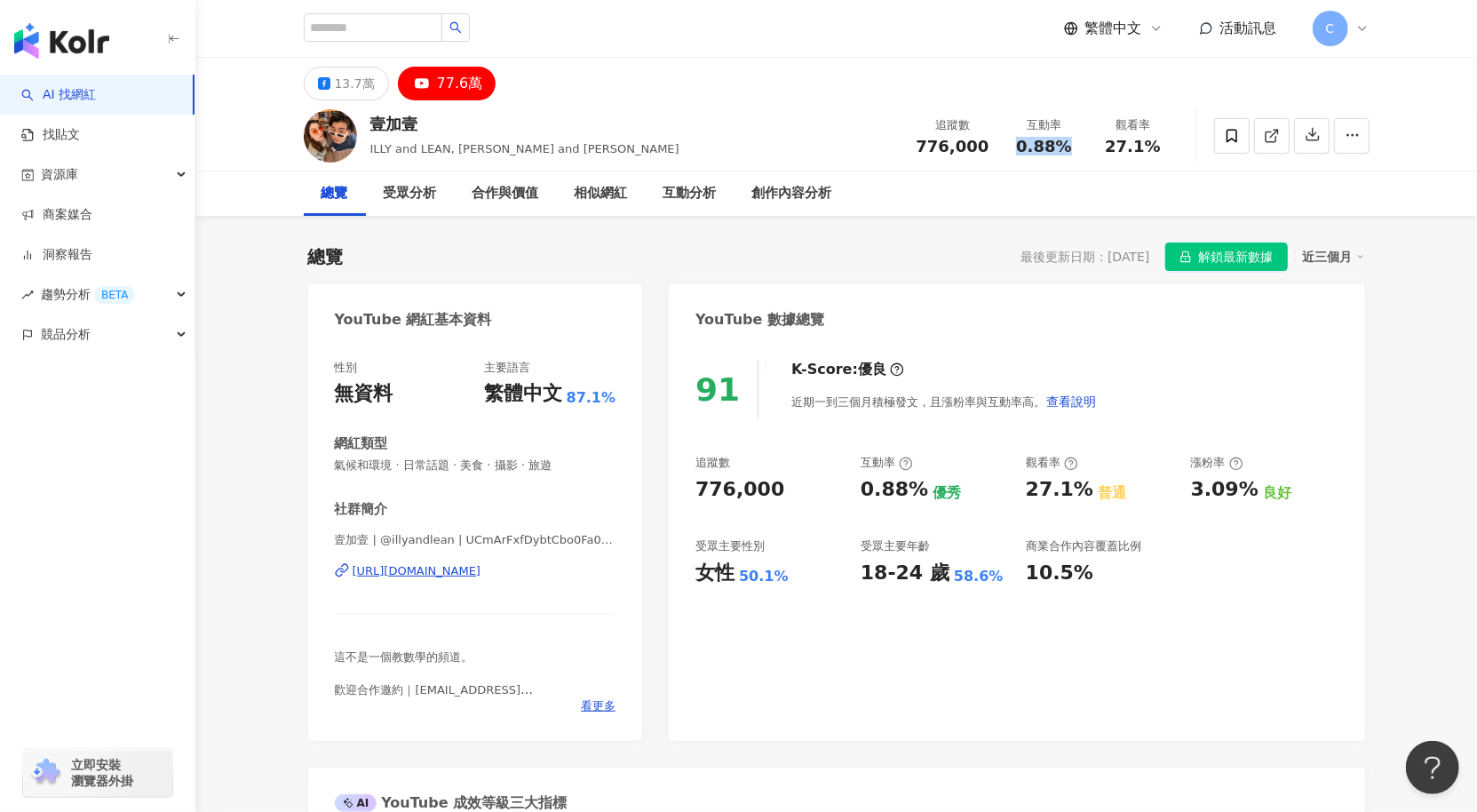
drag, startPoint x: 1086, startPoint y: 147, endPoint x: 1202, endPoint y: 125, distance: 118.1
click at [1015, 145] on div "互動率 0.88%" at bounding box center [1044, 135] width 89 height 38
copy span "0.88%"
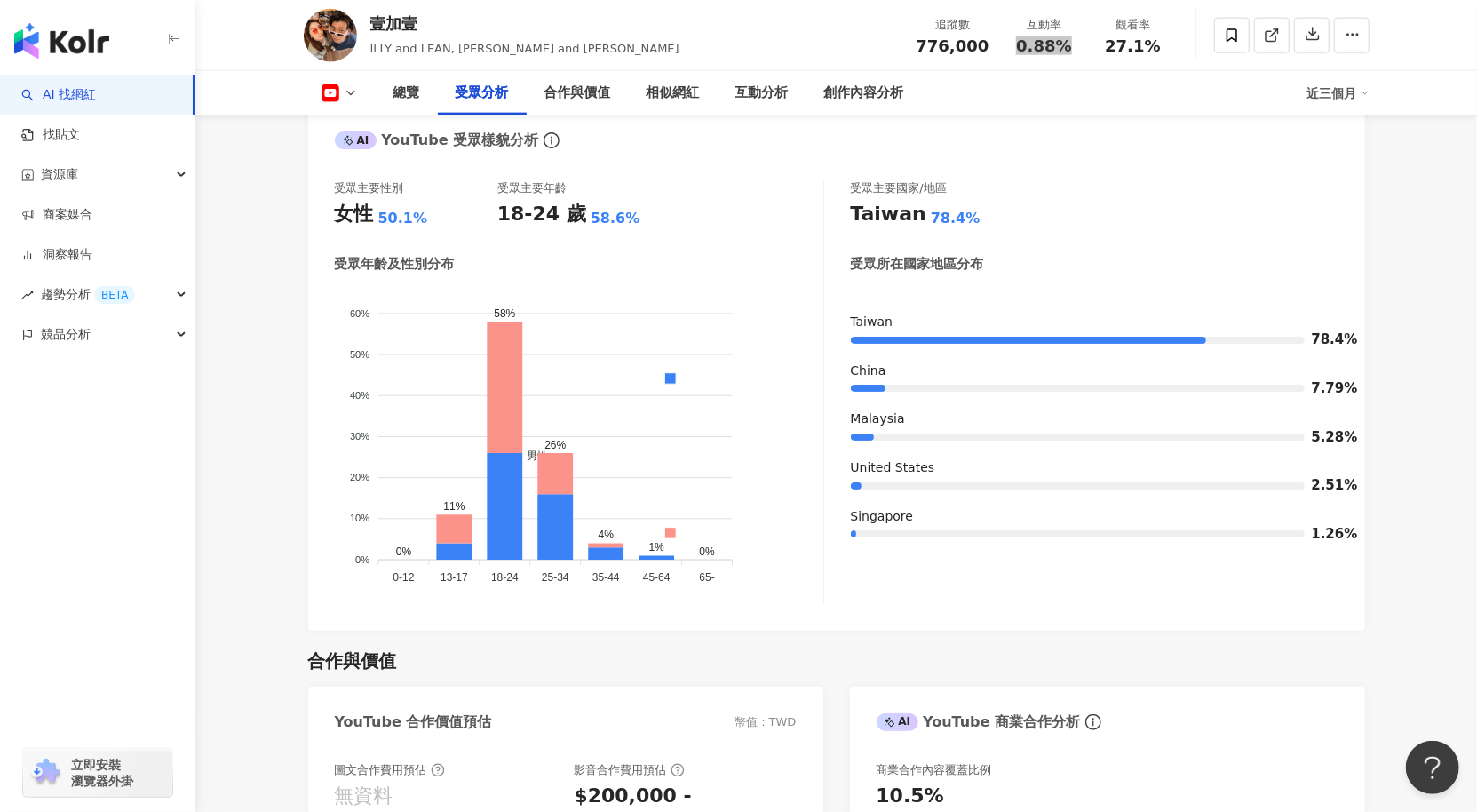
scroll to position [1506, 0]
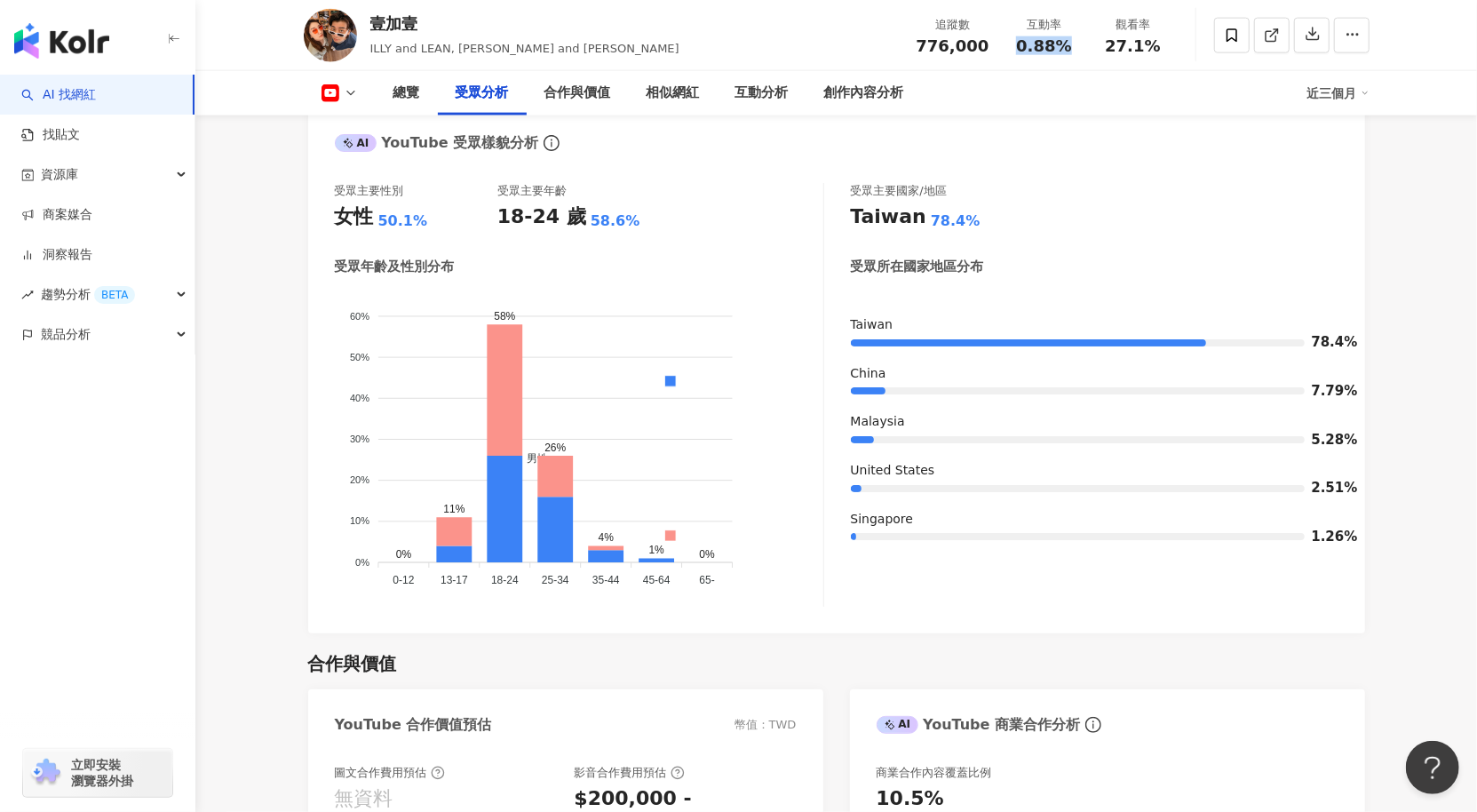
click at [86, 94] on link "AI 找網紅" at bounding box center [58, 95] width 75 height 18
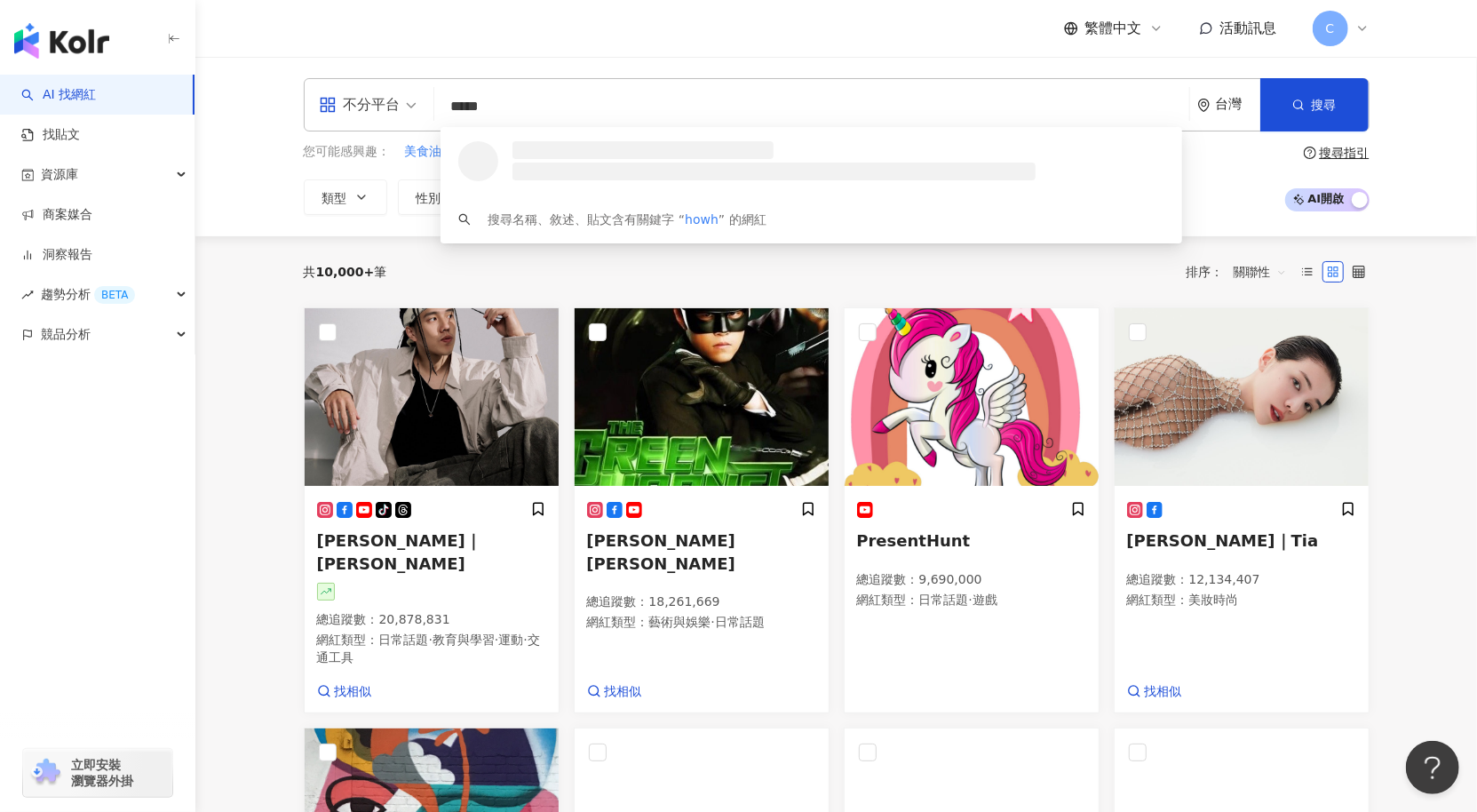
type input "******"
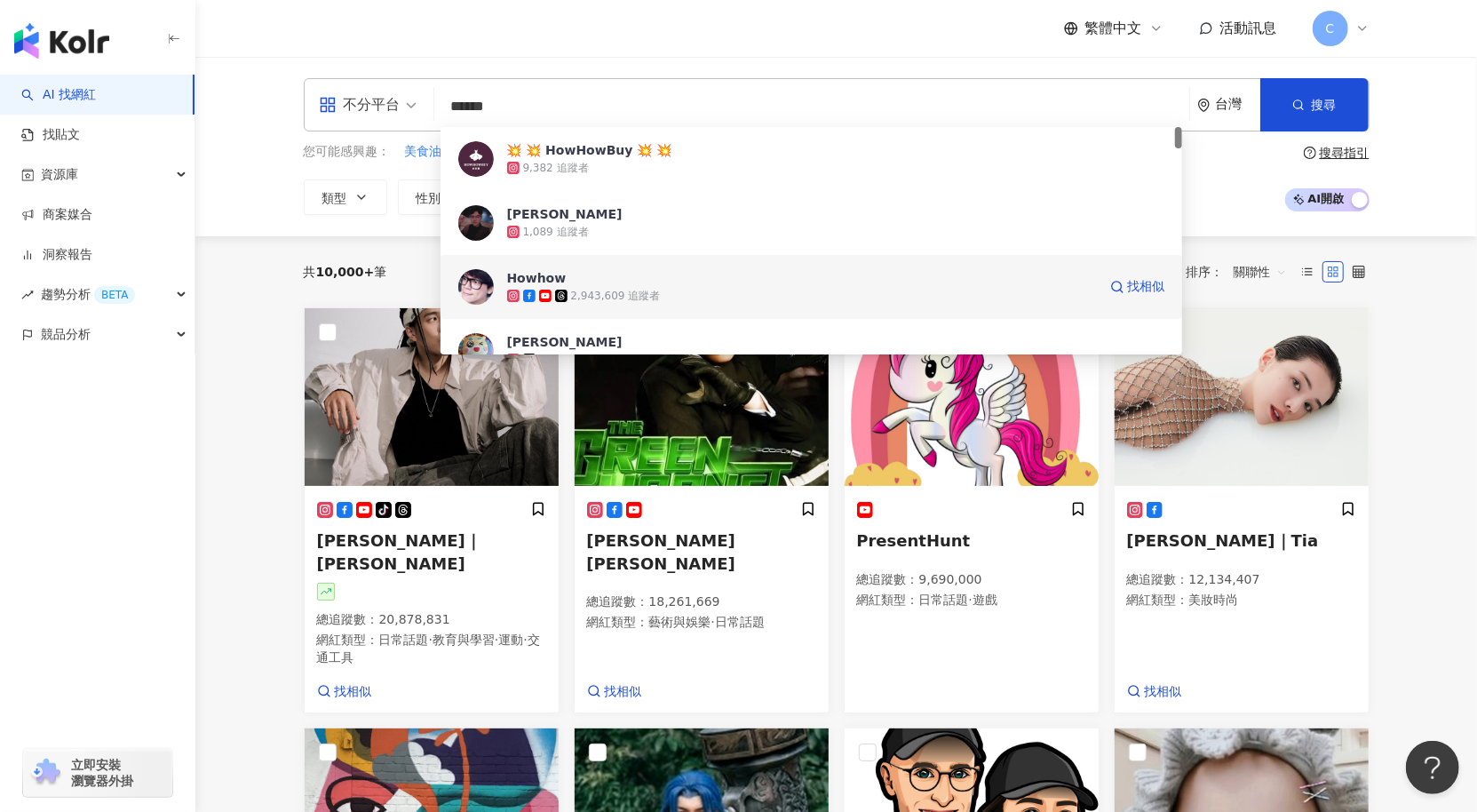
click at [596, 291] on div "2,943,609 追蹤者" at bounding box center [616, 295] width 90 height 15
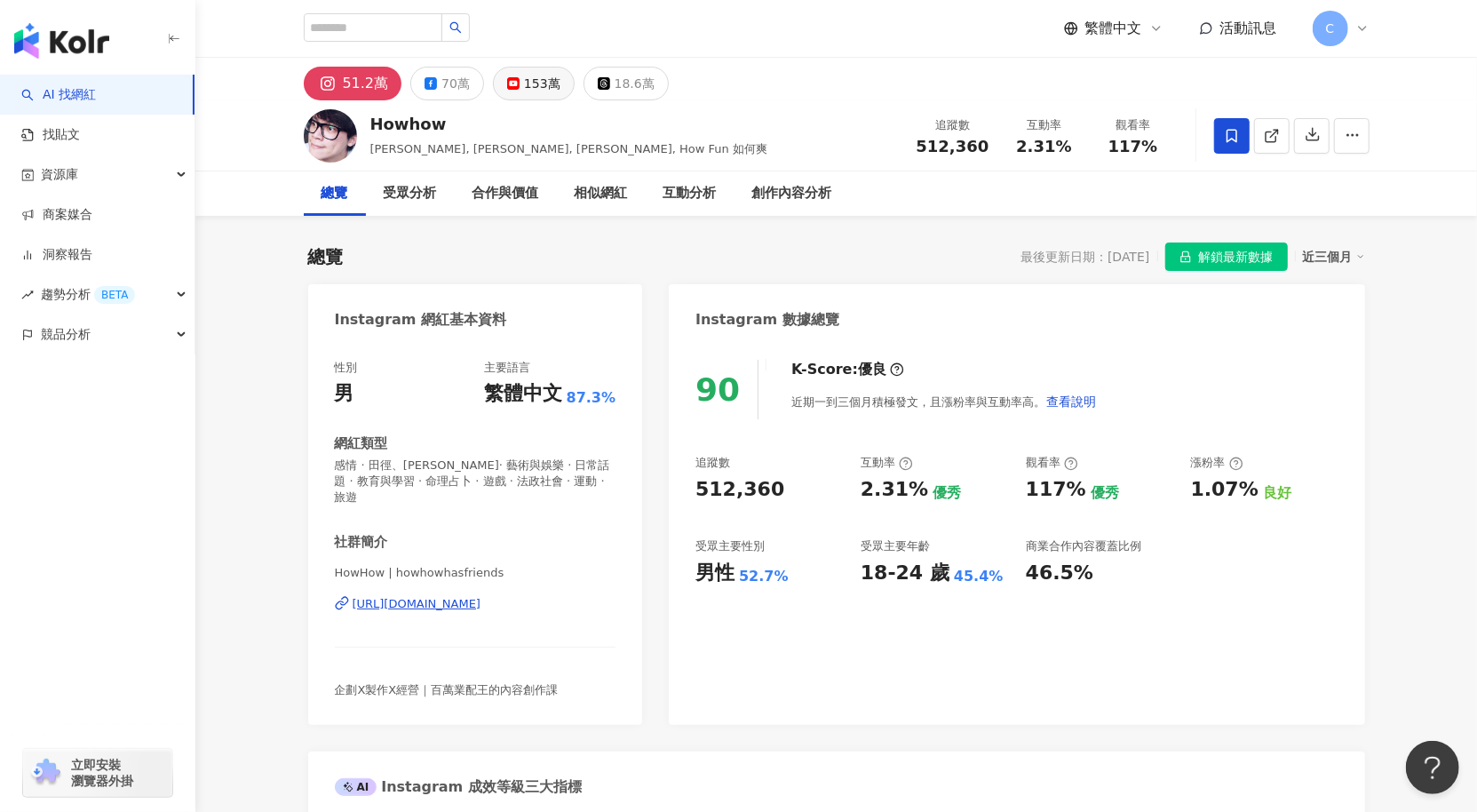
click at [499, 77] on button "153萬" at bounding box center [534, 83] width 82 height 34
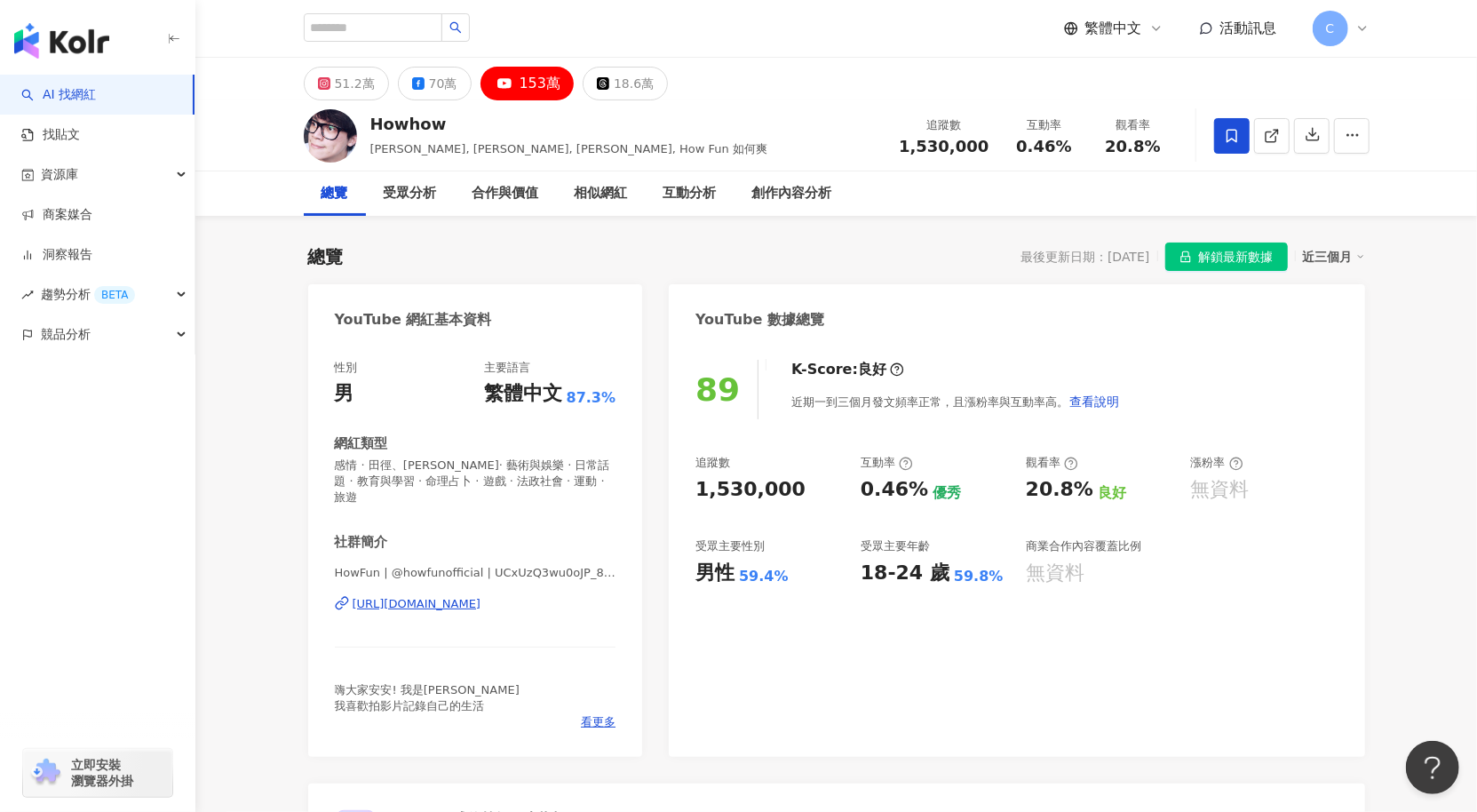
click at [486, 613] on div "HowFun | @howfunofficial | UCxUzQ3wu0oJP_8YLWt71WgQ [URL][DOMAIN_NAME]" at bounding box center [476, 617] width 282 height 104
click at [482, 605] on div "[URL][DOMAIN_NAME]" at bounding box center [417, 603] width 129 height 16
drag, startPoint x: 1077, startPoint y: 154, endPoint x: 1307, endPoint y: 134, distance: 230.9
click at [1016, 152] on div "0.46%" at bounding box center [1044, 146] width 67 height 18
copy span "0.46%"
